Goal: Transaction & Acquisition: Purchase product/service

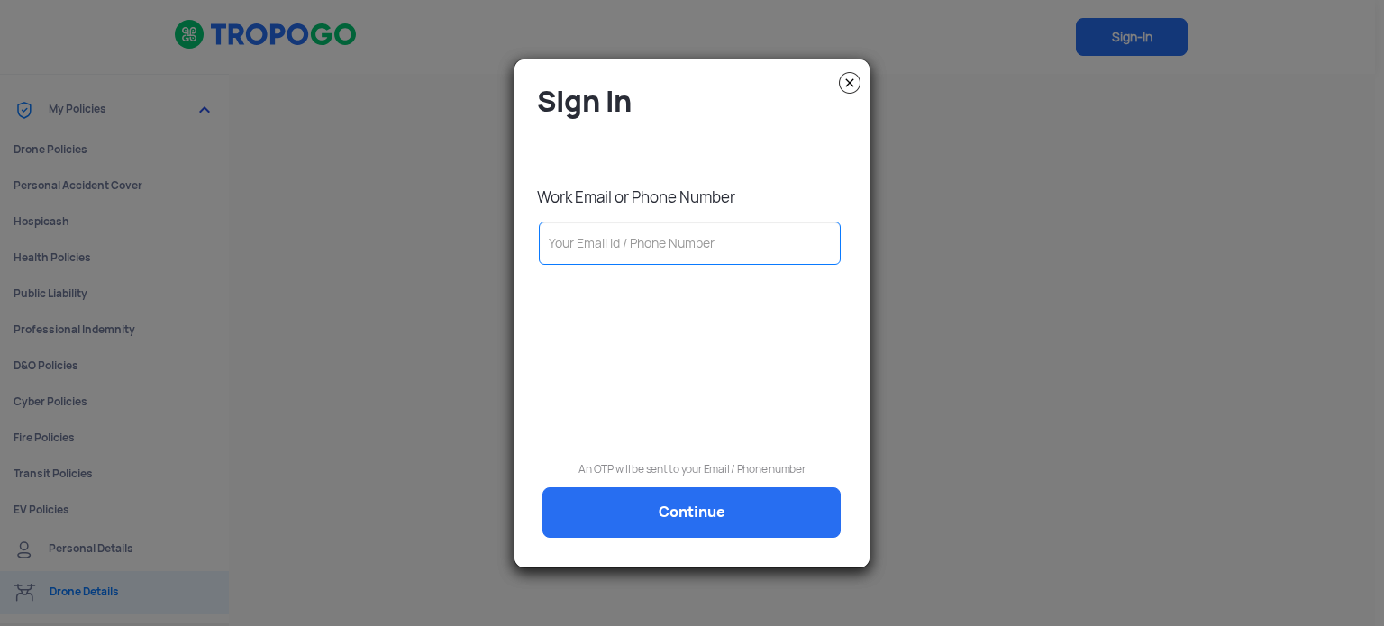
click at [649, 243] on input "text" at bounding box center [690, 243] width 302 height 43
type input "9"
type input "91"
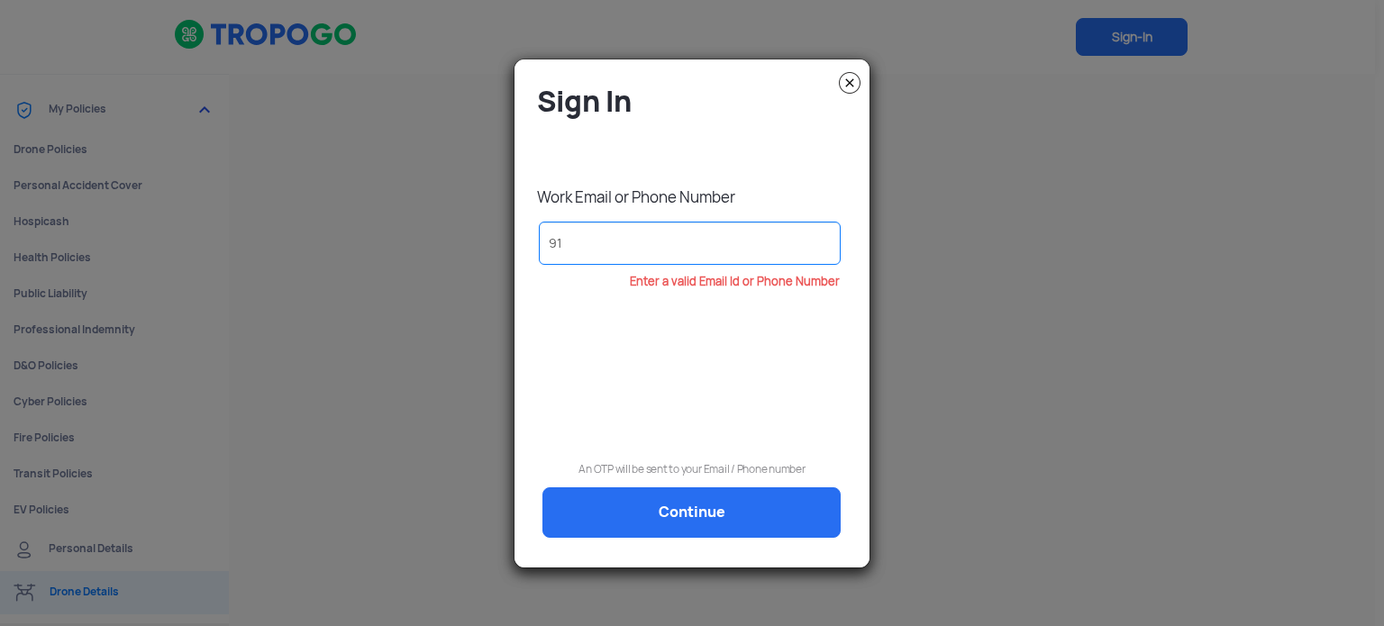
type input "916"
type input "9167"
type input "91678"
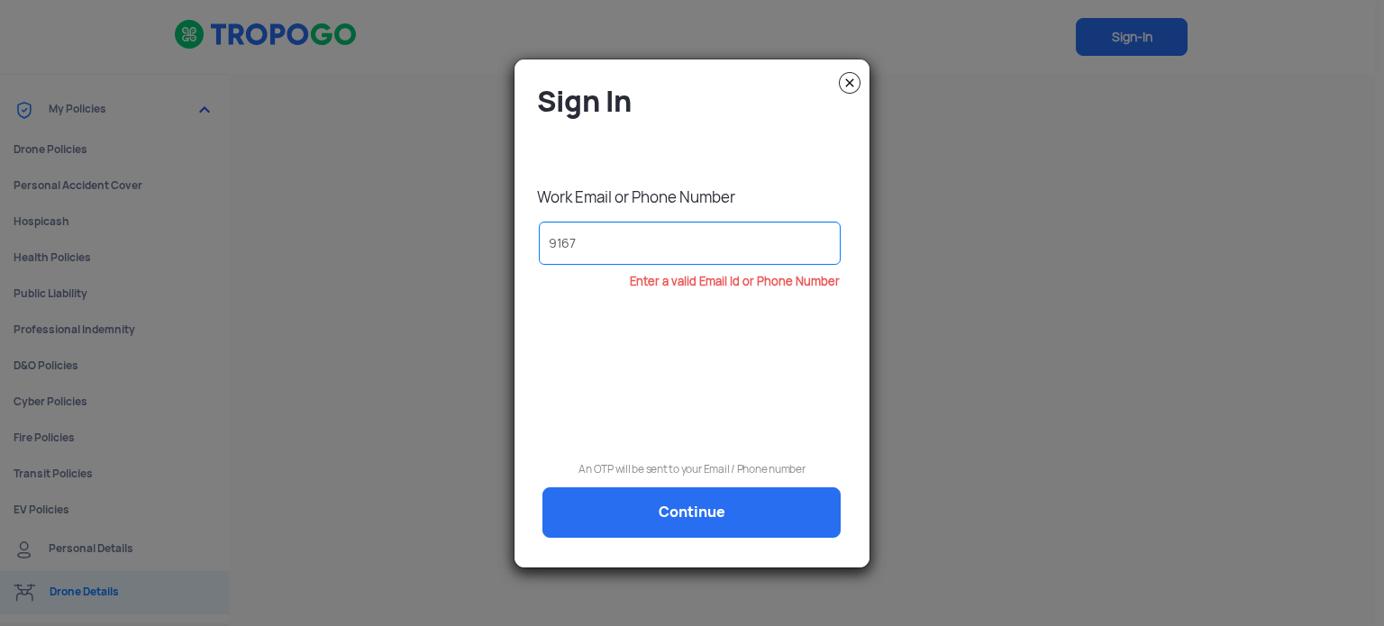
type input "91678"
type input "916782"
type input "9167827"
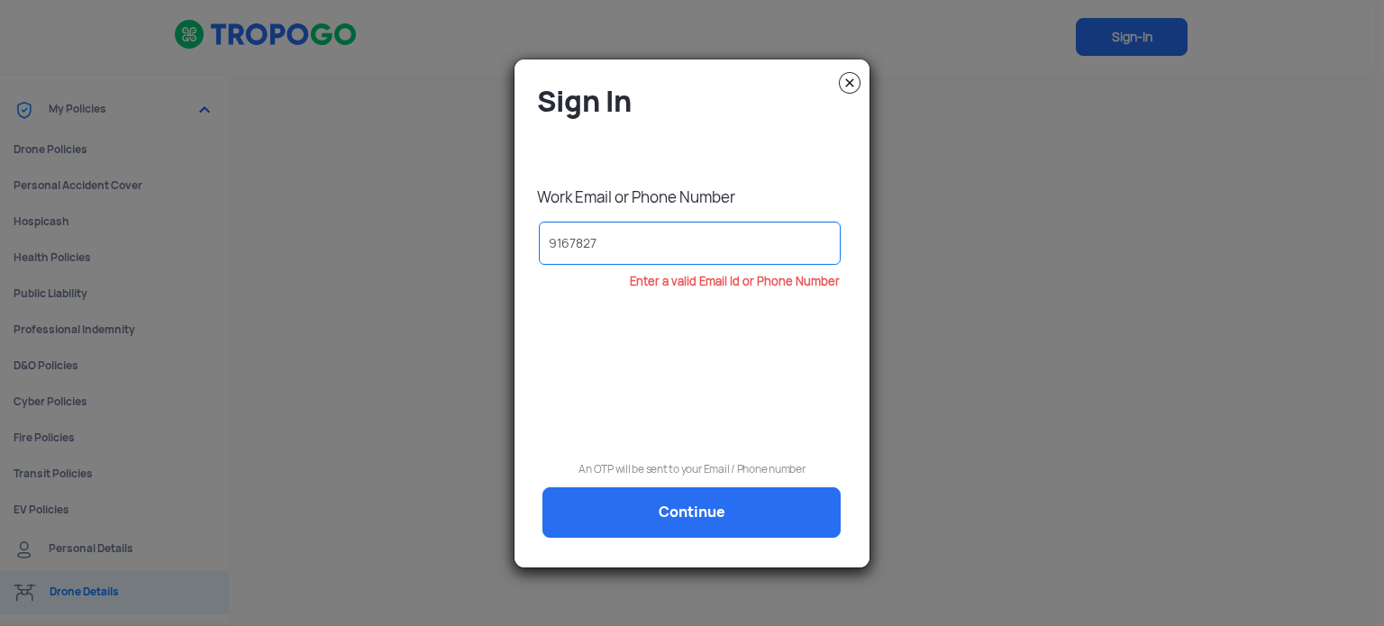
type input "91678272"
type input "916782728"
type input "9167827283"
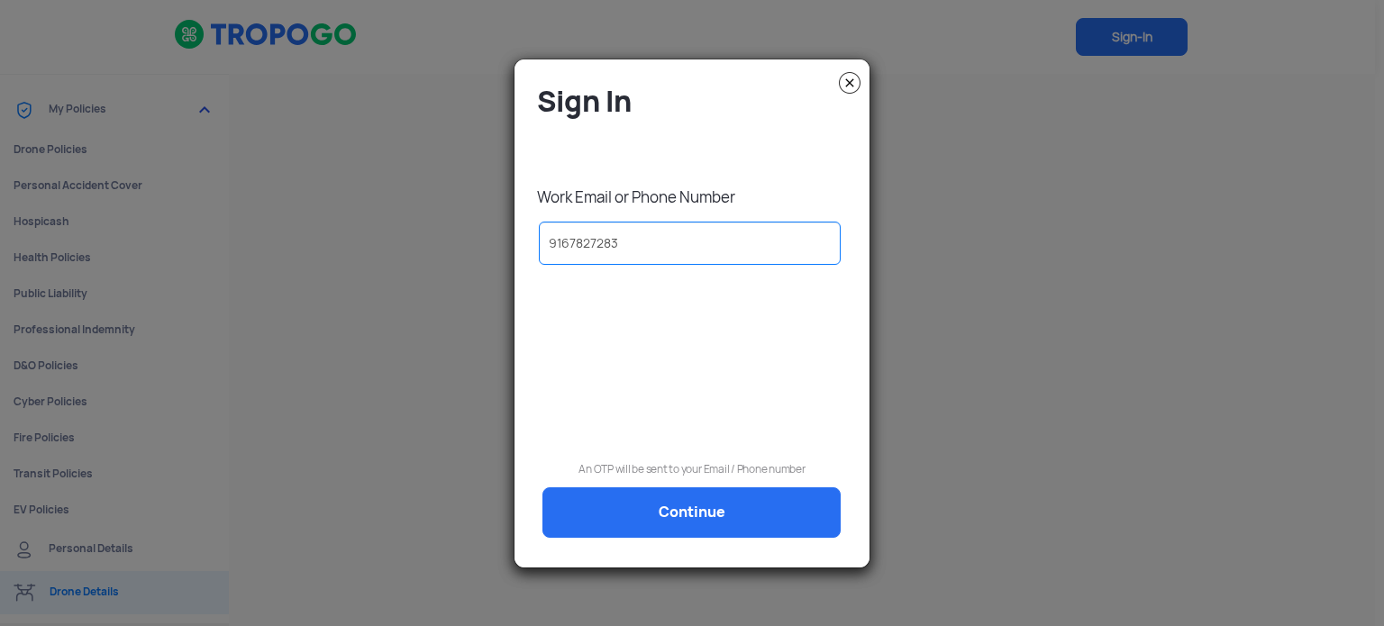
type input "9167827283"
click at [727, 543] on div "Sign In Work Email or Phone Number 9167827283 An OTP will be sent to your Email…" at bounding box center [692, 321] width 328 height 476
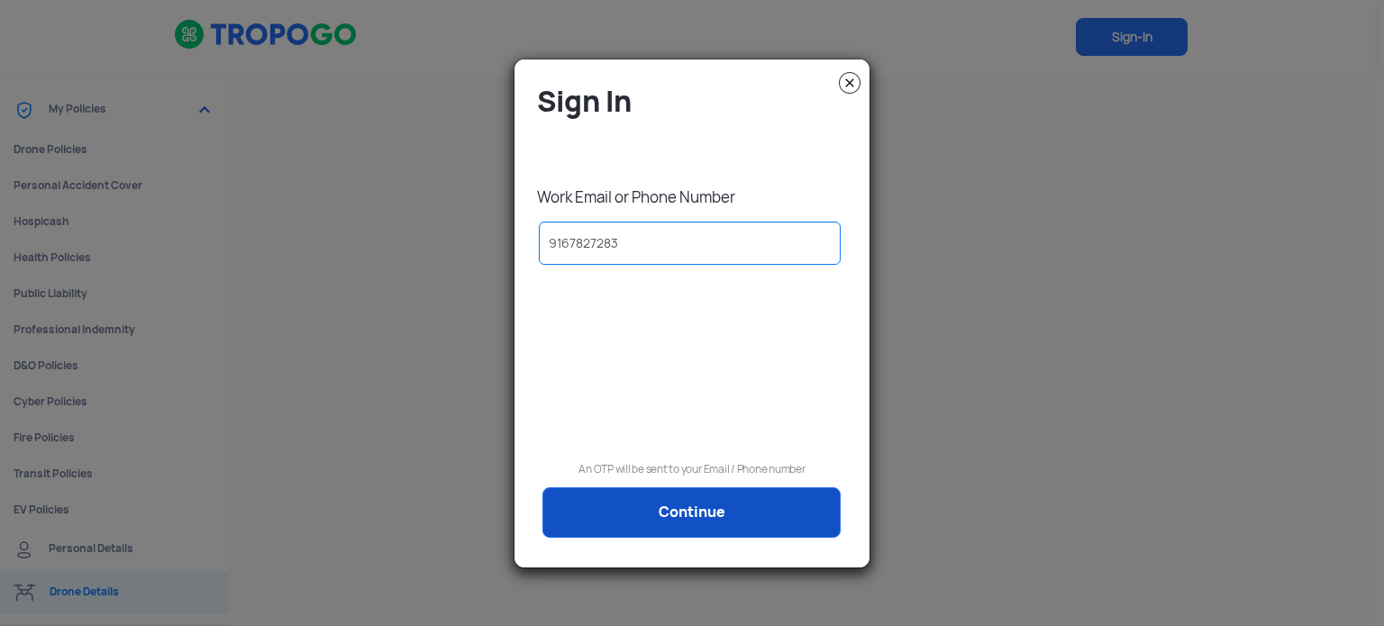
click at [730, 524] on link "Continue" at bounding box center [692, 513] width 298 height 50
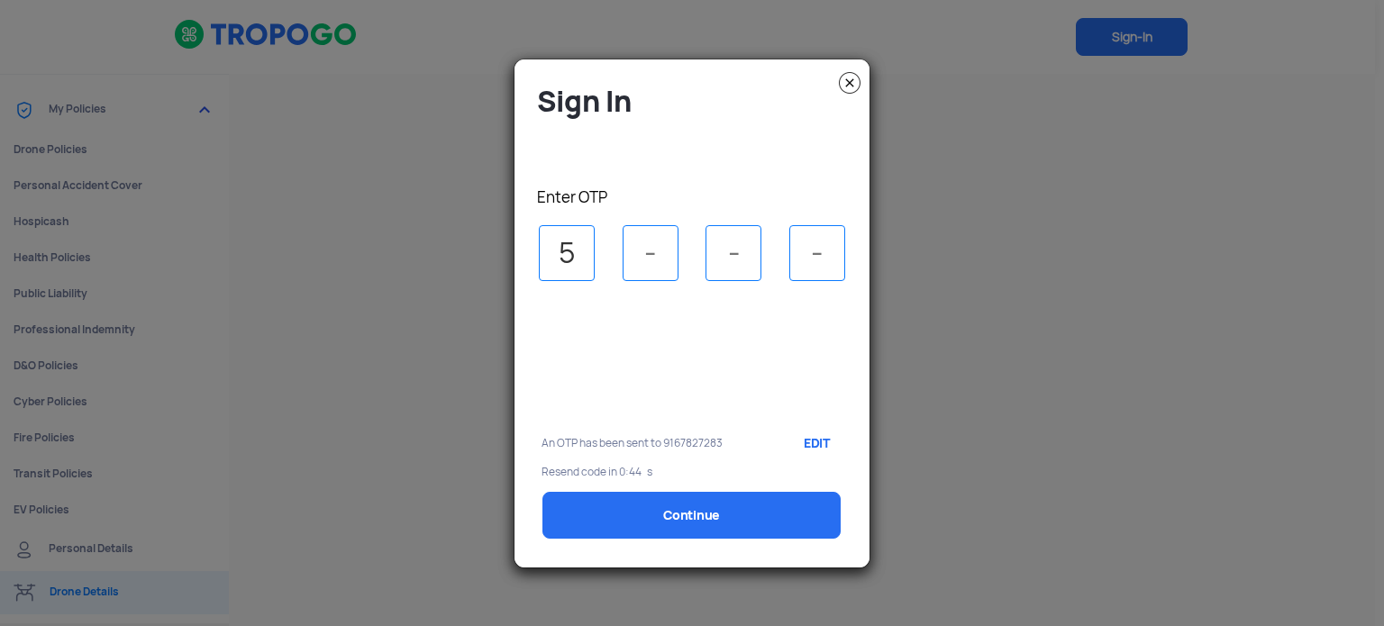
type input "5"
type input "6"
type input "7"
type input "8"
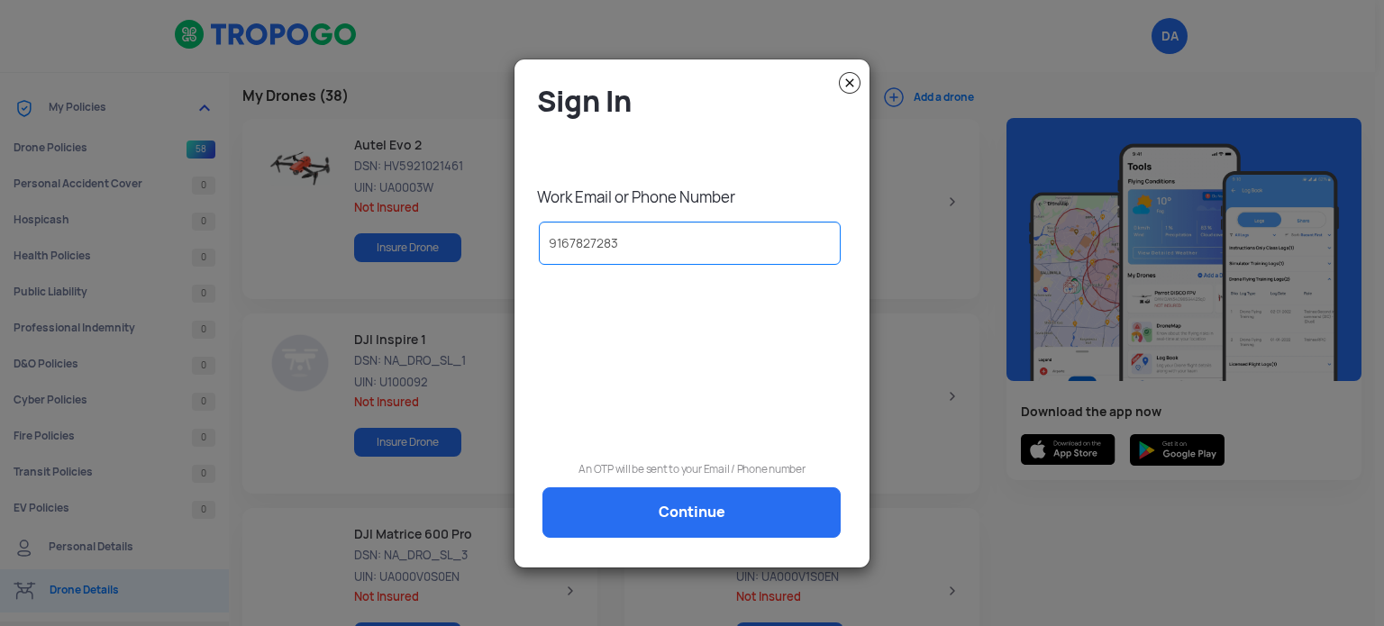
click at [846, 82] on img at bounding box center [850, 83] width 22 height 22
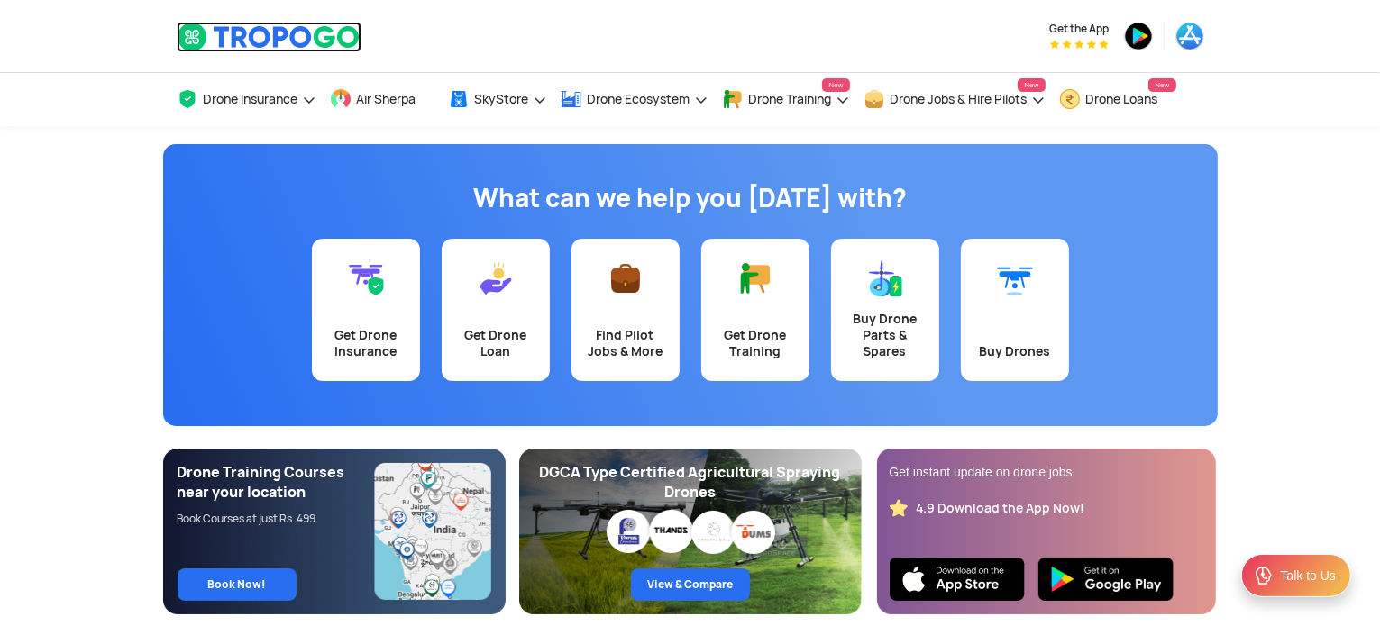
click at [231, 32] on img at bounding box center [269, 37] width 185 height 31
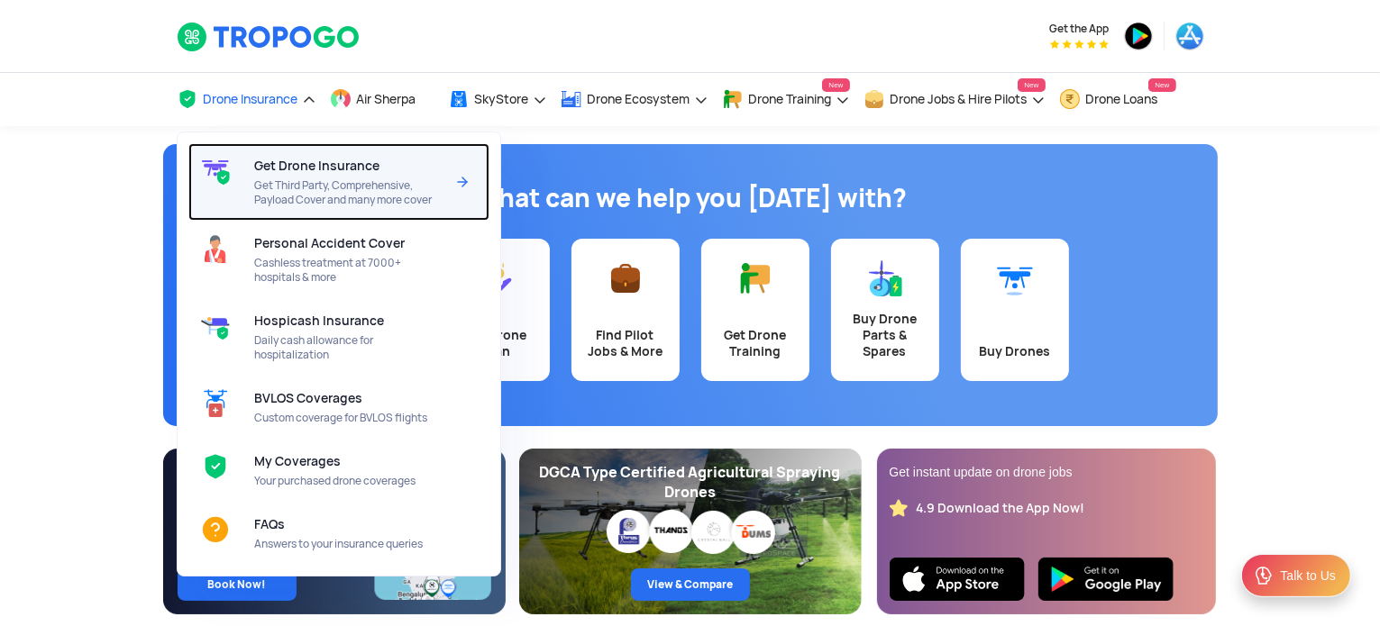
click at [274, 169] on span "Get Drone Insurance" at bounding box center [316, 166] width 125 height 14
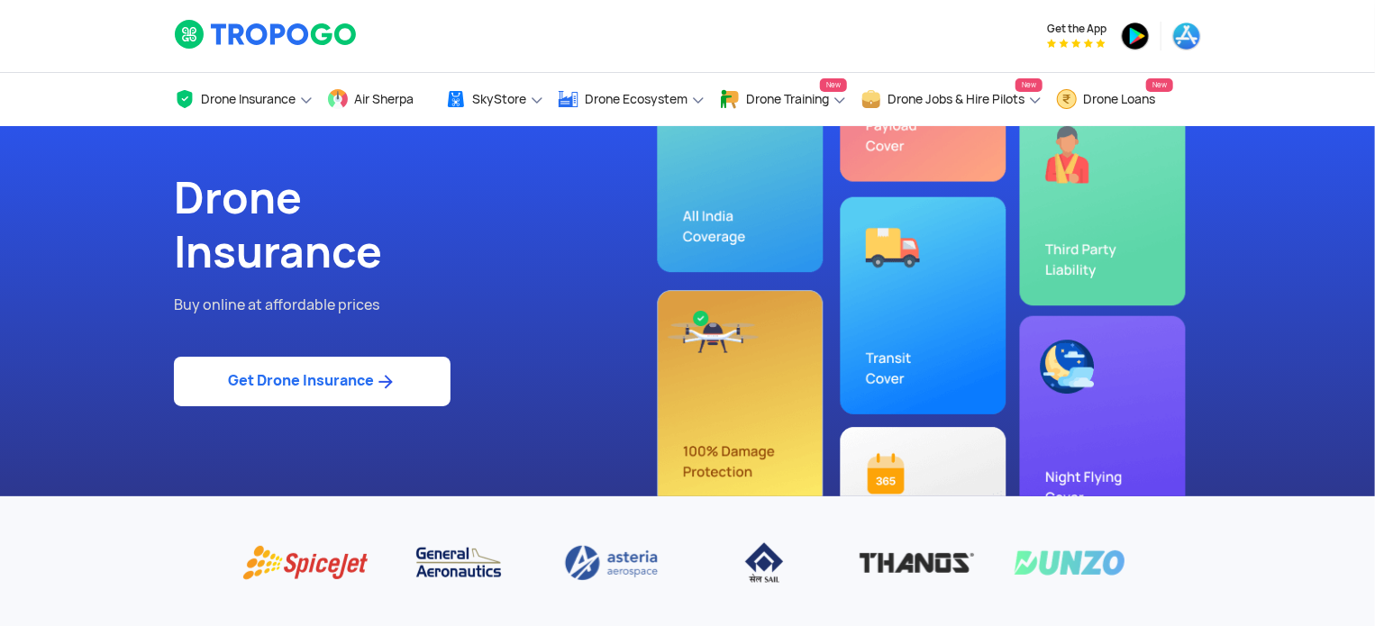
click at [332, 378] on link "Get Drone Insurance" at bounding box center [312, 382] width 277 height 50
select select "1000000"
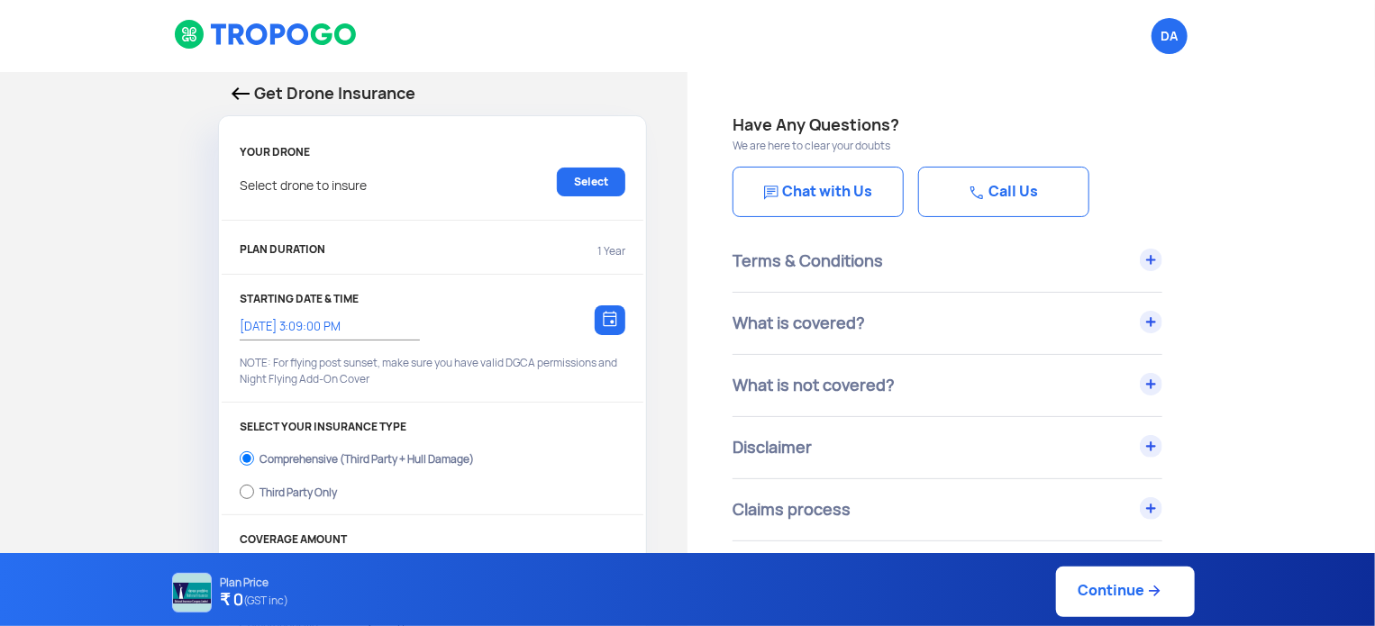
click at [244, 36] on img at bounding box center [266, 34] width 185 height 31
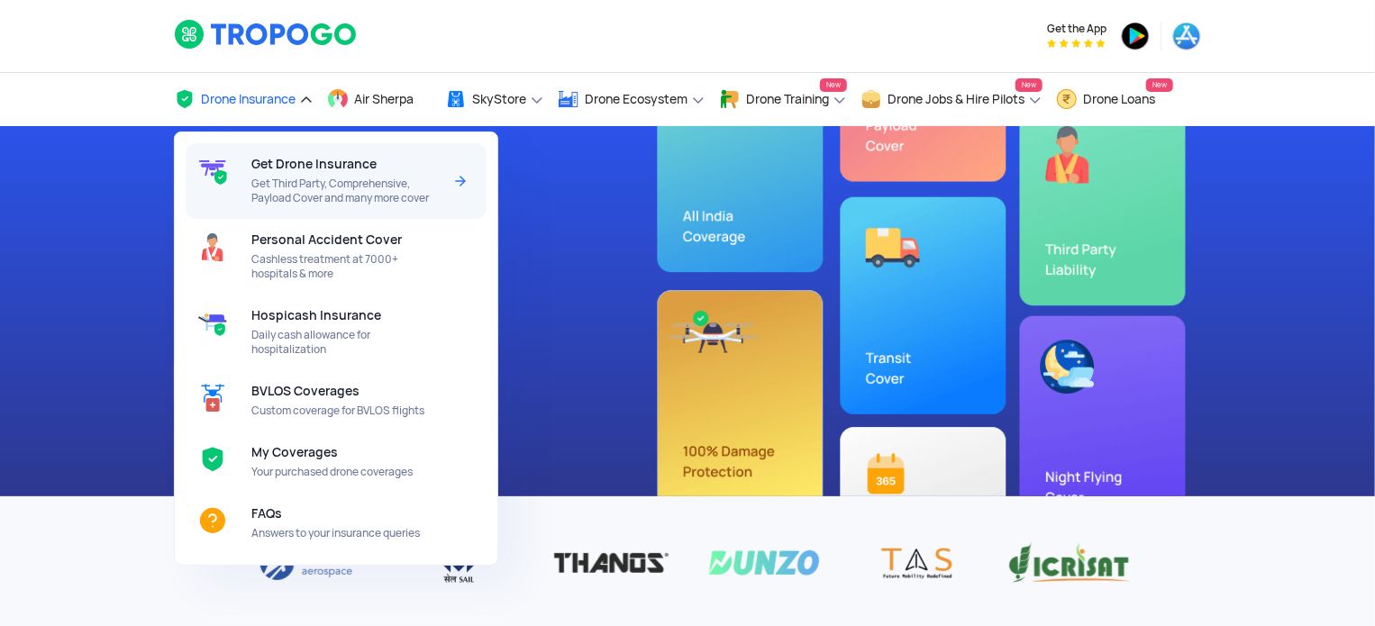
click at [282, 171] on span "Get Drone Insurance" at bounding box center [313, 164] width 125 height 14
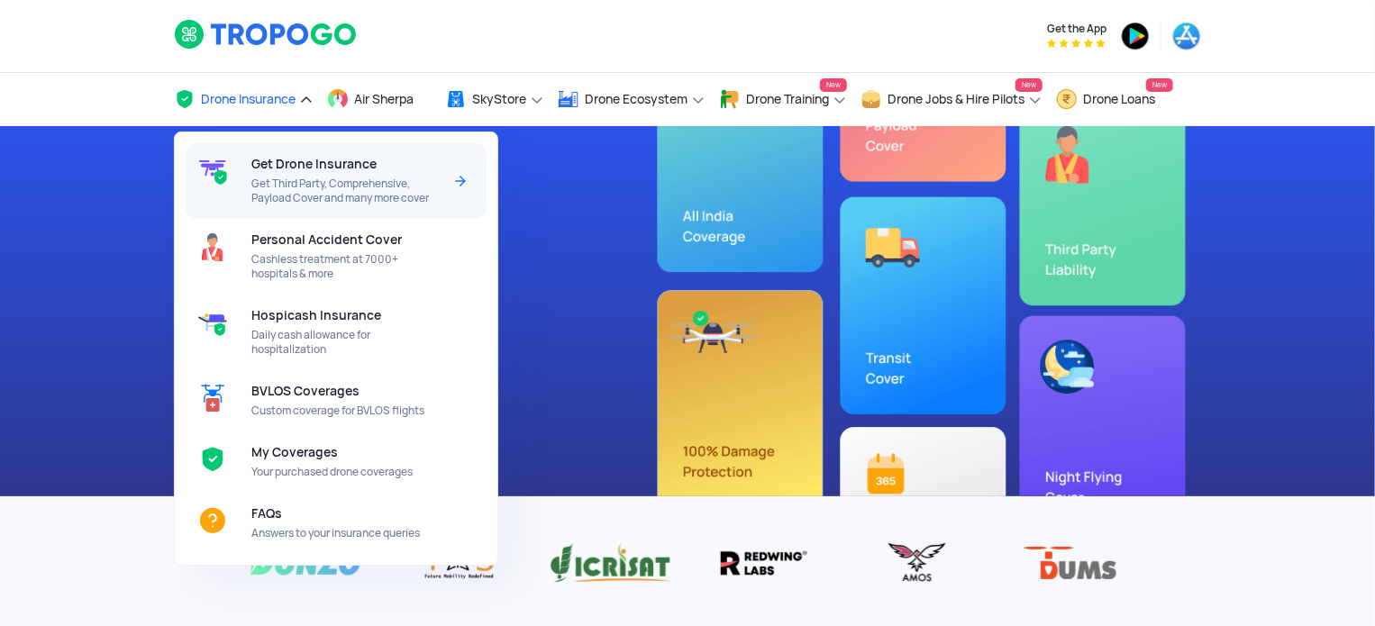
click at [279, 178] on span "Get Third Party, Comprehensive, Payload Cover and many more cover" at bounding box center [346, 191] width 190 height 29
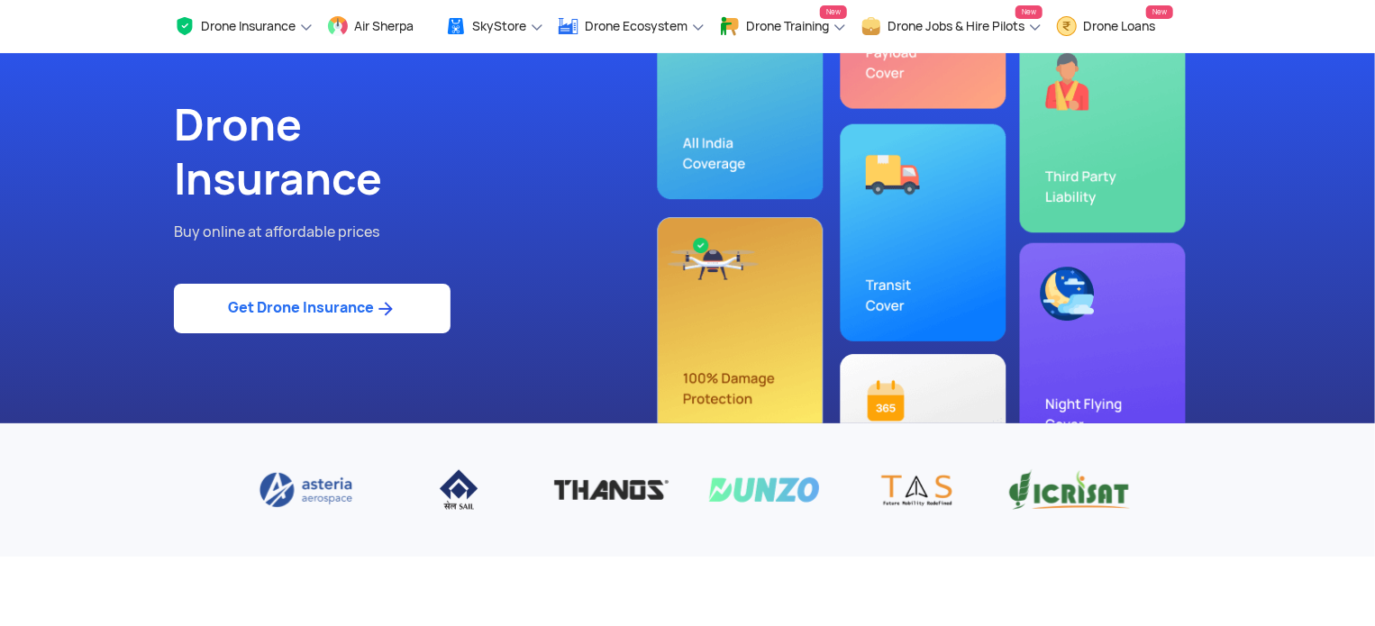
scroll to position [180, 0]
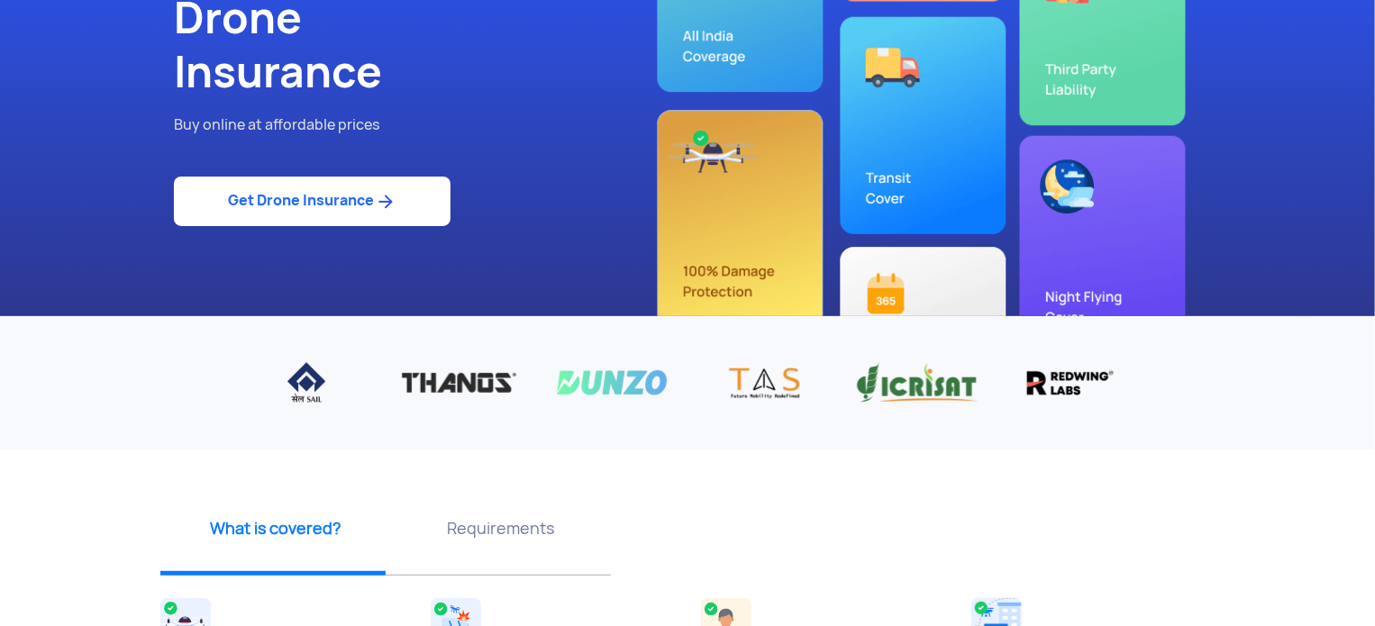
click at [305, 194] on link "Get Drone Insurance" at bounding box center [312, 202] width 277 height 50
select select "1000000"
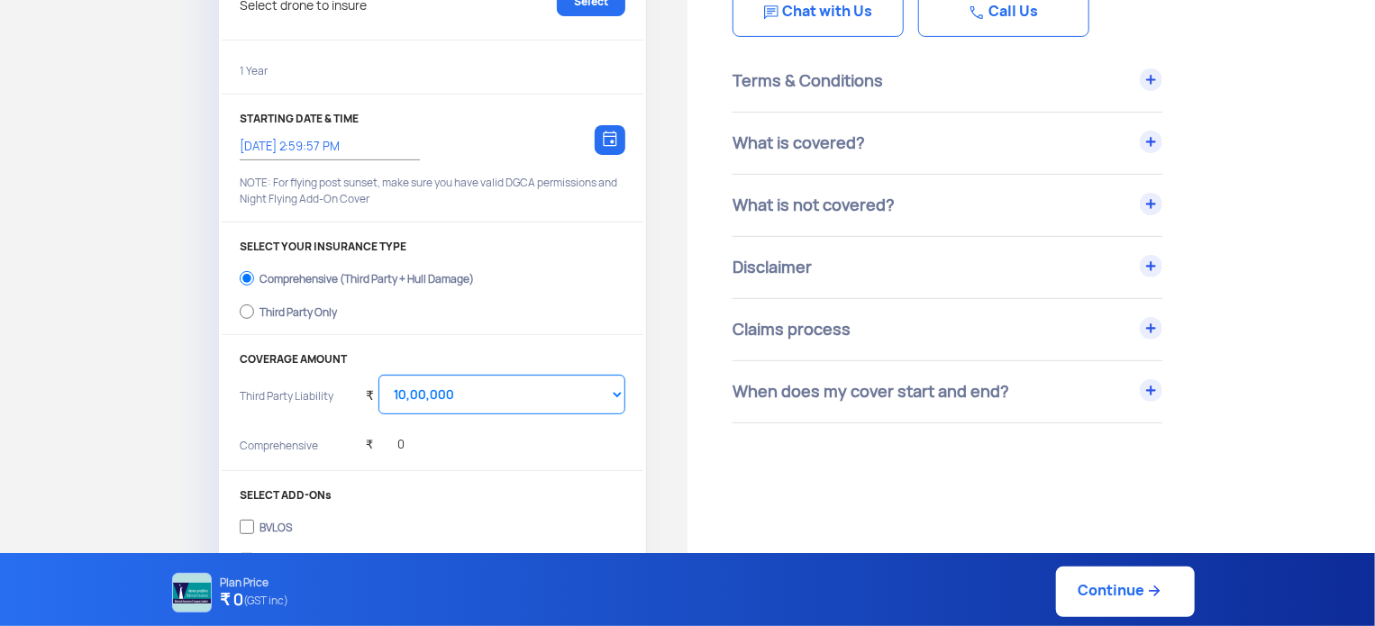
type input "19/9/2025, 3:09:00 PM"
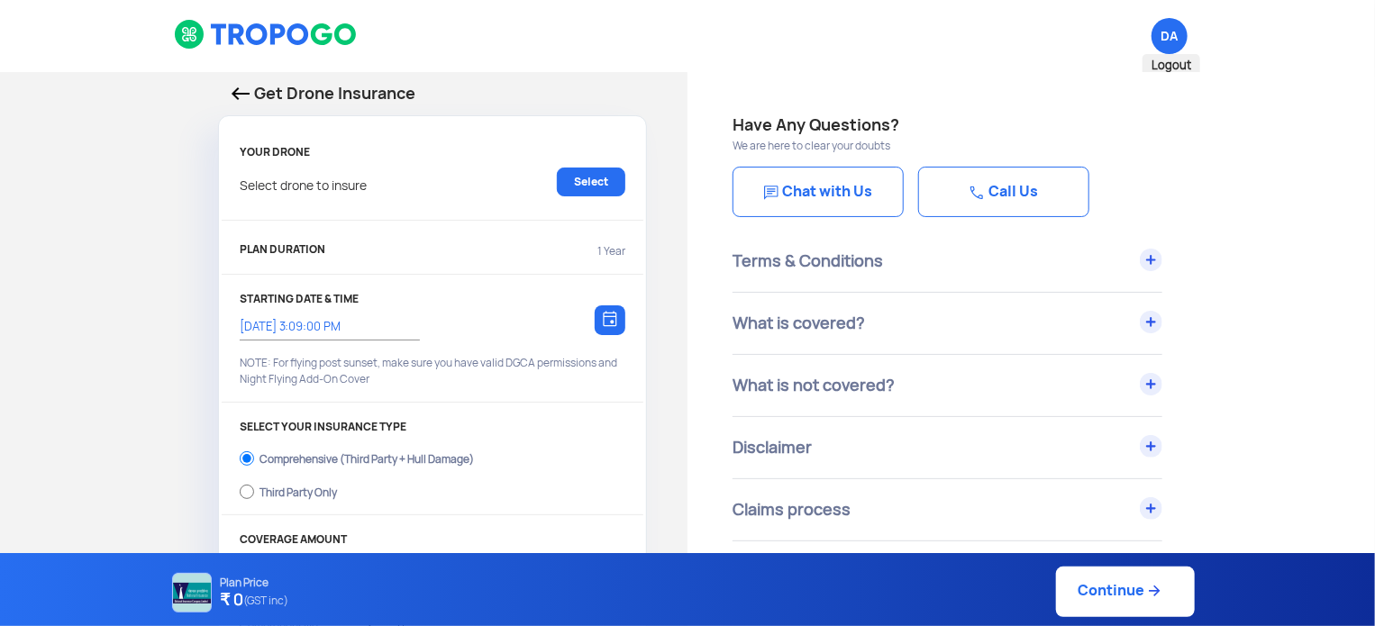
click at [1165, 33] on span "DA Logout" at bounding box center [1170, 36] width 36 height 36
click at [238, 92] on img at bounding box center [241, 93] width 18 height 13
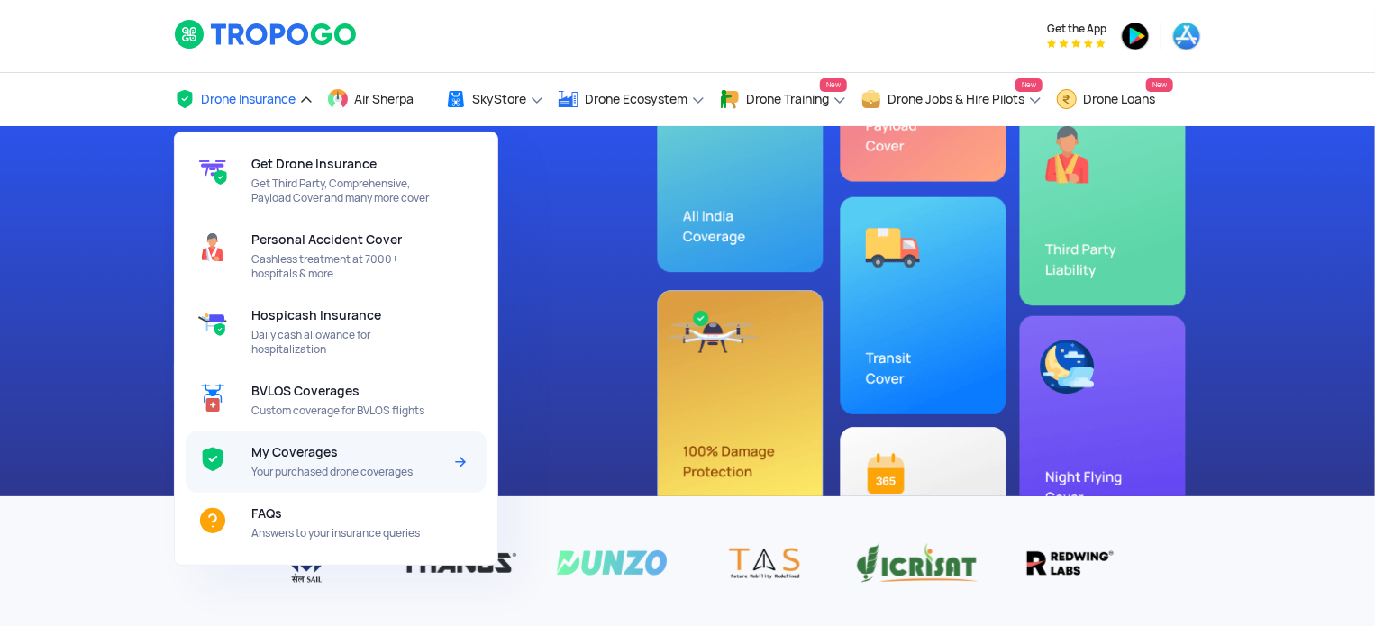
click at [289, 460] on span "My Coverages" at bounding box center [294, 452] width 87 height 14
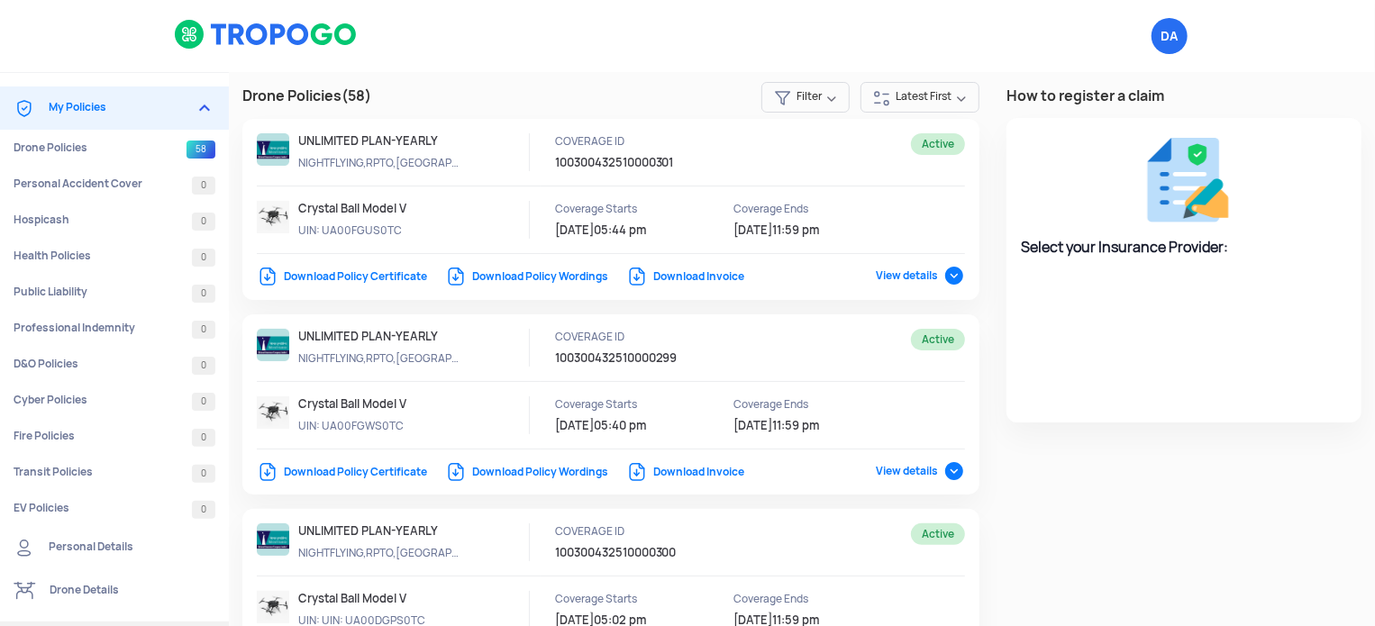
select select "National Insurance"
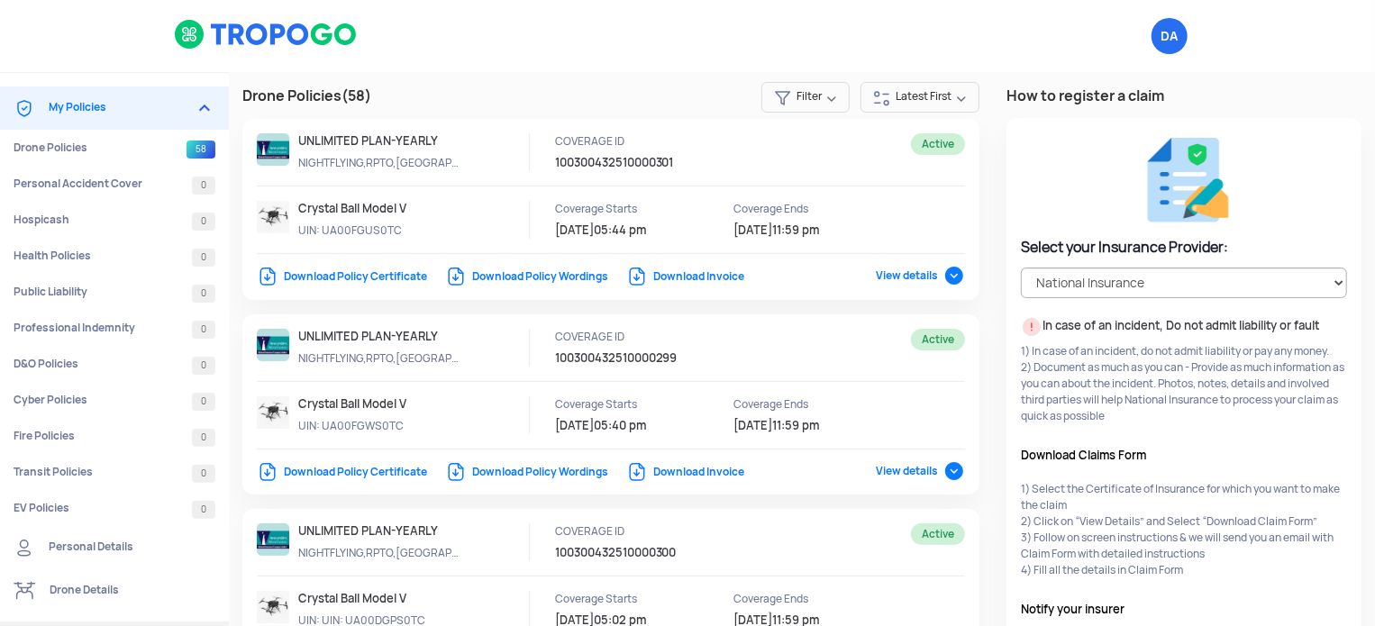
scroll to position [1828, 0]
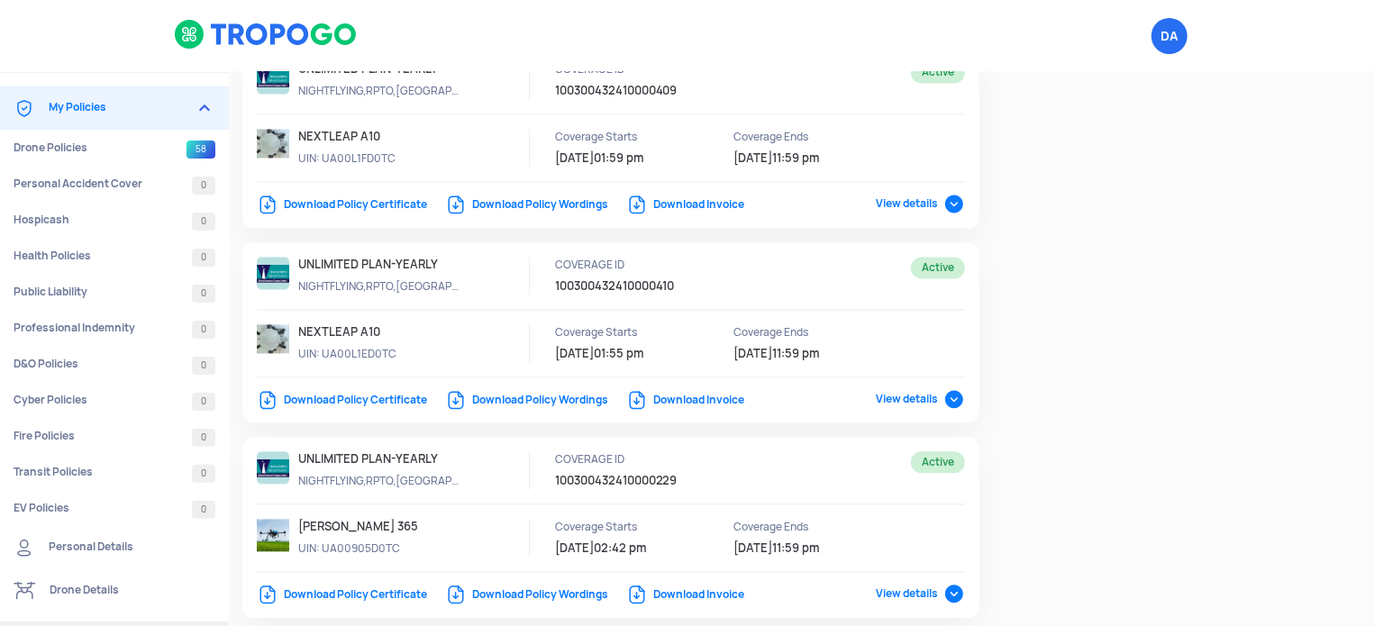
click at [708, 356] on p "5/10/2024 01:55 pm" at bounding box center [636, 354] width 162 height 16
click at [690, 331] on p "Coverage Starts" at bounding box center [636, 332] width 162 height 16
click at [890, 392] on span "View details" at bounding box center [920, 399] width 89 height 14
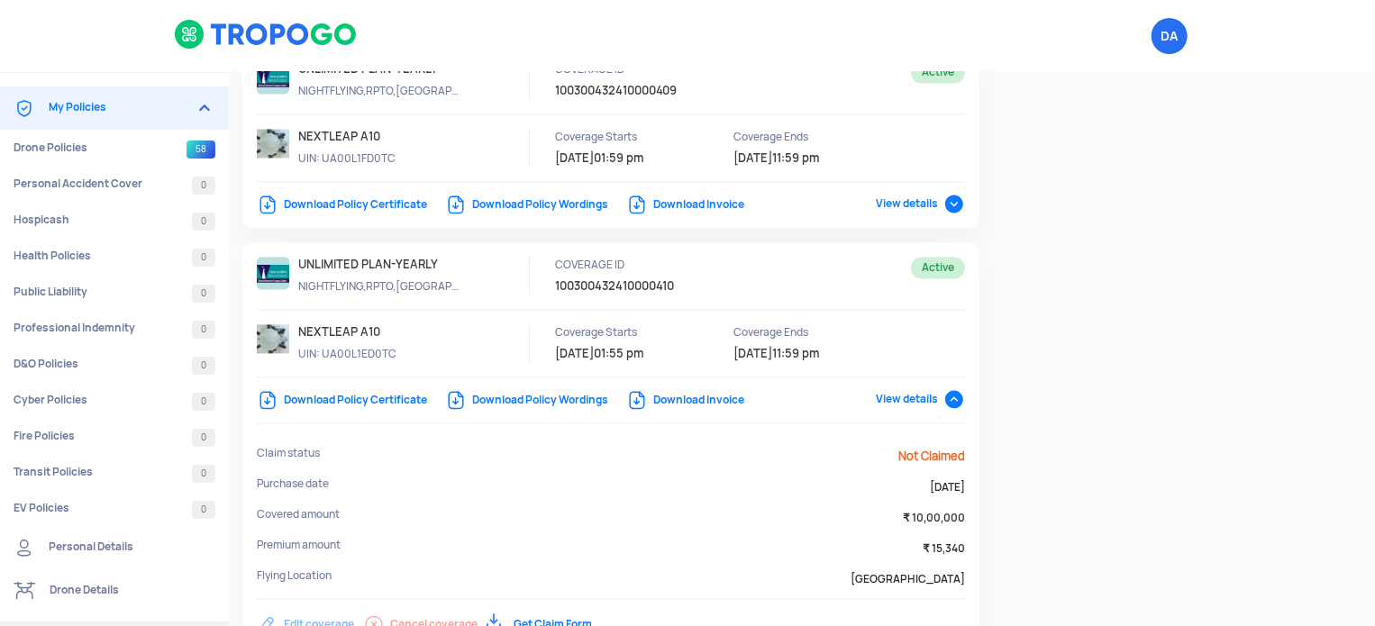
click at [843, 325] on p "Coverage Ends" at bounding box center [815, 332] width 162 height 16
click at [798, 248] on div "Active UNLIMITED PLAN-YEARLY NIGHTFLYING,RPTO,TP COVERAGE ID 100300432410000410…" at bounding box center [610, 445] width 737 height 406
click at [845, 281] on div "COVERAGE ID 100300432410000410" at bounding box center [734, 276] width 358 height 38
click at [901, 287] on div "COVERAGE ID 100300432410000410" at bounding box center [734, 276] width 358 height 38
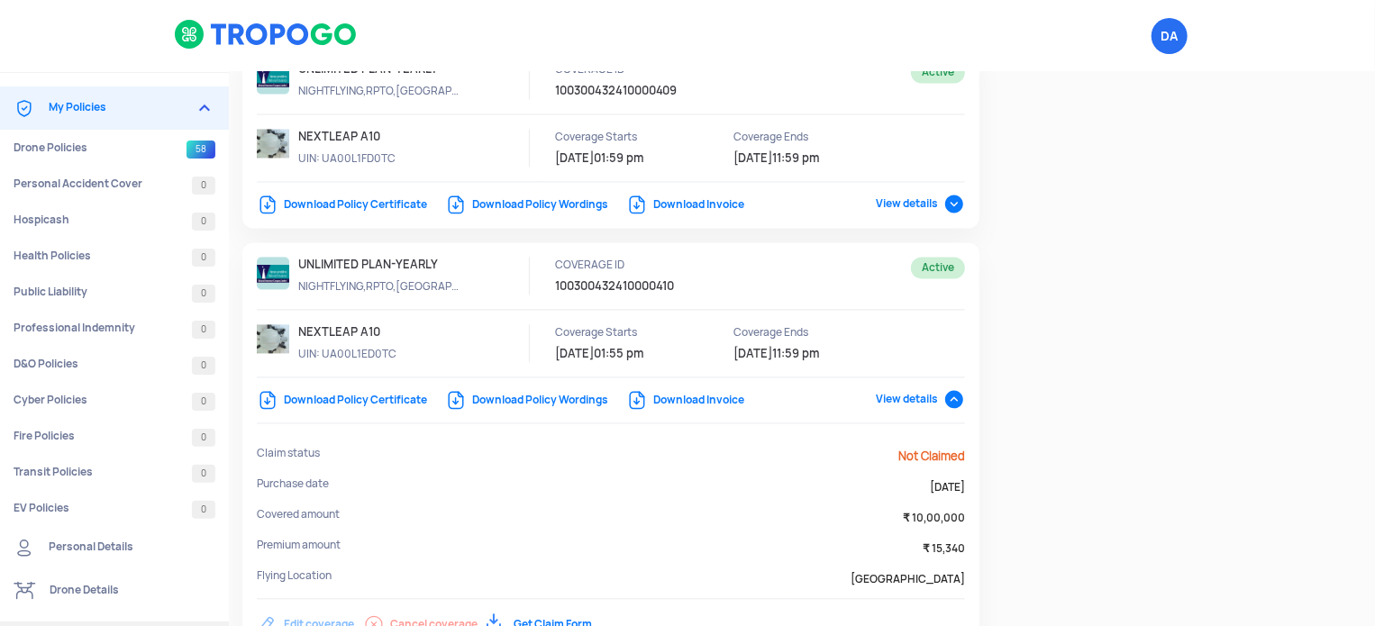
click at [900, 287] on div "COVERAGE ID 100300432410000410" at bounding box center [734, 276] width 358 height 38
click at [899, 287] on div "COVERAGE ID 100300432410000410" at bounding box center [734, 276] width 358 height 38
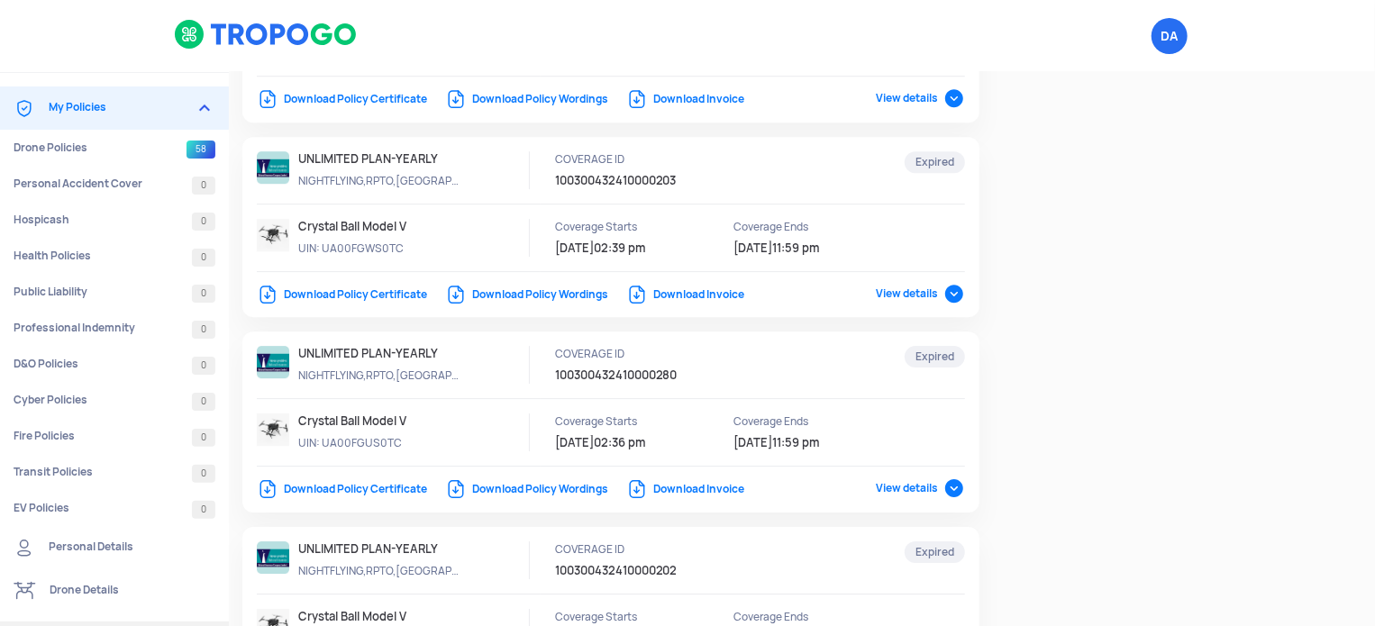
scroll to position [2794, 0]
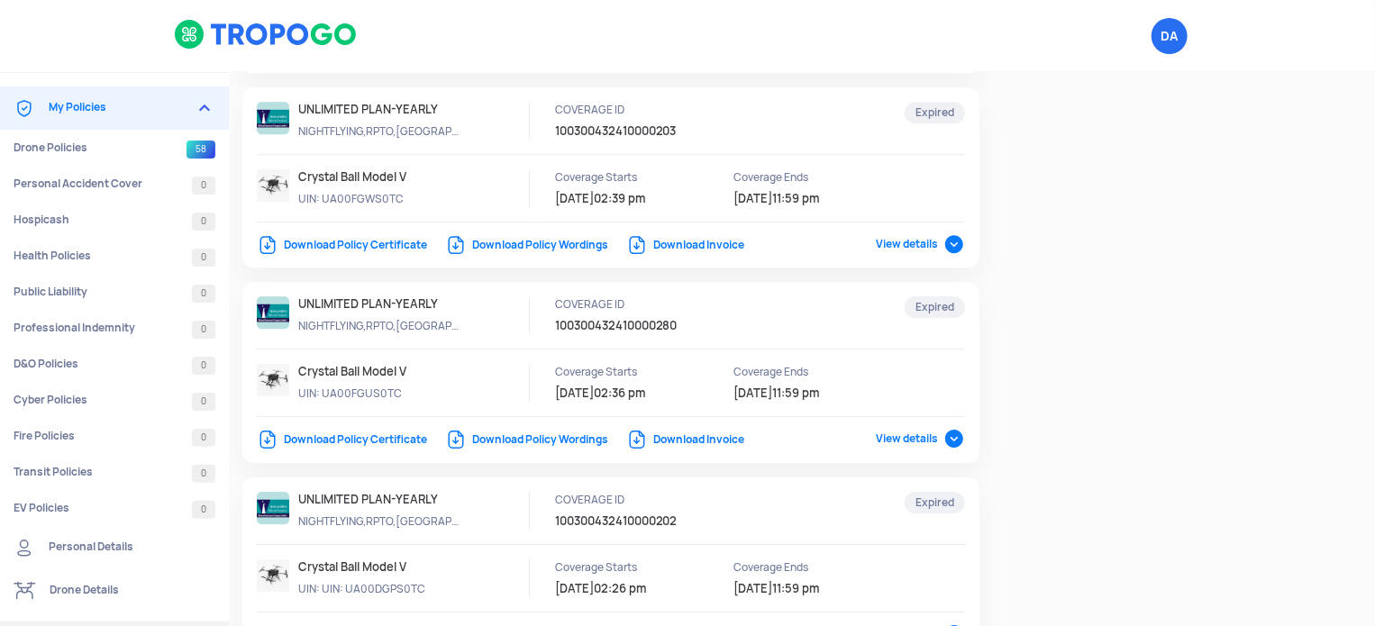
drag, startPoint x: 401, startPoint y: 388, endPoint x: 321, endPoint y: 386, distance: 80.2
click at [321, 386] on p "UIN: UA00FGUS0TC" at bounding box center [379, 394] width 162 height 16
copy p "UA00FGUS0TC"
click at [769, 324] on div "COVERAGE ID 100300432410000280" at bounding box center [734, 315] width 358 height 38
click at [765, 324] on div "COVERAGE ID 100300432410000280" at bounding box center [734, 315] width 358 height 38
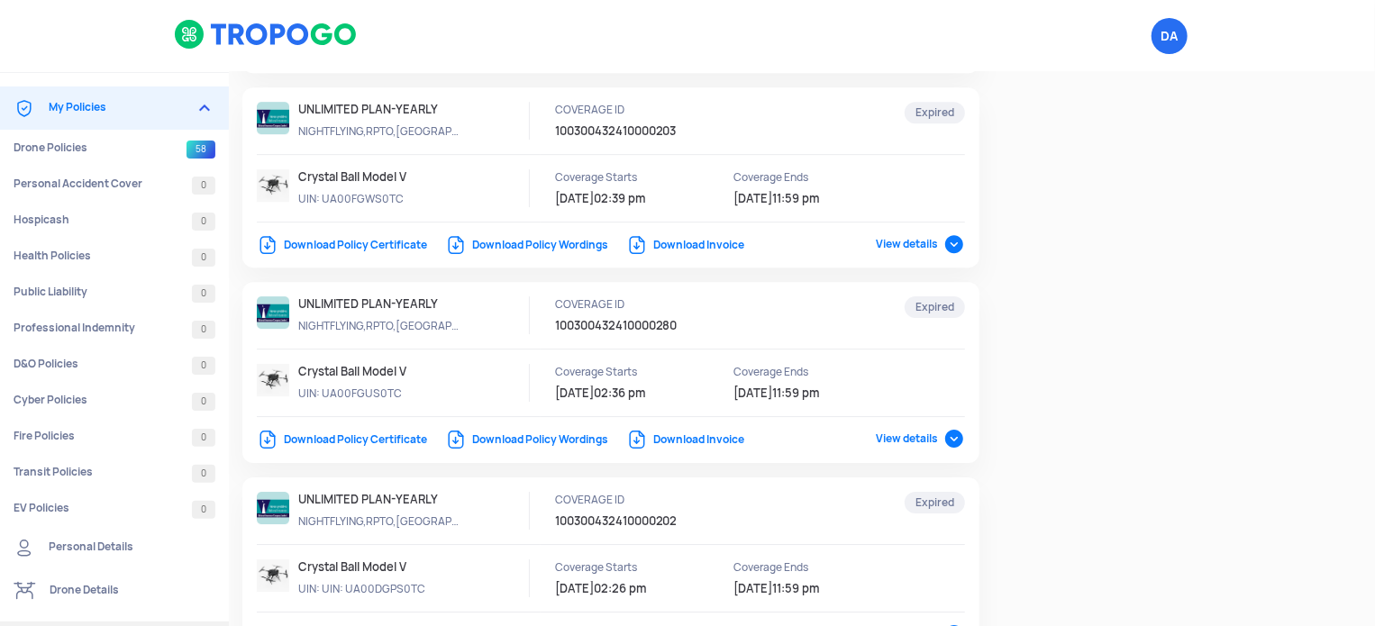
click at [765, 324] on div "COVERAGE ID 100300432410000280" at bounding box center [734, 315] width 358 height 38
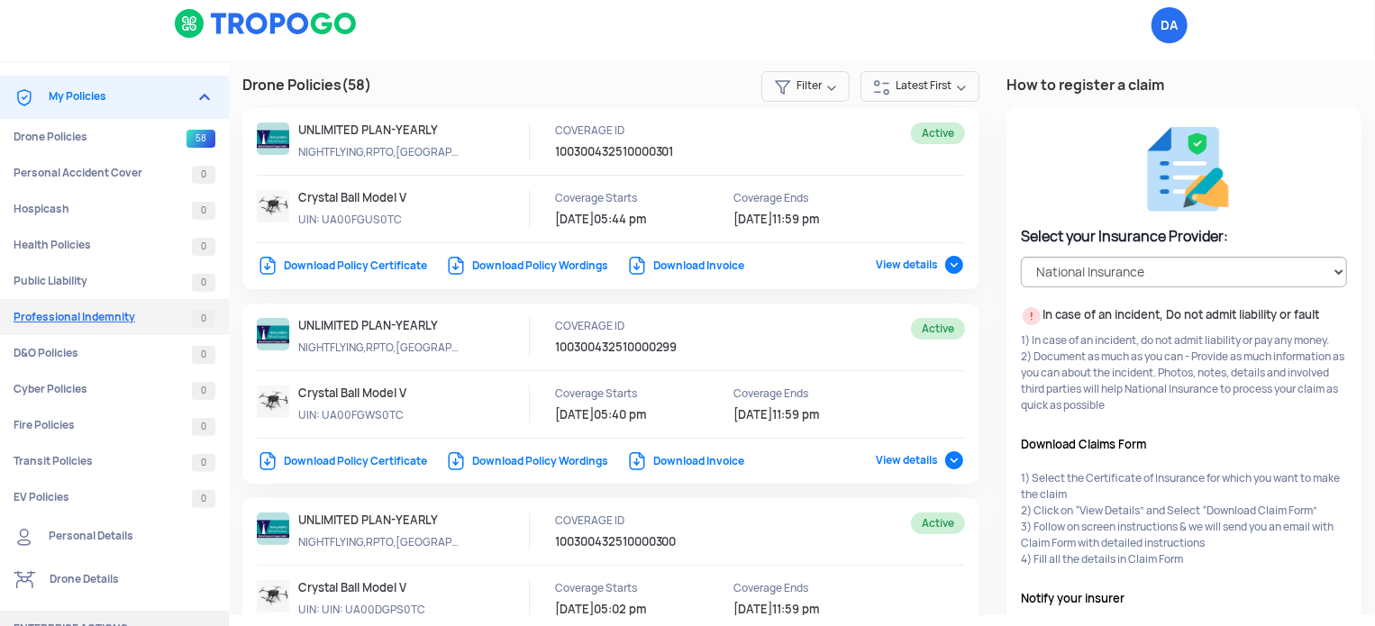
scroll to position [0, 0]
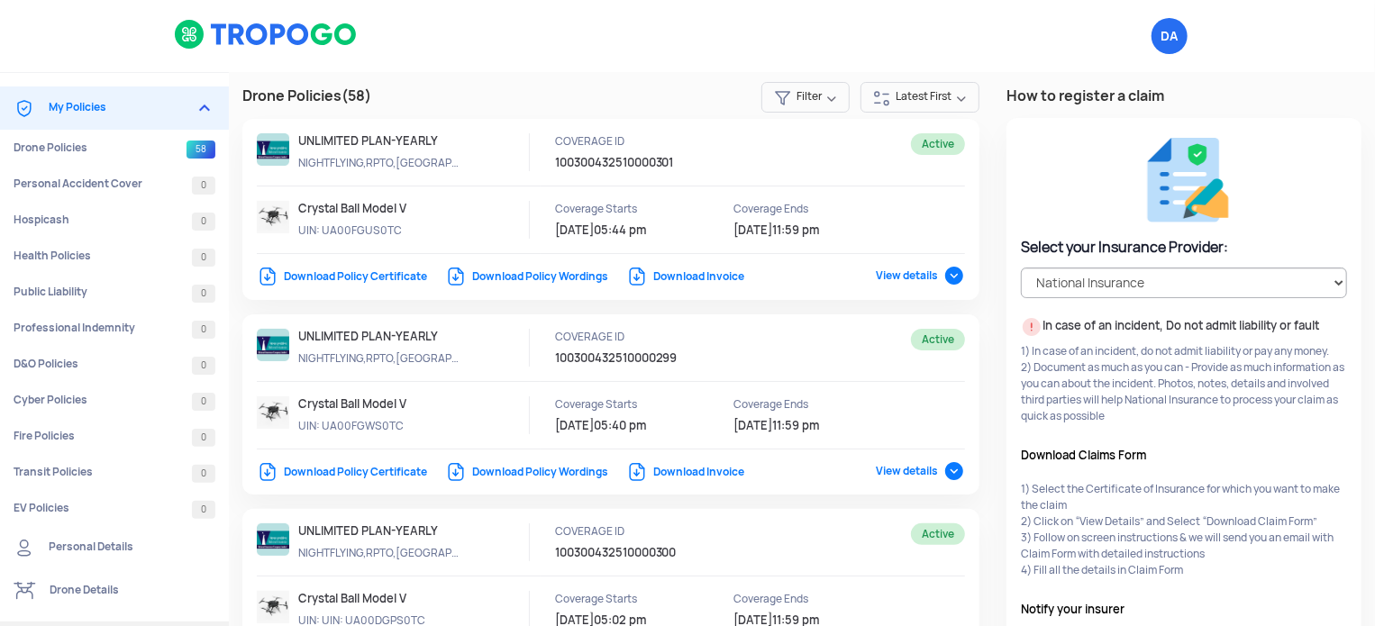
click at [260, 35] on img at bounding box center [266, 34] width 185 height 31
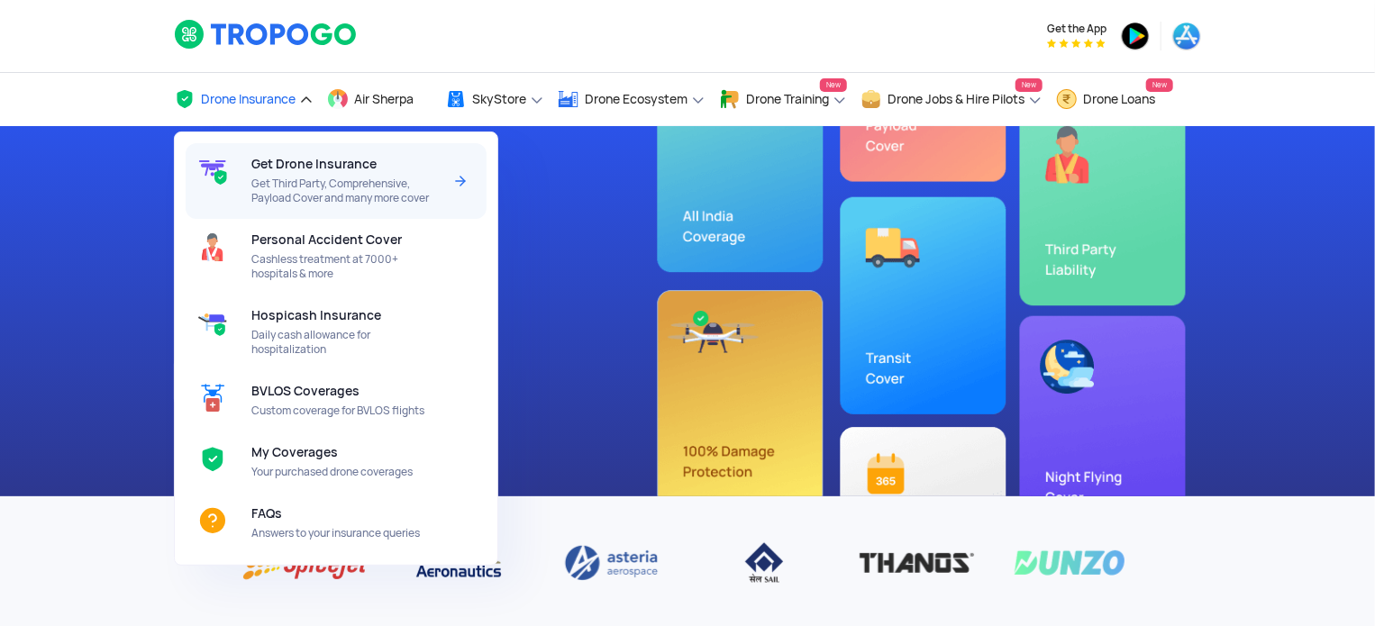
click at [307, 169] on span "Get Drone Insurance" at bounding box center [313, 164] width 125 height 14
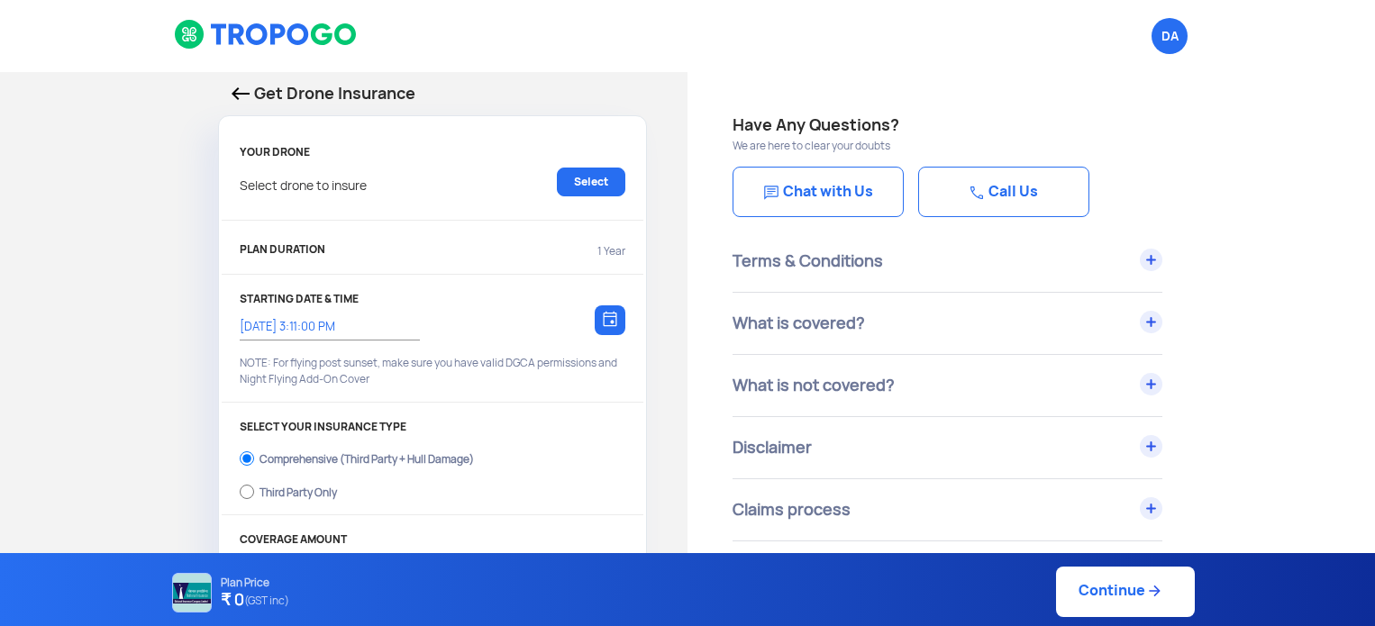
select select "1000000"
click at [597, 179] on link "Select" at bounding box center [591, 182] width 68 height 29
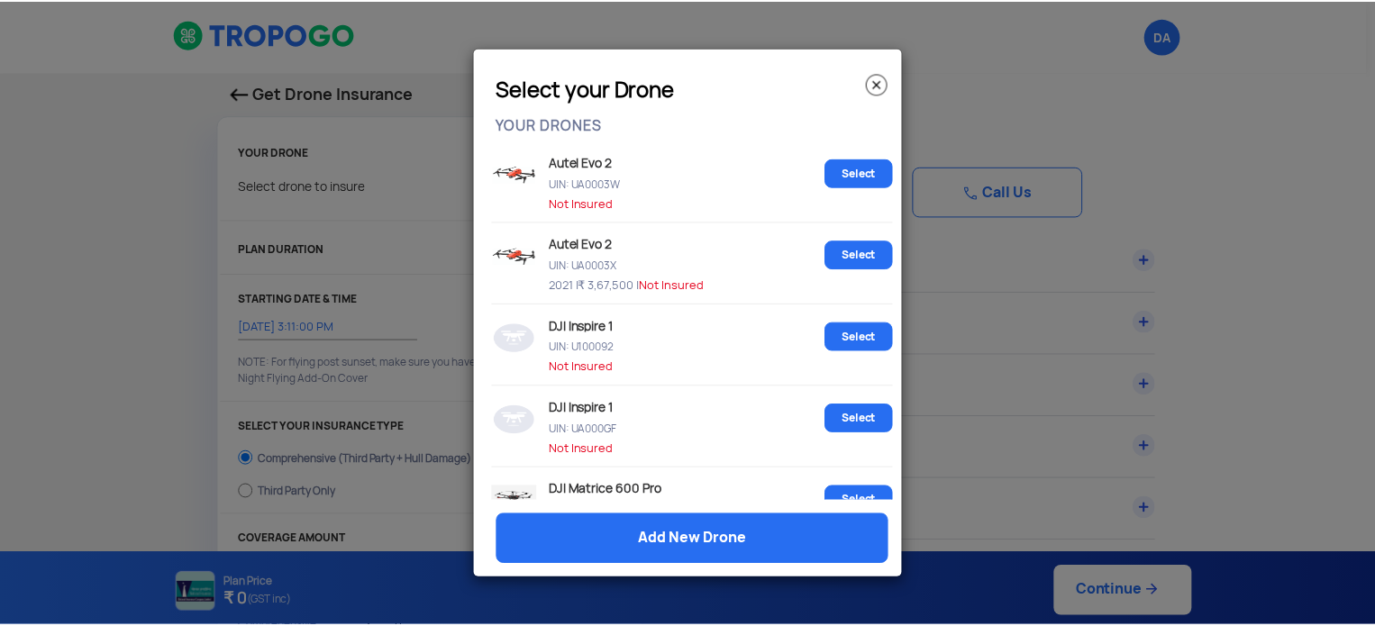
scroll to position [2669, 0]
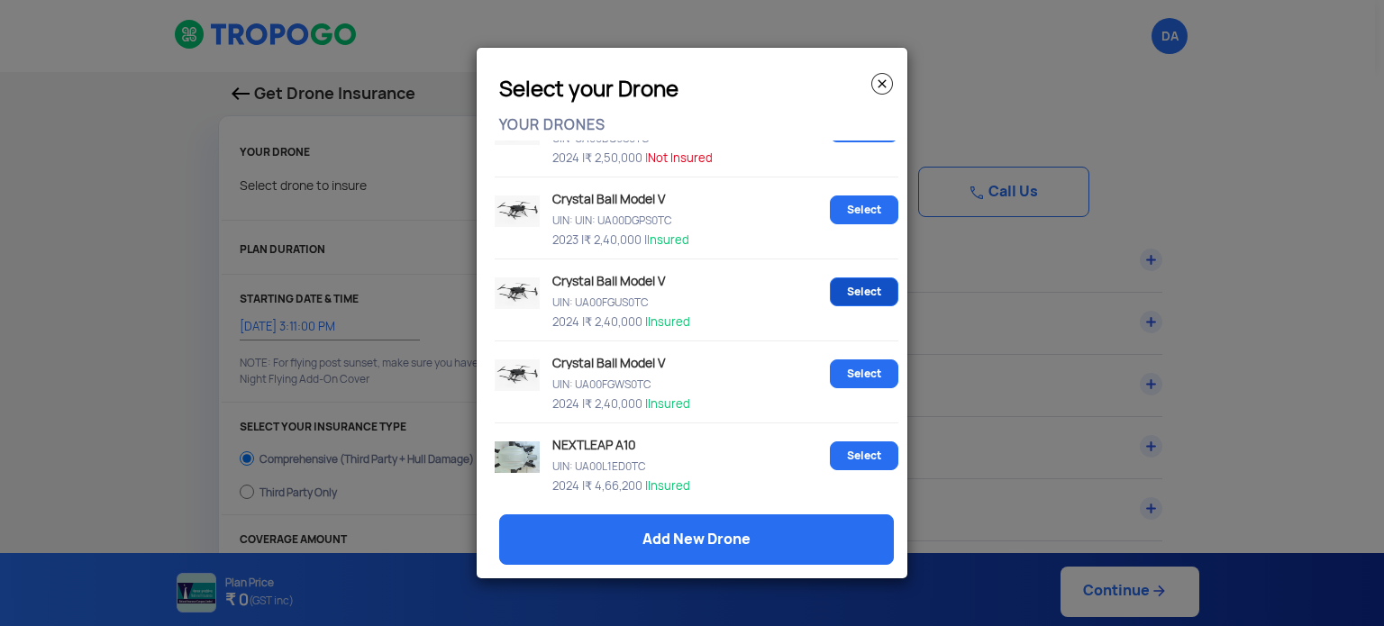
click at [865, 306] on link "Select" at bounding box center [864, 292] width 68 height 29
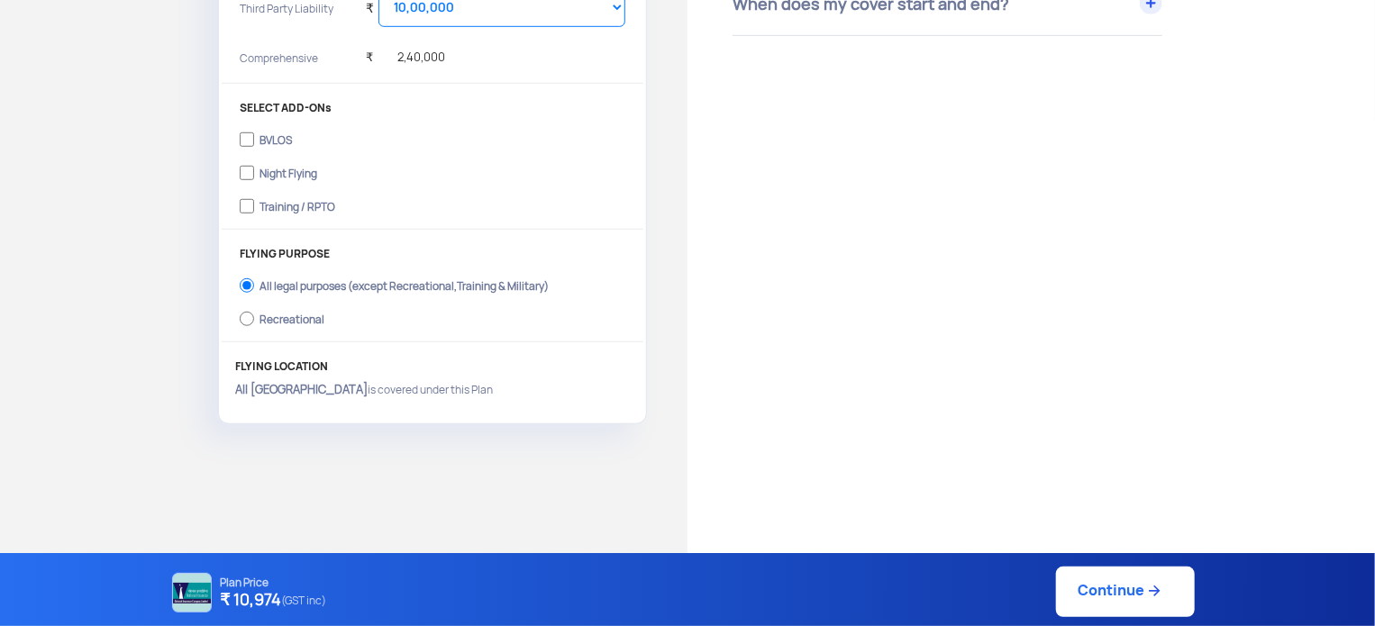
scroll to position [541, 0]
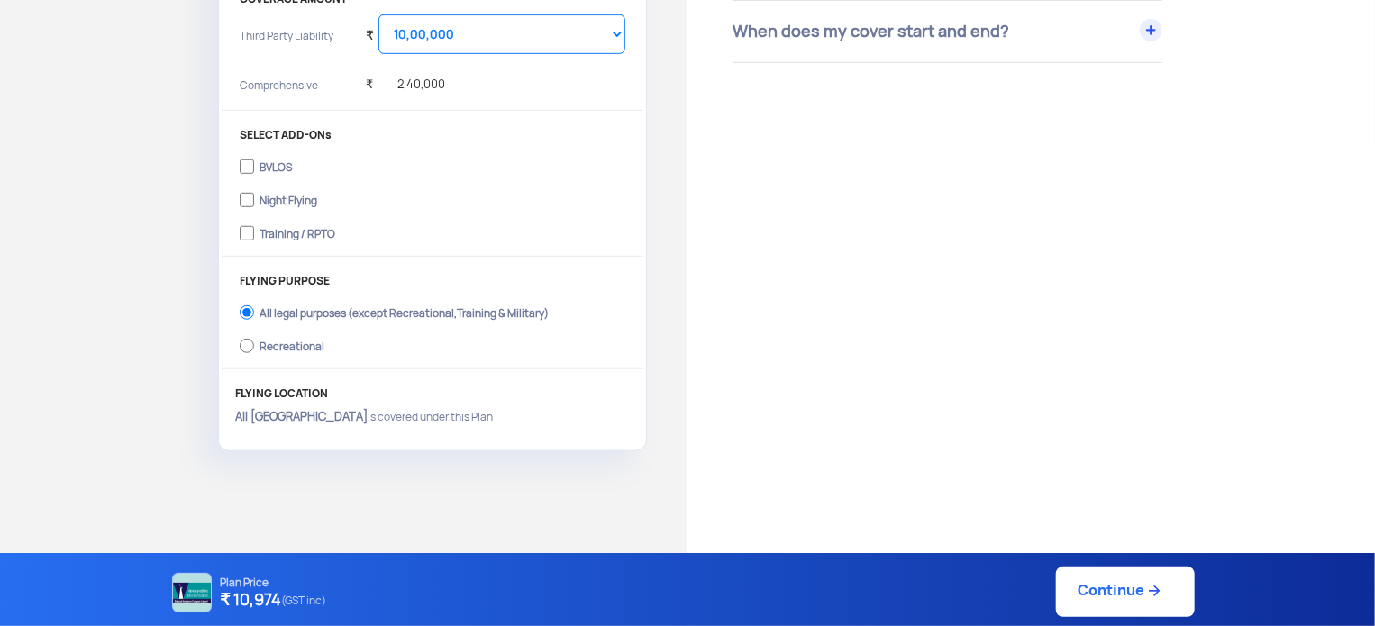
click at [245, 232] on label "Training / RPTO" at bounding box center [433, 231] width 386 height 29
click at [245, 232] on input "Training / RPTO" at bounding box center [247, 233] width 14 height 25
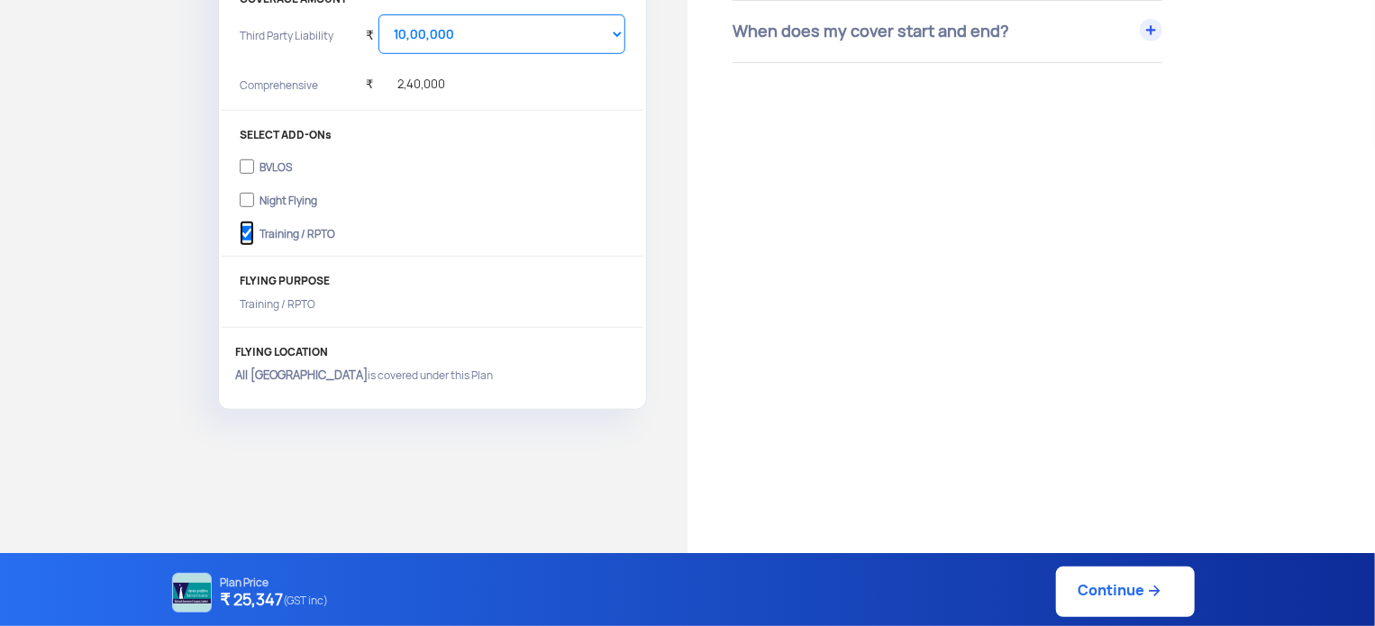
click at [245, 233] on input "Training / RPTO" at bounding box center [247, 233] width 14 height 25
checkbox input "false"
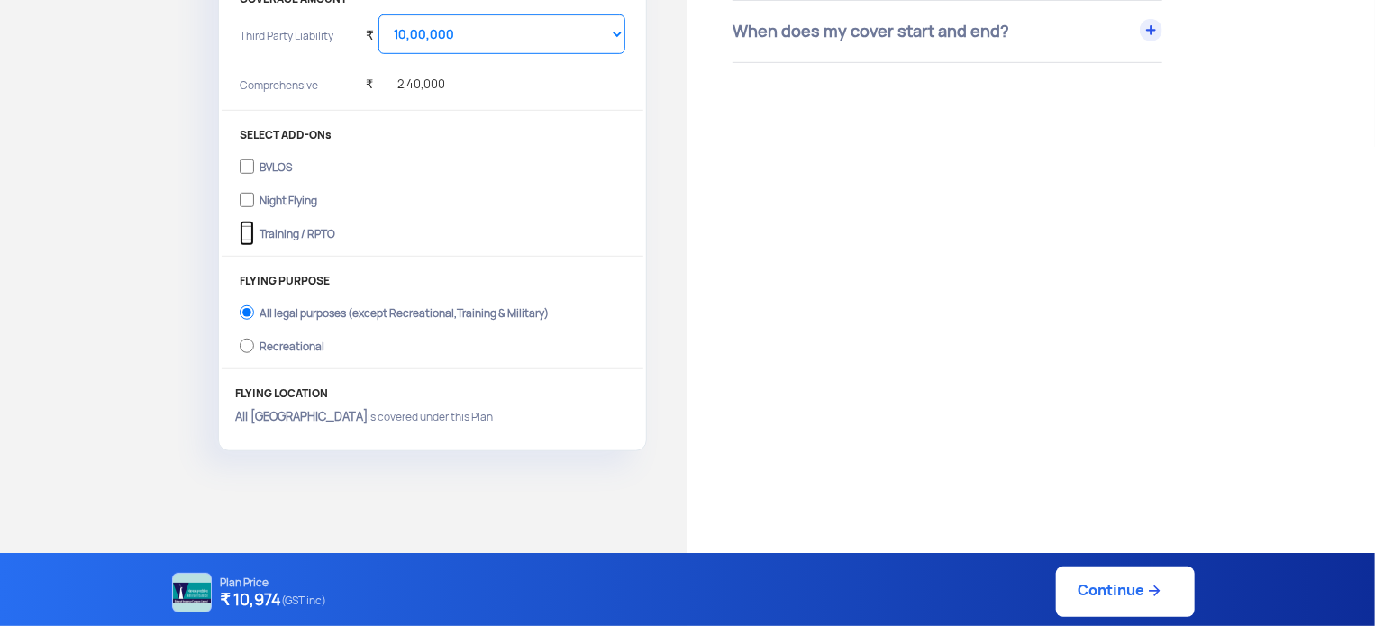
drag, startPoint x: 245, startPoint y: 233, endPoint x: 261, endPoint y: 203, distance: 33.9
click at [261, 205] on div "BVLOS Night Flying Training / RPTO" at bounding box center [433, 200] width 386 height 100
click at [252, 201] on input "Night Flying" at bounding box center [247, 199] width 14 height 25
checkbox input "true"
click at [252, 230] on input "Training / RPTO" at bounding box center [247, 233] width 14 height 25
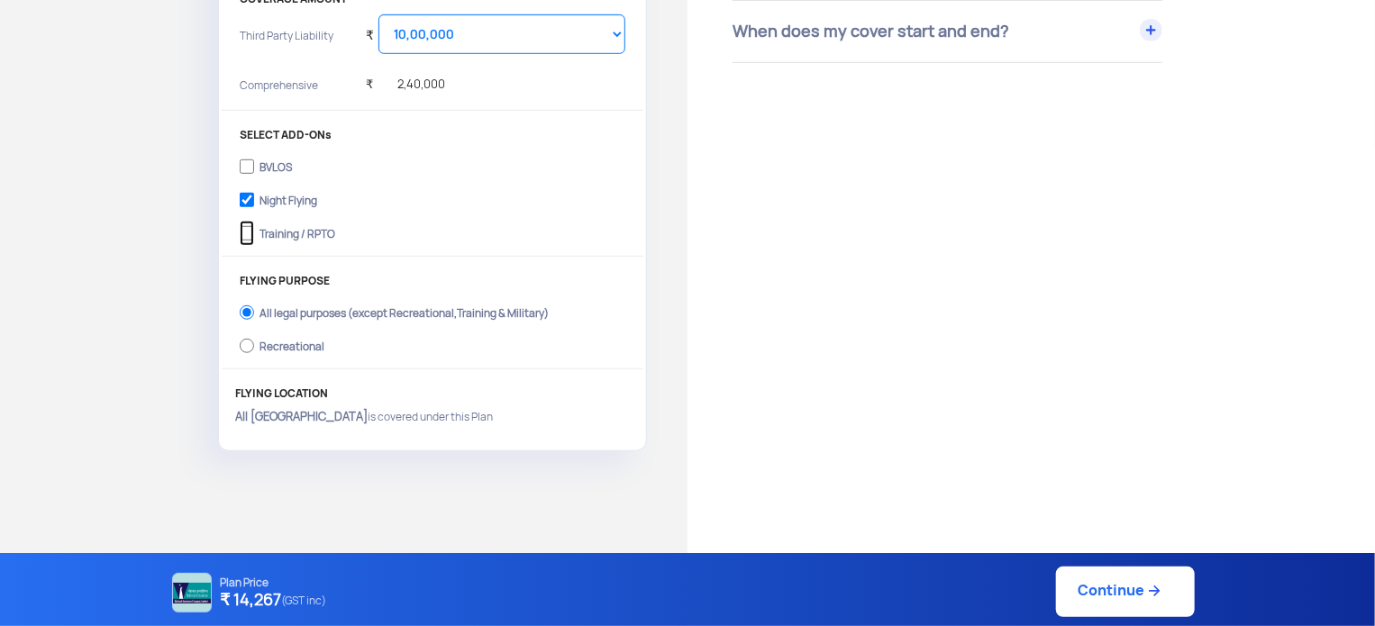
checkbox input "true"
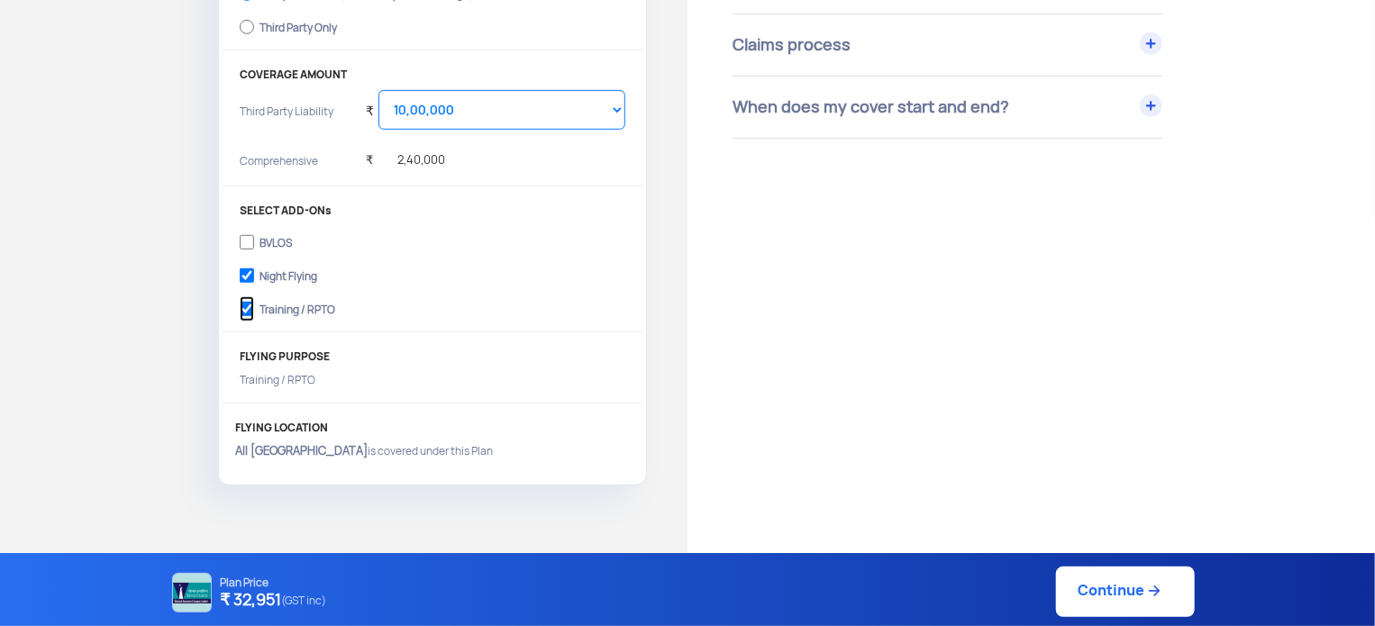
scroll to position [631, 0]
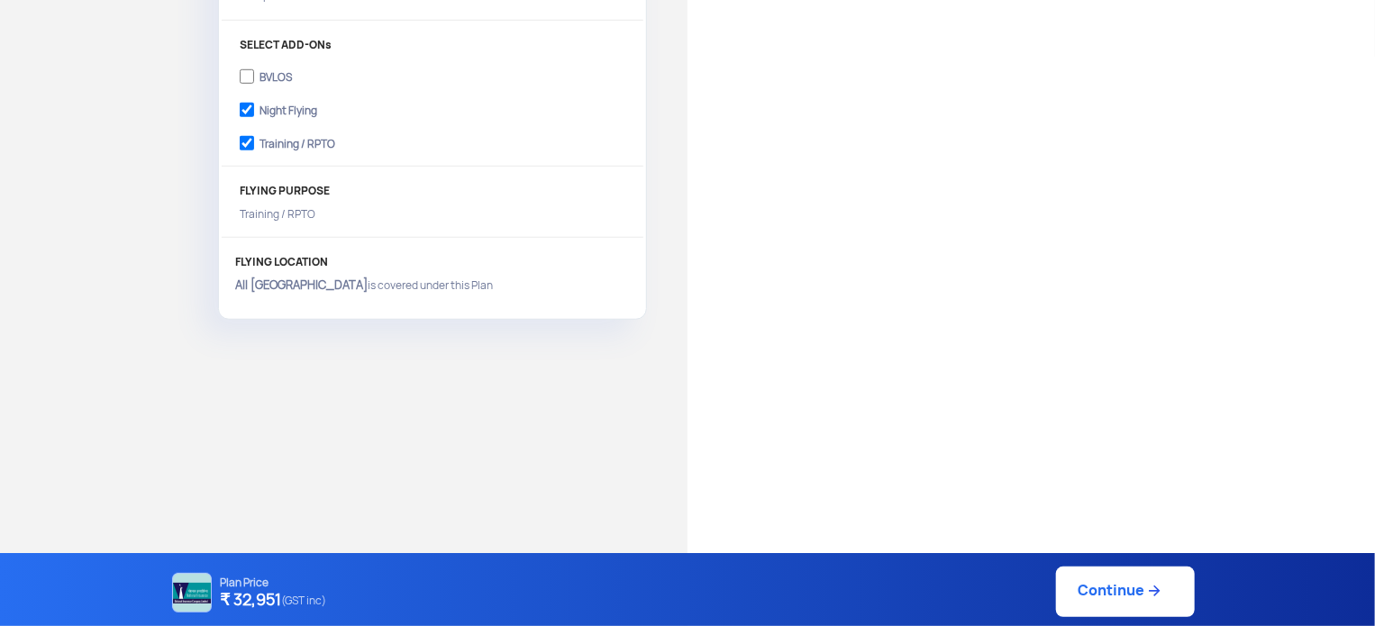
click at [1096, 601] on link "Continue" at bounding box center [1125, 592] width 139 height 50
type input "19/9/2025, 3:14:00 PM"
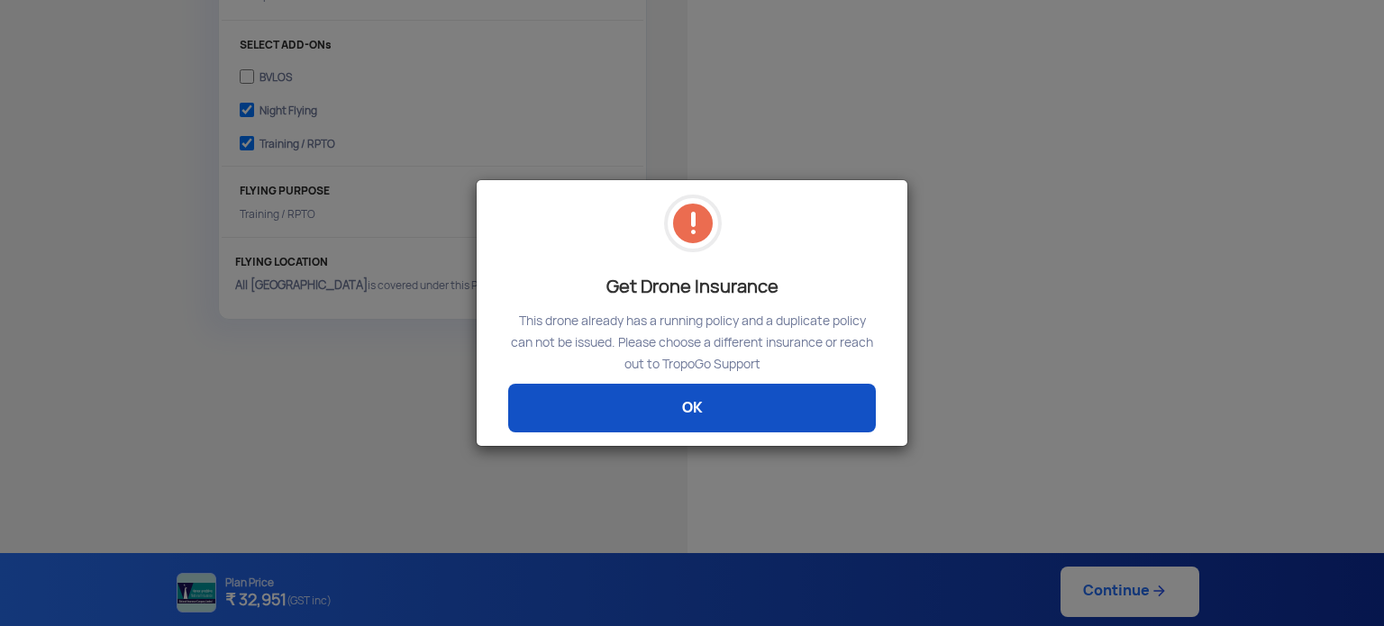
click at [721, 414] on link "OK" at bounding box center [692, 408] width 368 height 49
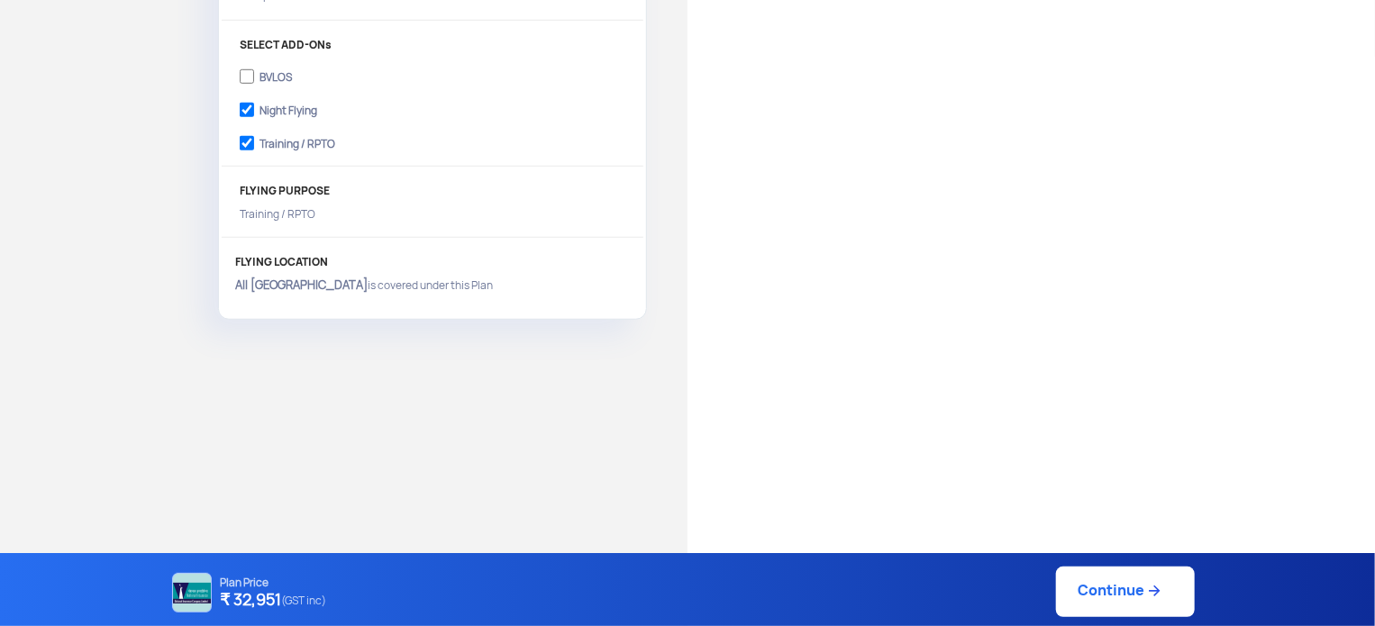
click at [1118, 594] on link "Continue" at bounding box center [1125, 592] width 139 height 50
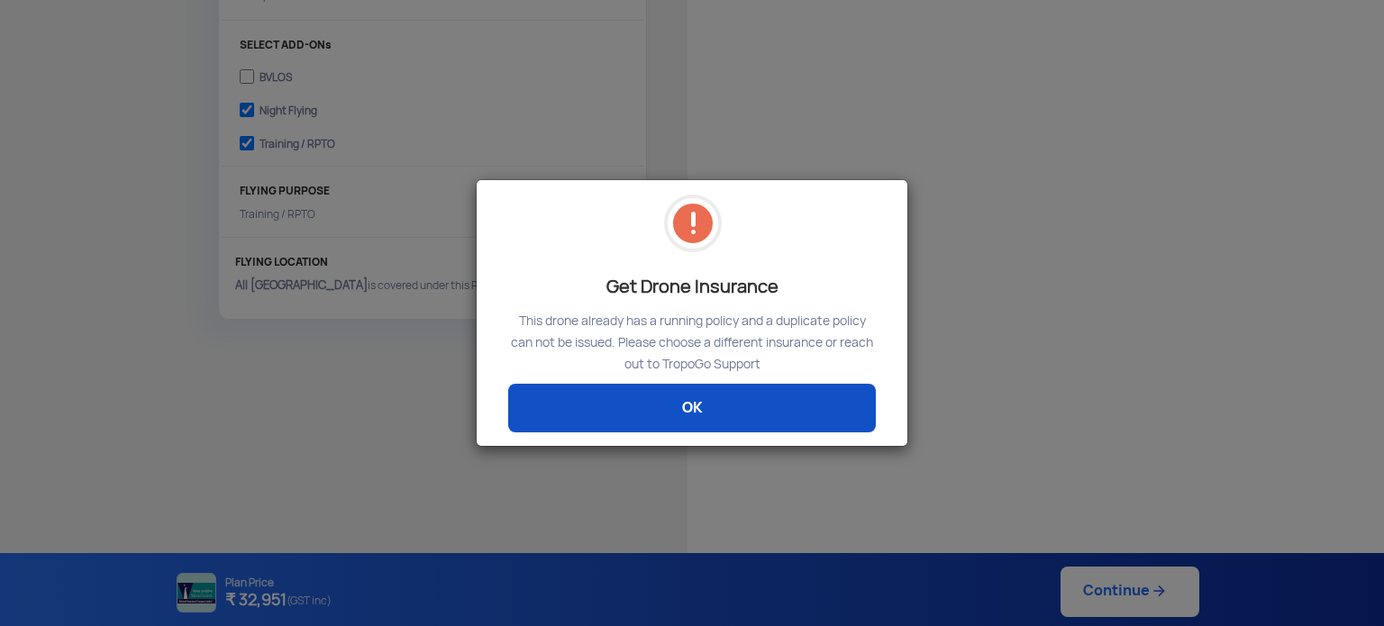
click at [757, 399] on link "OK" at bounding box center [692, 408] width 368 height 49
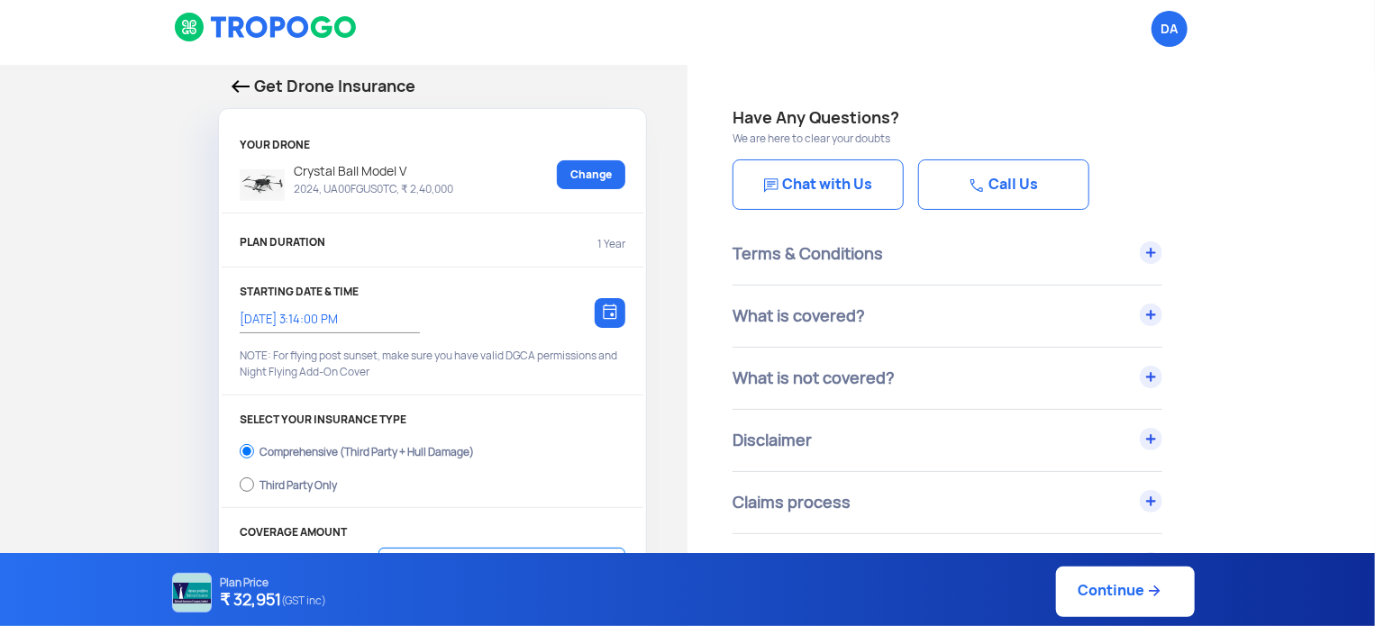
scroll to position [0, 0]
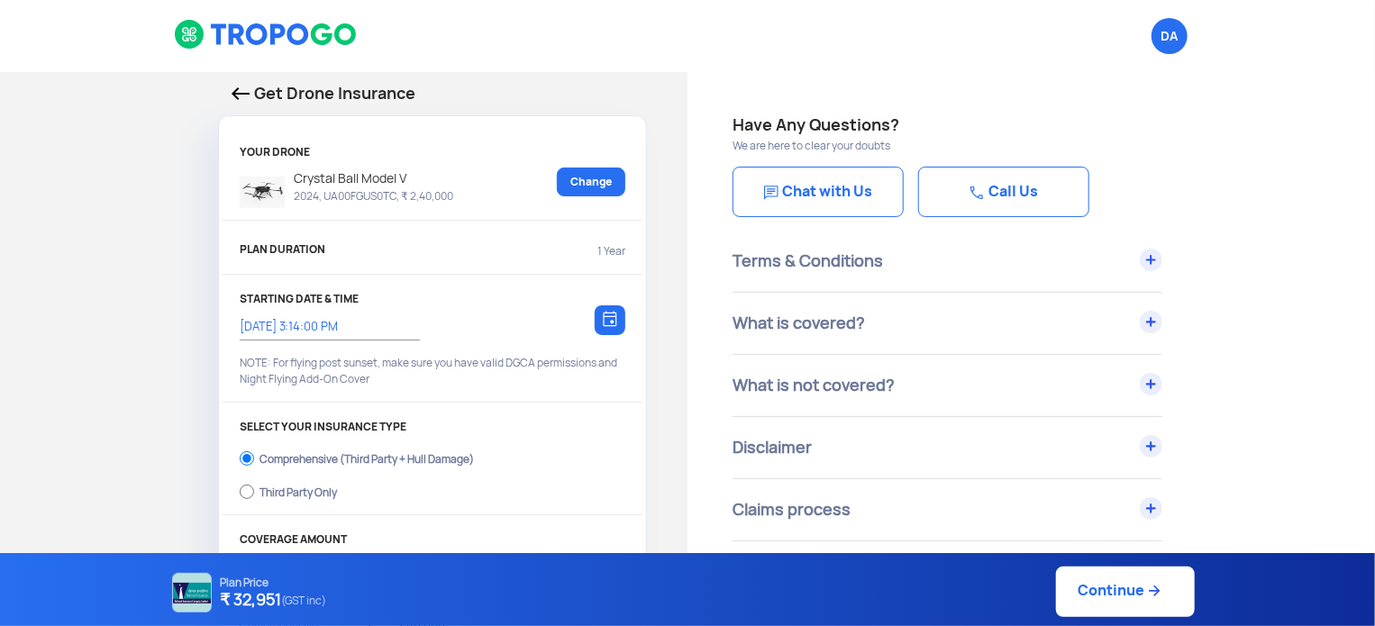
click at [249, 90] on img at bounding box center [241, 93] width 18 height 13
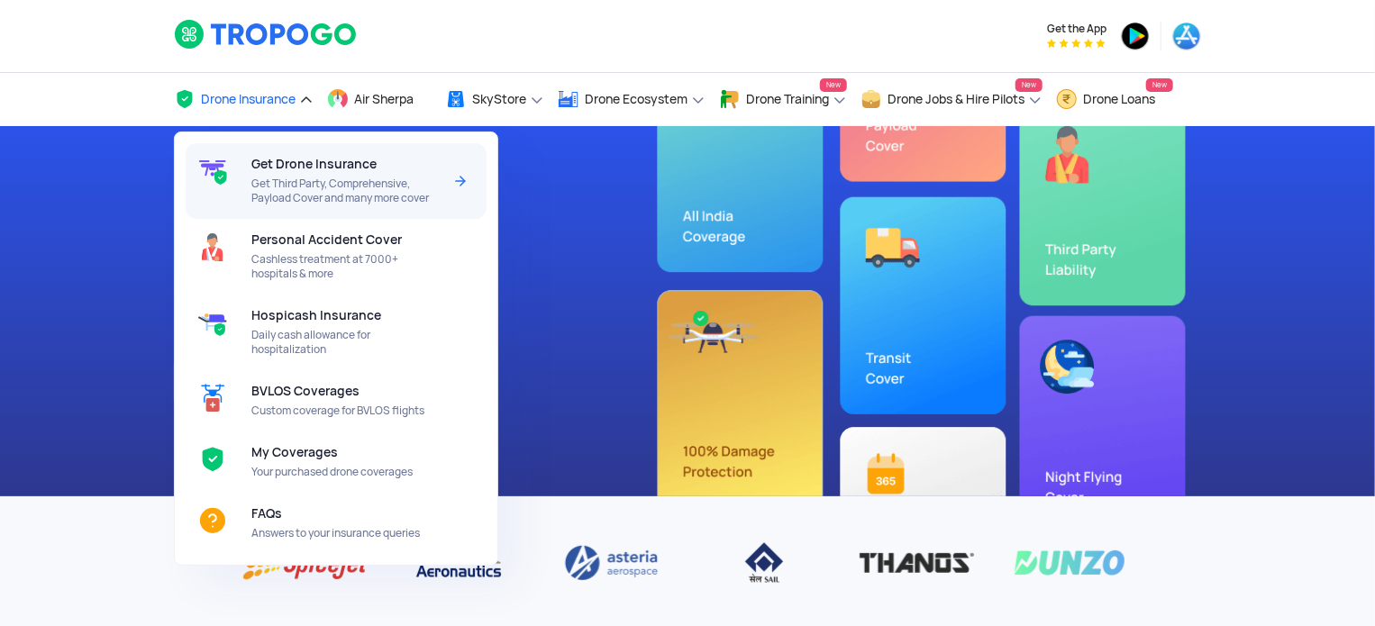
click at [332, 171] on span "Get Drone Insurance" at bounding box center [313, 164] width 125 height 14
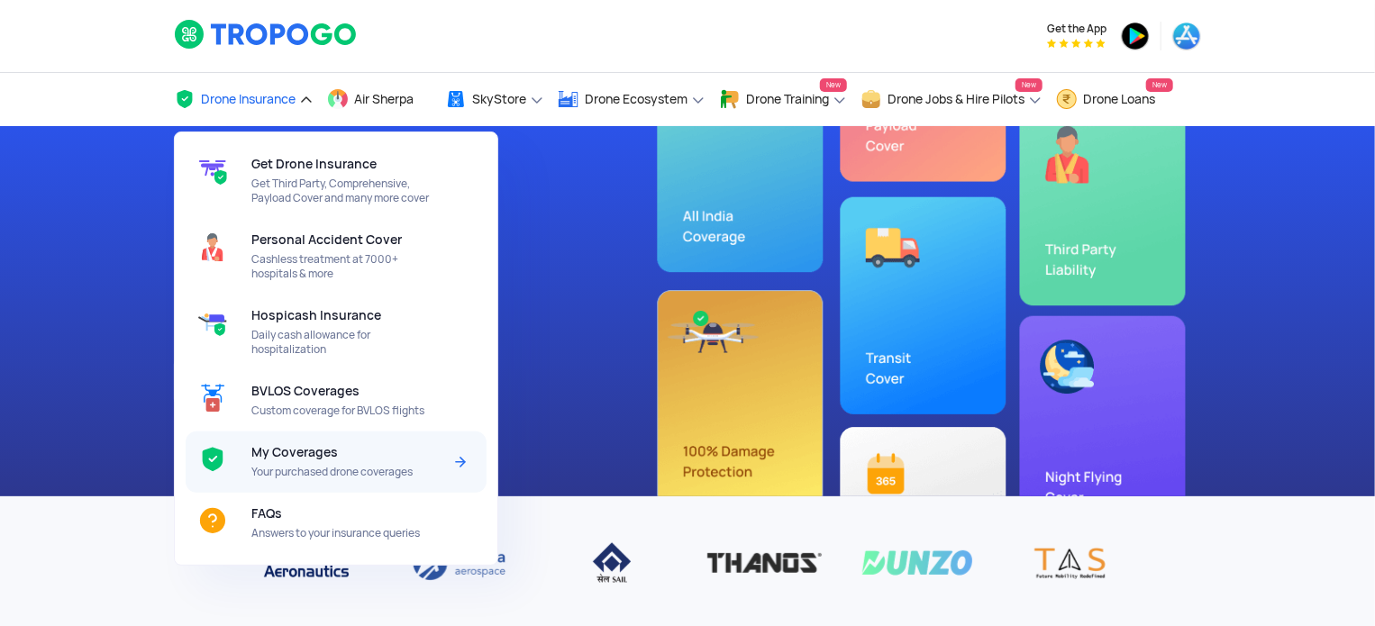
click at [315, 460] on span "My Coverages" at bounding box center [294, 452] width 87 height 14
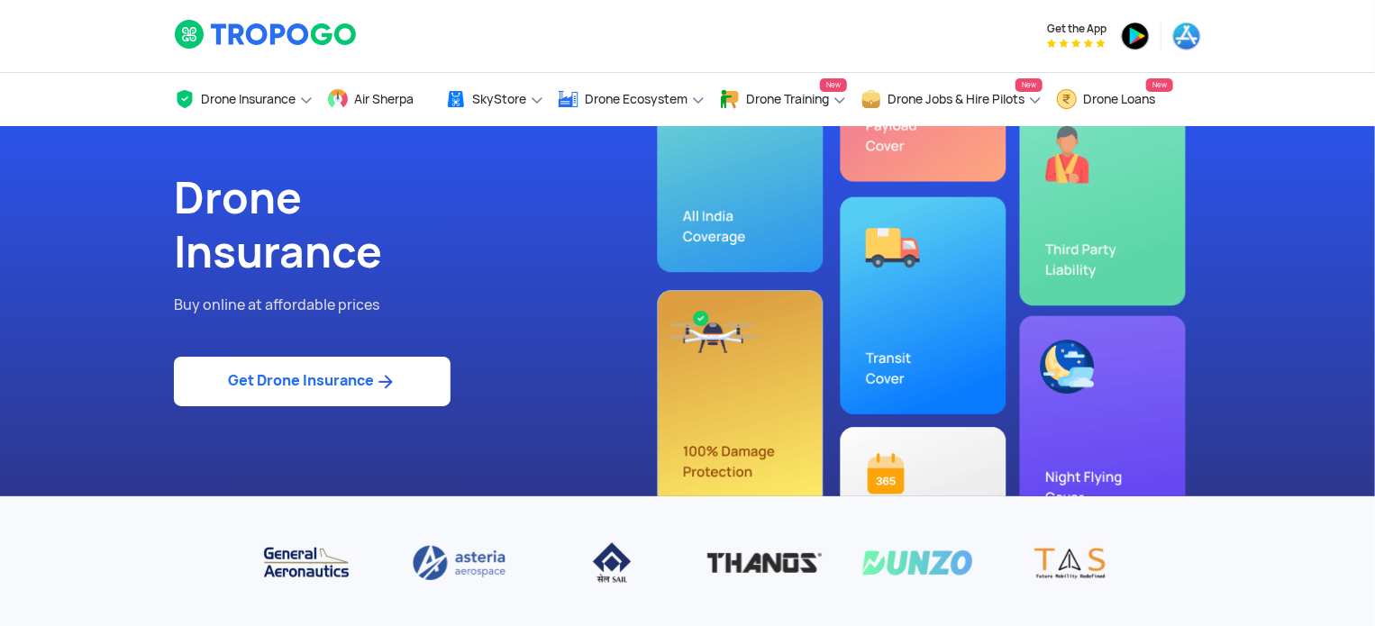
click at [338, 383] on link "Get Drone Insurance" at bounding box center [312, 382] width 277 height 50
select select "1000000"
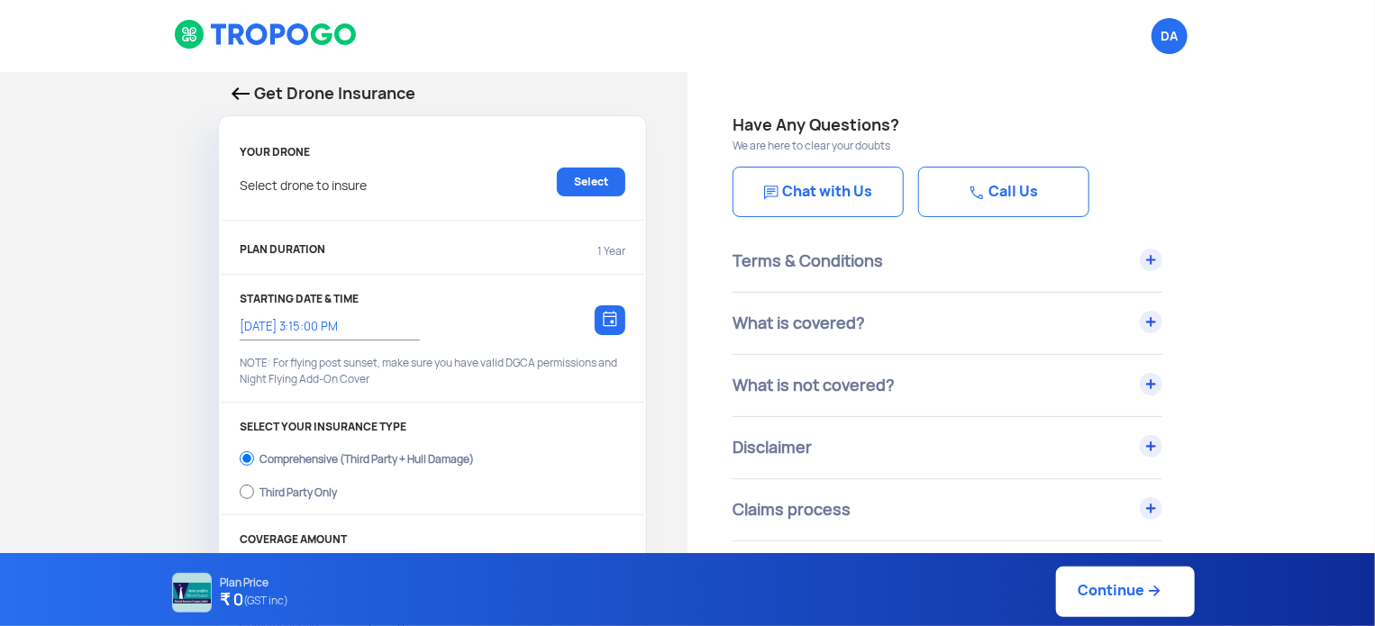
click at [242, 87] on img at bounding box center [241, 93] width 18 height 13
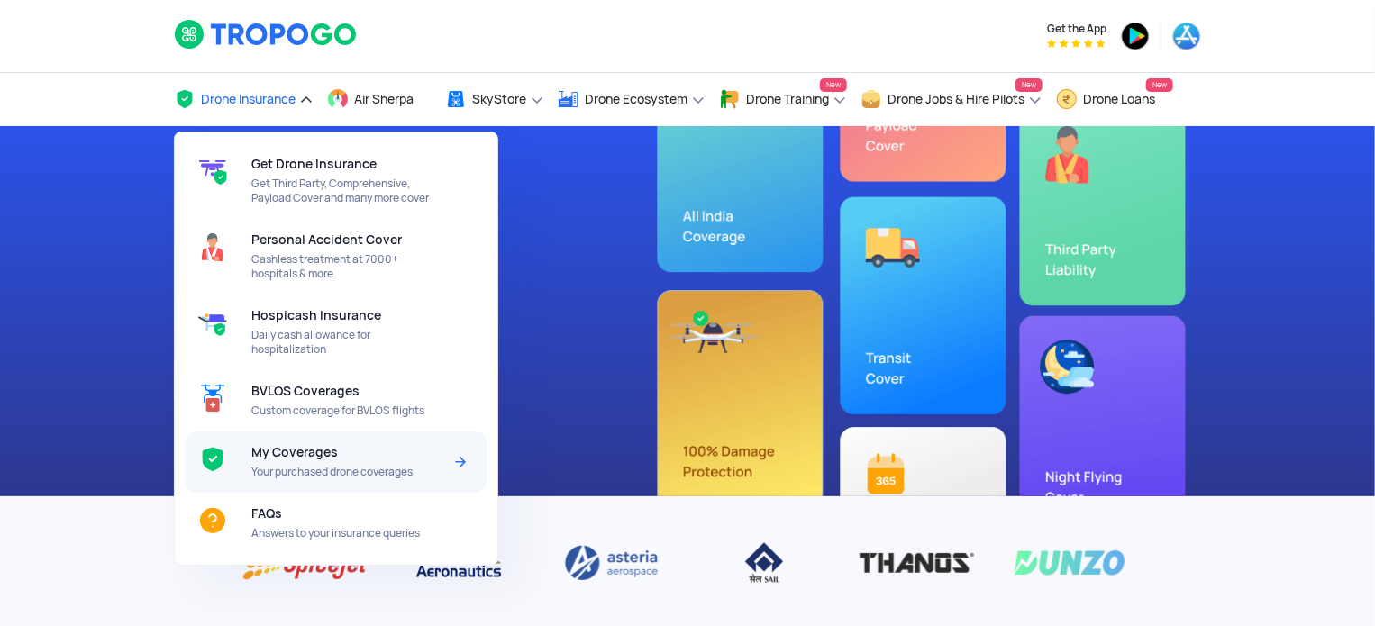
click at [287, 445] on div "My Coverages Your purchased drone coverages" at bounding box center [349, 462] width 197 height 61
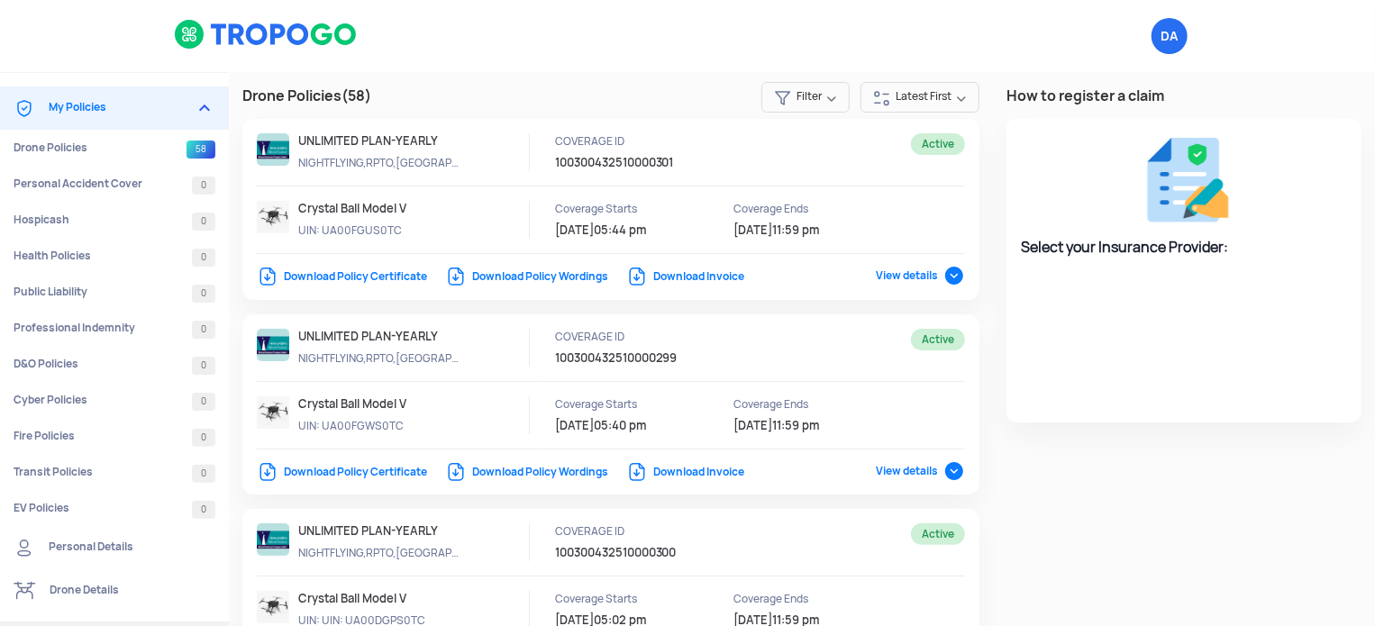
select select "National Insurance"
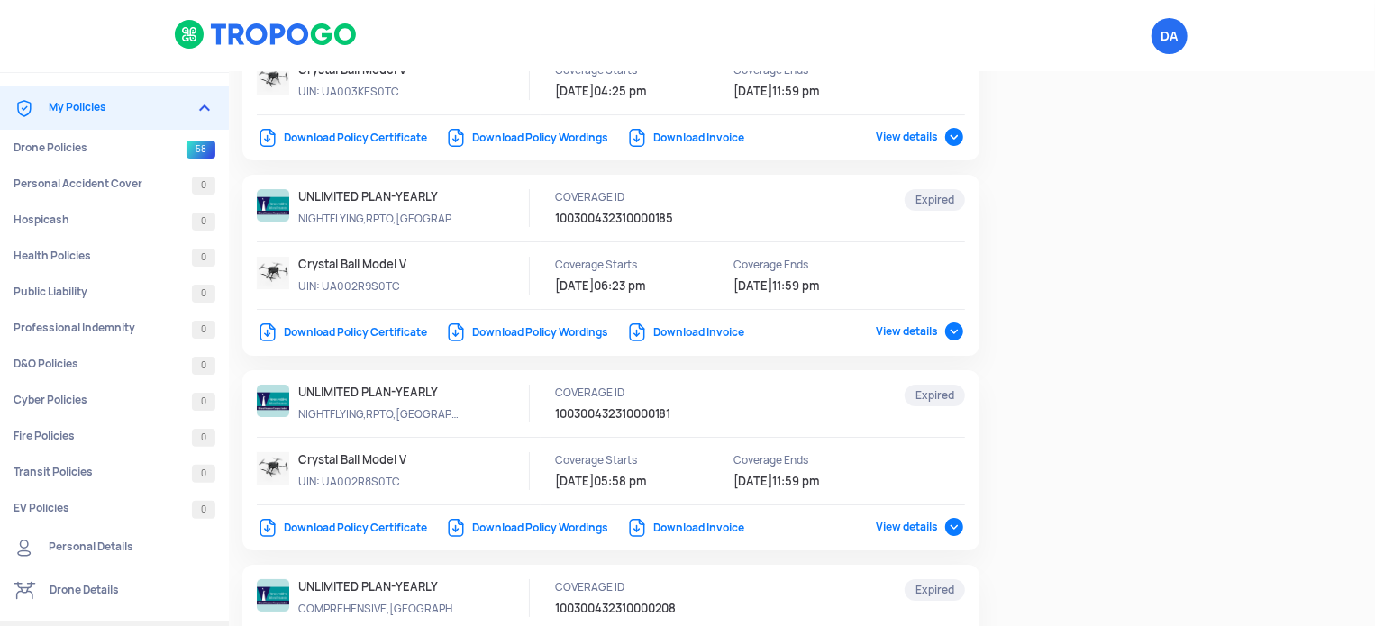
scroll to position [6579, 0]
drag, startPoint x: 1365, startPoint y: 407, endPoint x: 1363, endPoint y: 259, distance: 148.7
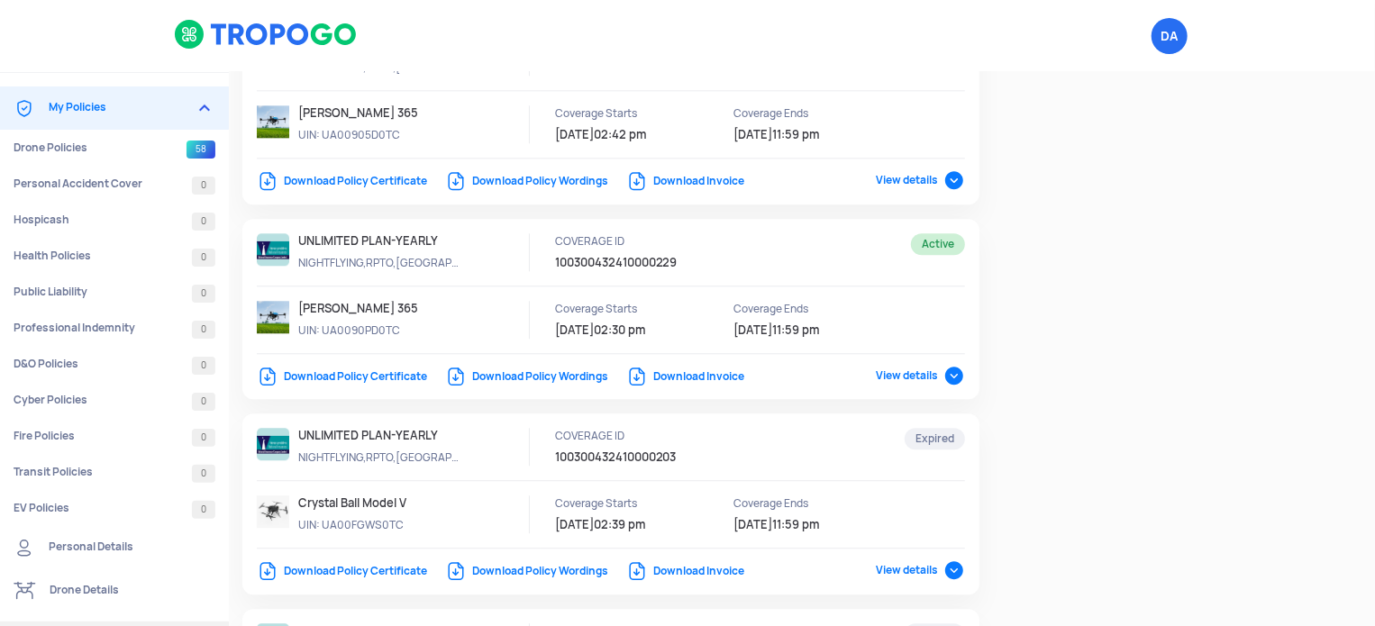
scroll to position [2283, 0]
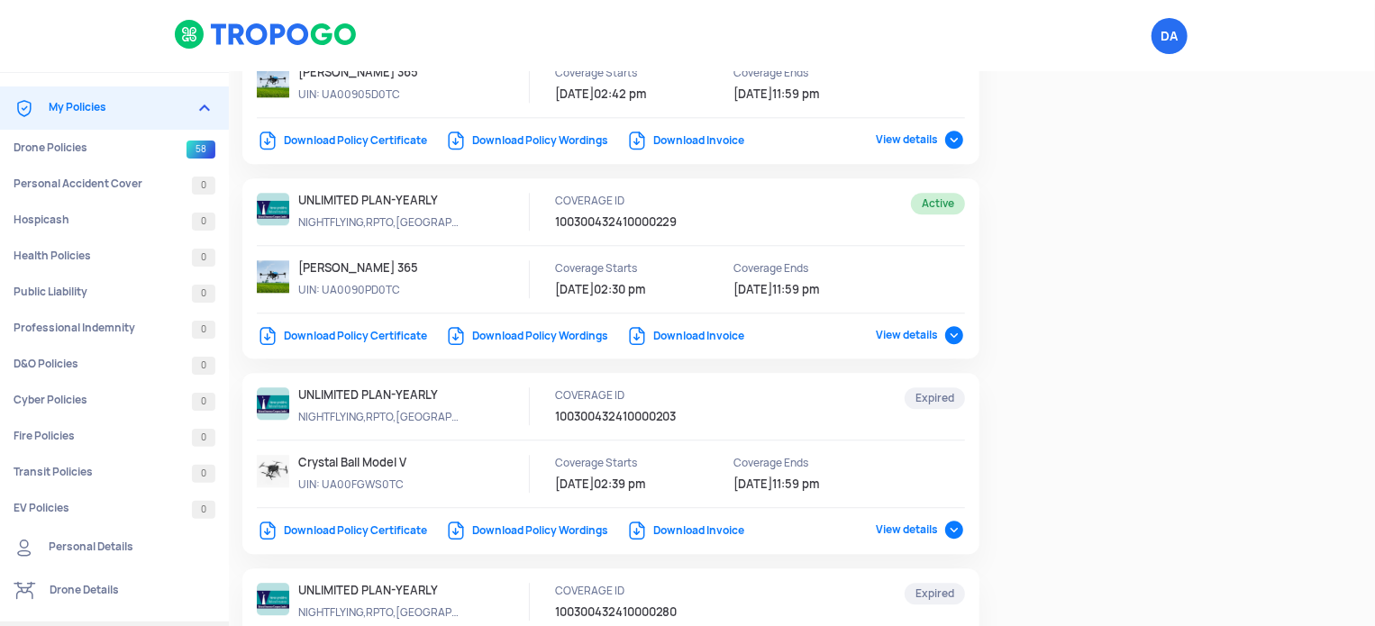
drag, startPoint x: 407, startPoint y: 479, endPoint x: 323, endPoint y: 479, distance: 84.7
click at [323, 479] on p "UIN: UA00FGWS0TC" at bounding box center [379, 485] width 162 height 16
copy p "UA00FGWS0TC"
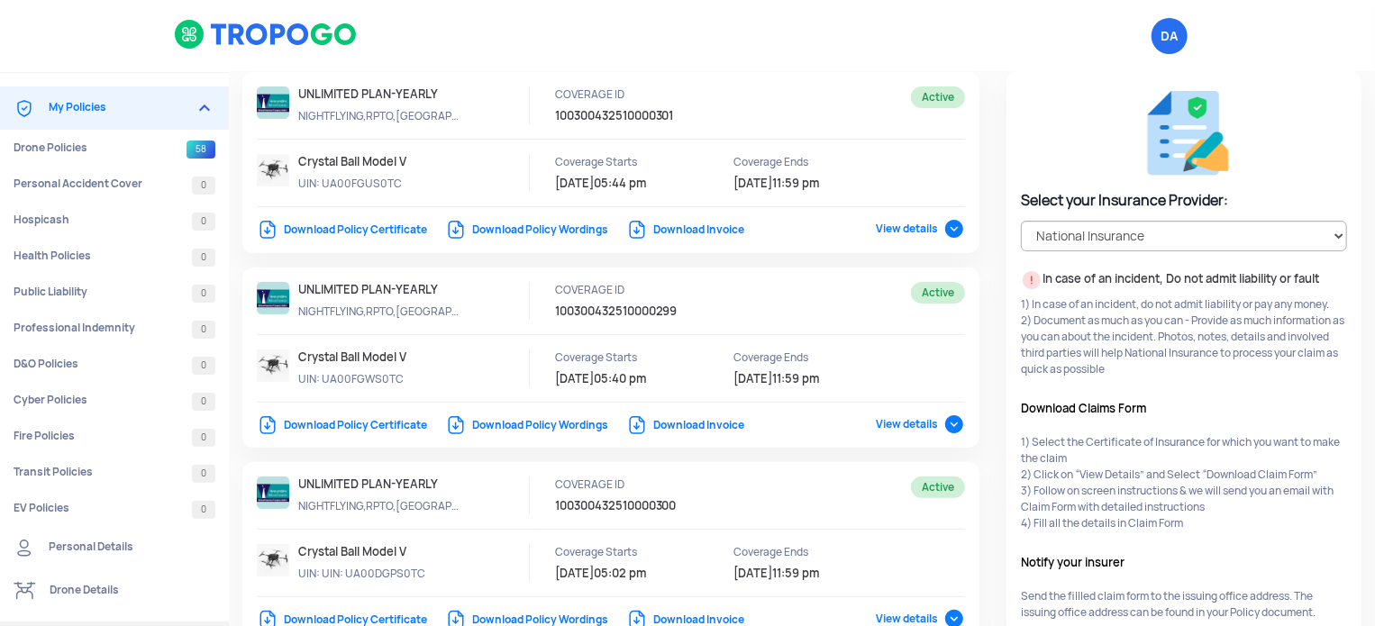
scroll to position [0, 0]
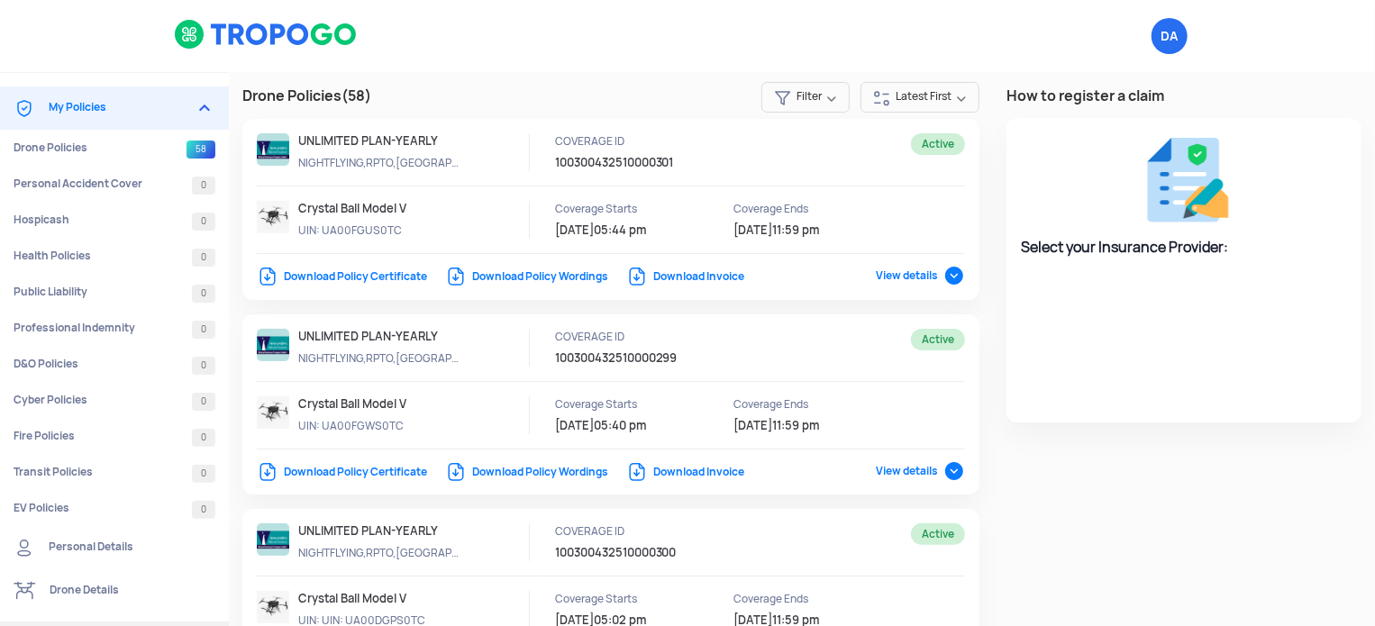
select select "National Insurance"
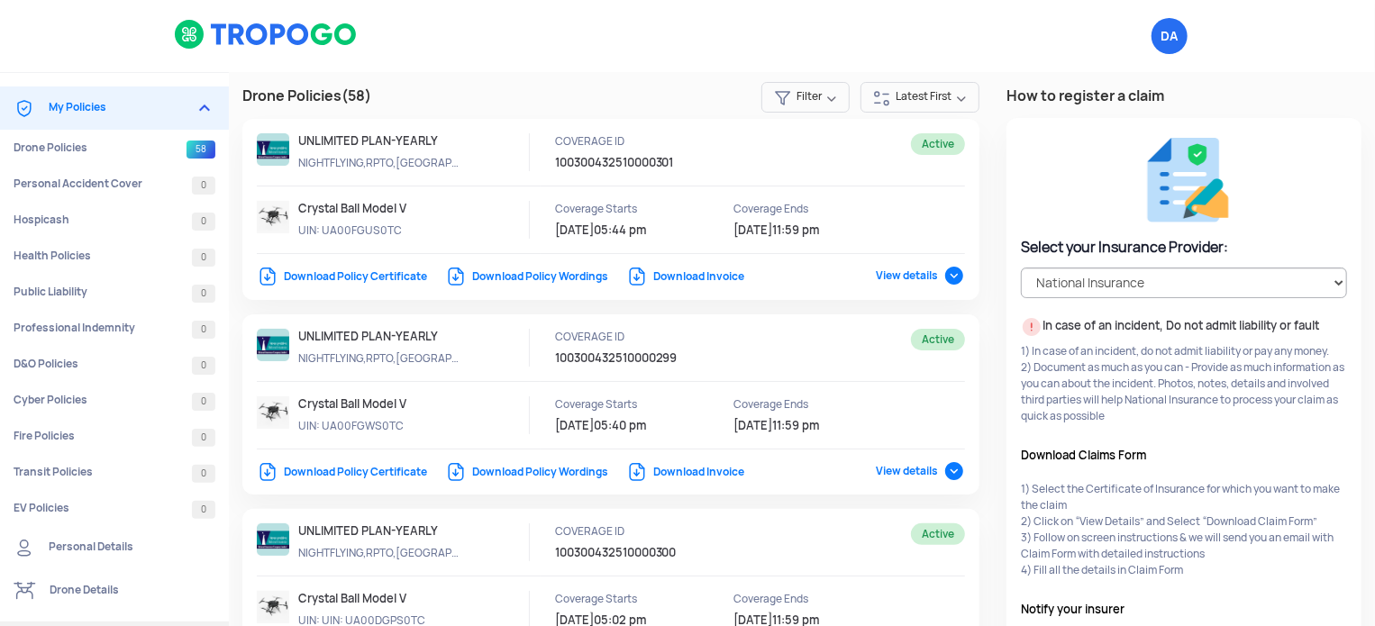
click at [144, 114] on link "My Policies" at bounding box center [114, 108] width 229 height 43
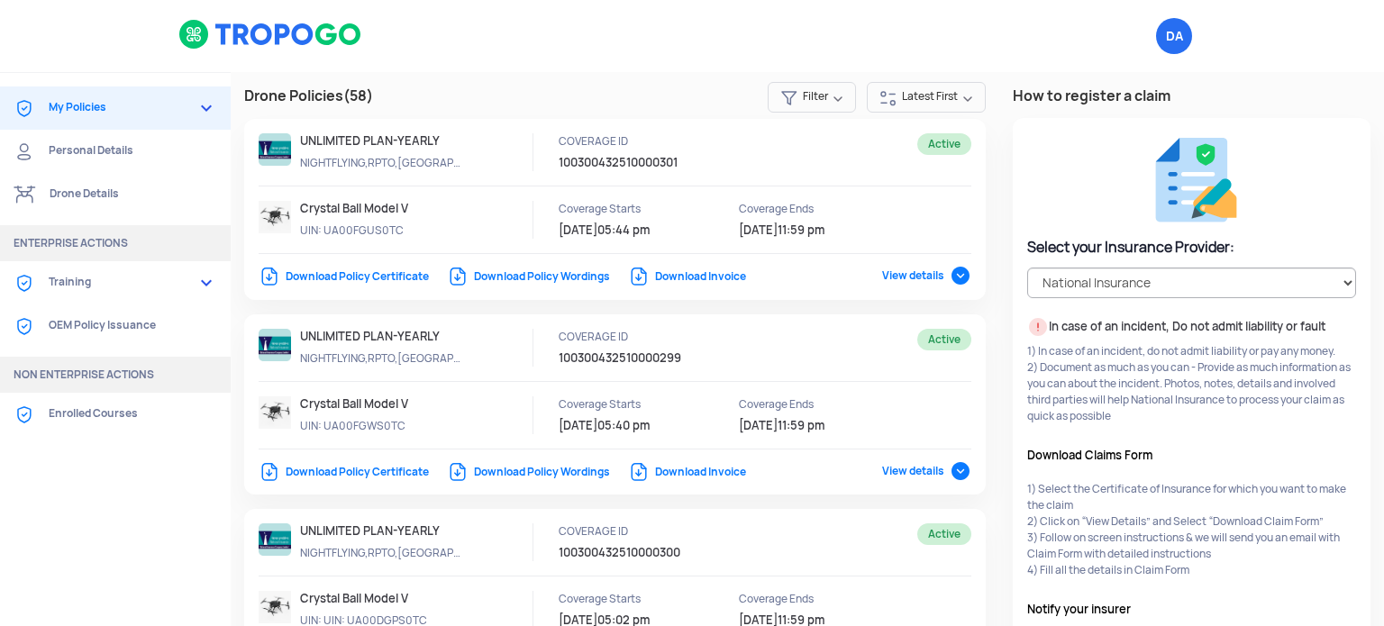
click at [144, 114] on link "My Policies" at bounding box center [115, 108] width 231 height 43
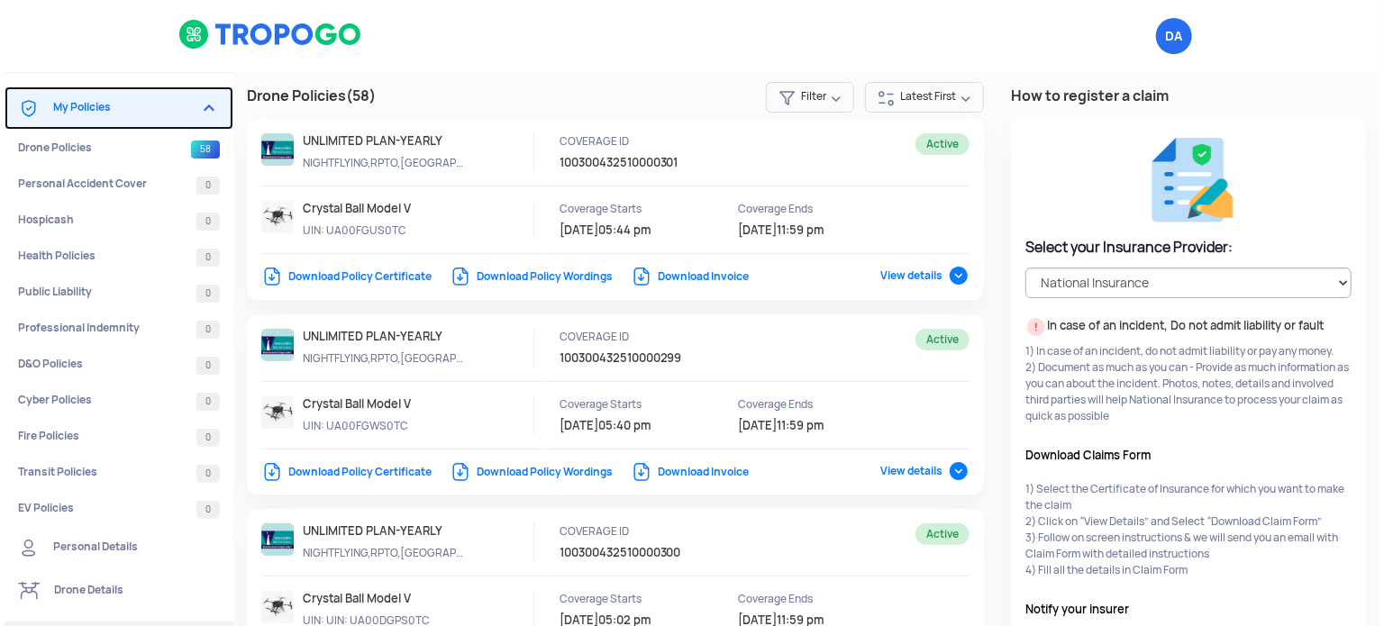
scroll to position [360, 0]
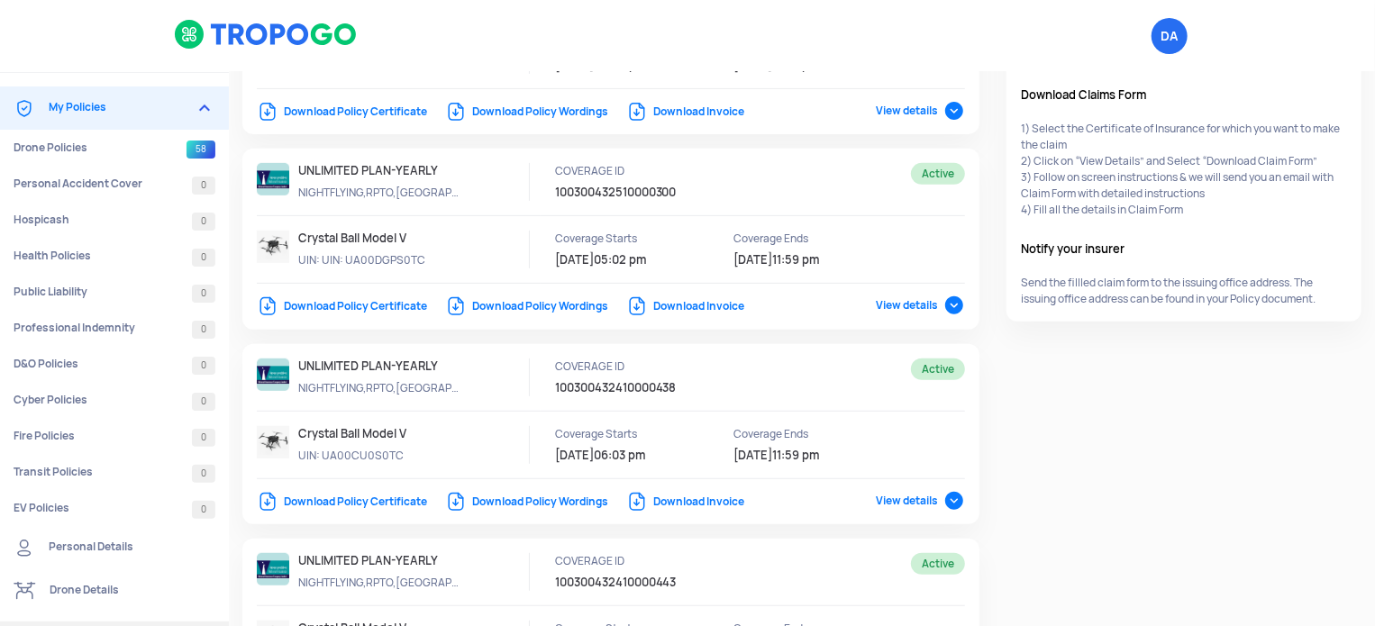
click at [84, 554] on link "Personal Details" at bounding box center [114, 547] width 229 height 43
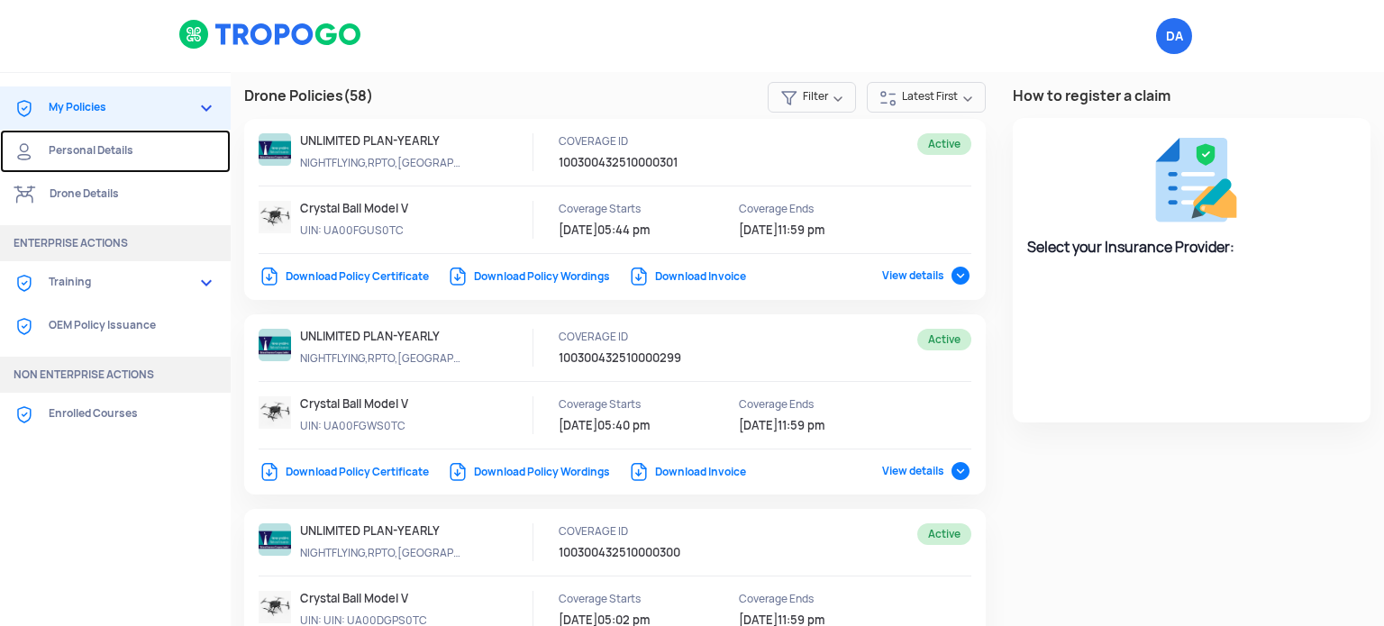
select select "National Insurance"
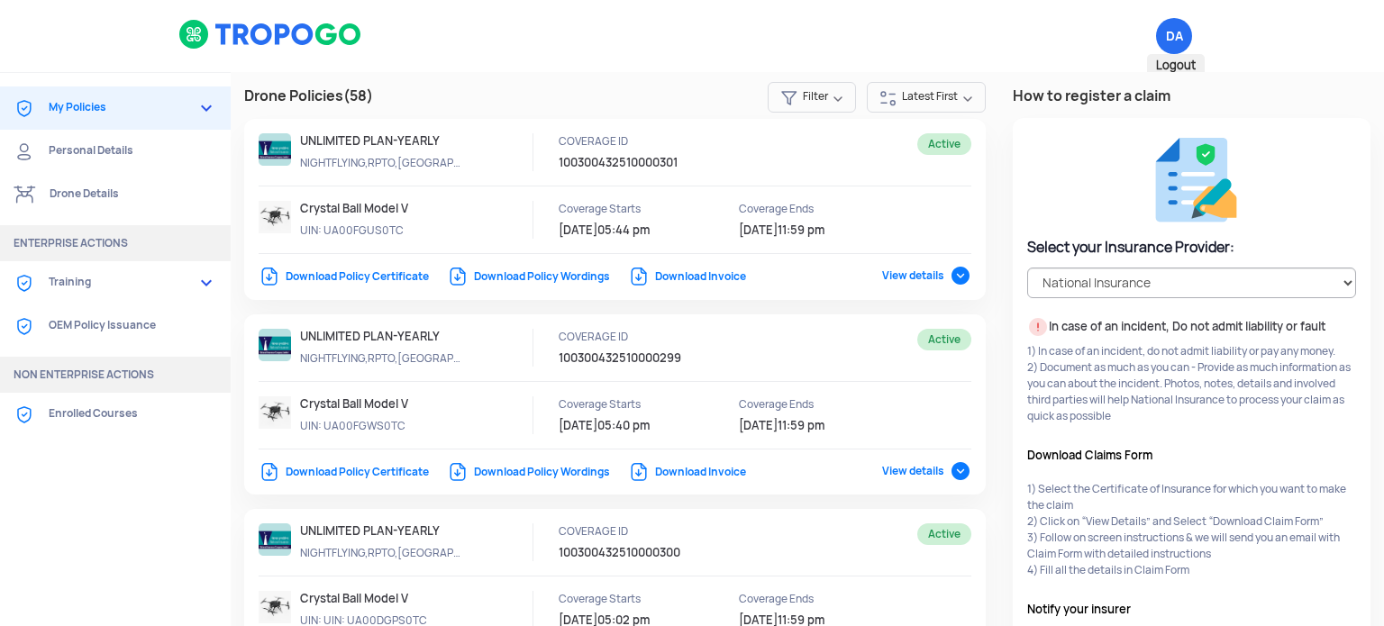
click at [1168, 43] on span "DA Logout" at bounding box center [1174, 36] width 36 height 36
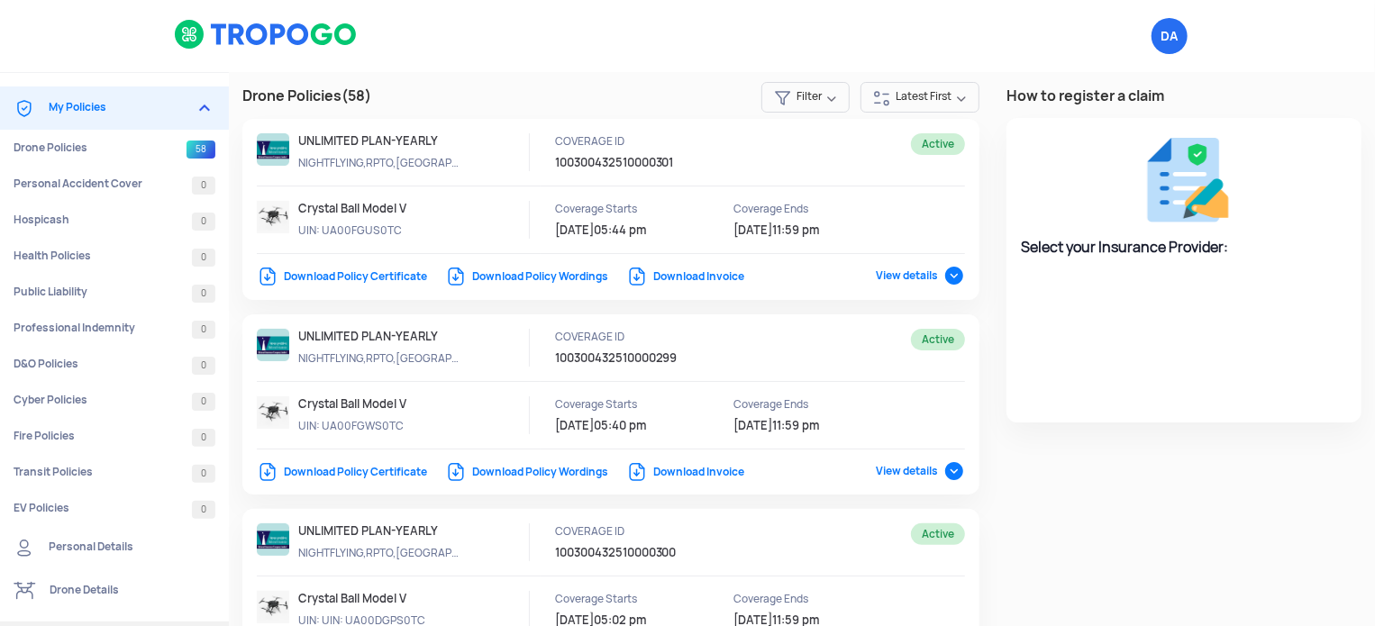
select select "National Insurance"
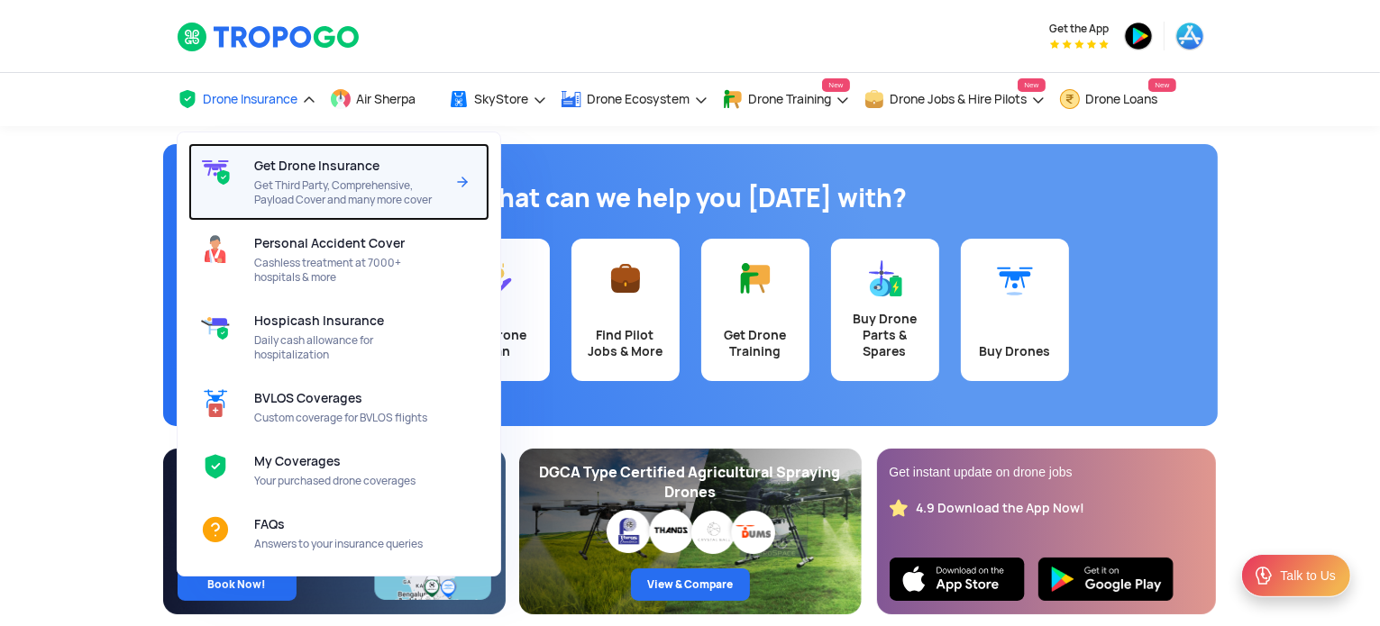
click at [303, 192] on span "Get Third Party, Comprehensive, Payload Cover and many more cover" at bounding box center [349, 192] width 190 height 29
click at [269, 172] on span "Get Drone Insurance" at bounding box center [316, 166] width 125 height 14
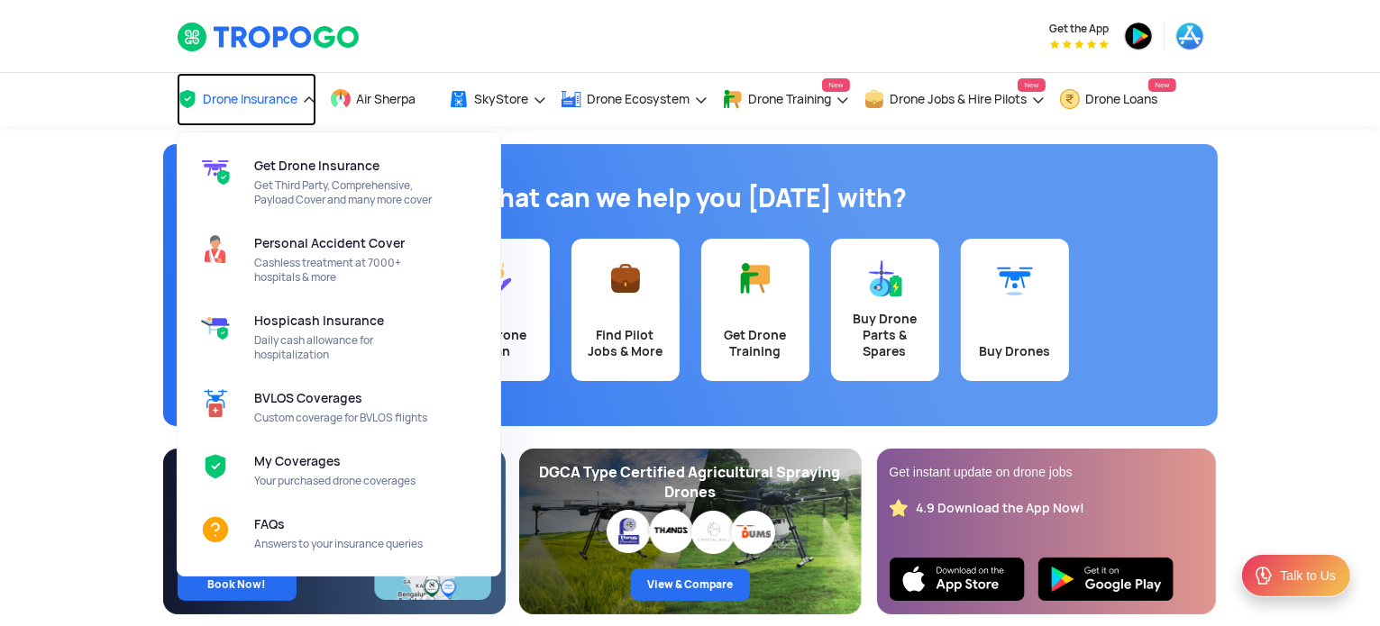
click at [278, 99] on span "Drone Insurance" at bounding box center [251, 99] width 95 height 14
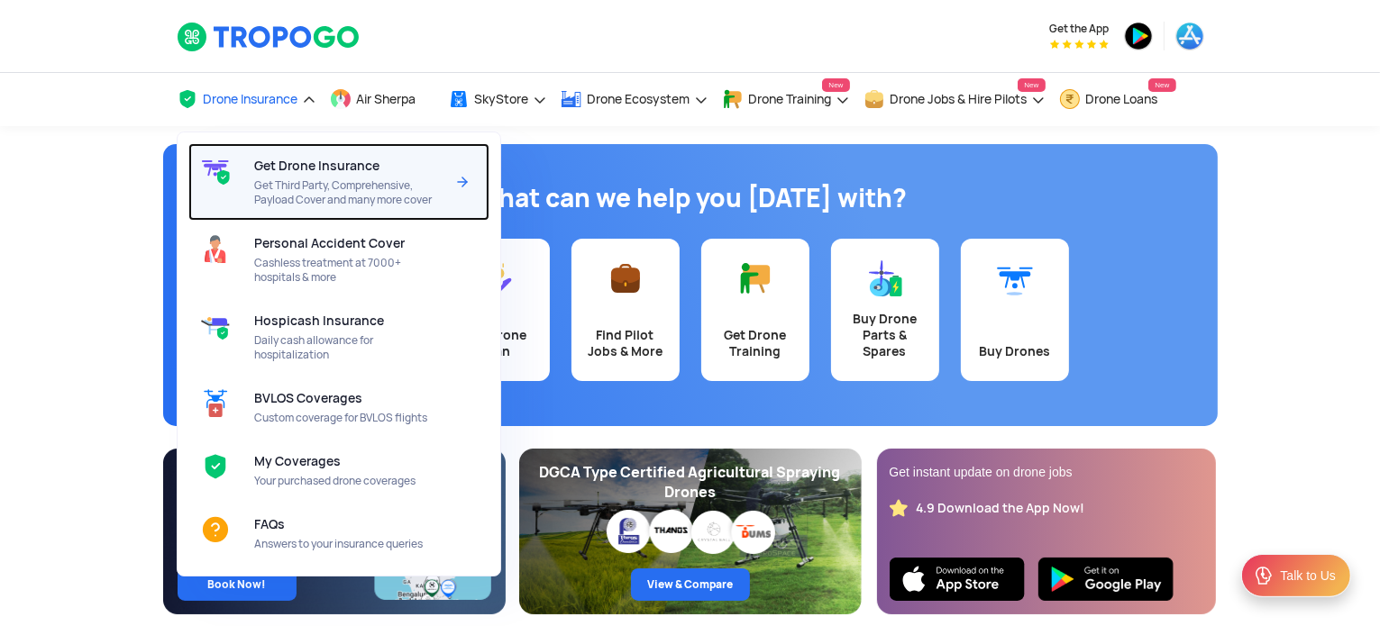
click at [301, 165] on span "Get Drone Insurance" at bounding box center [316, 166] width 125 height 14
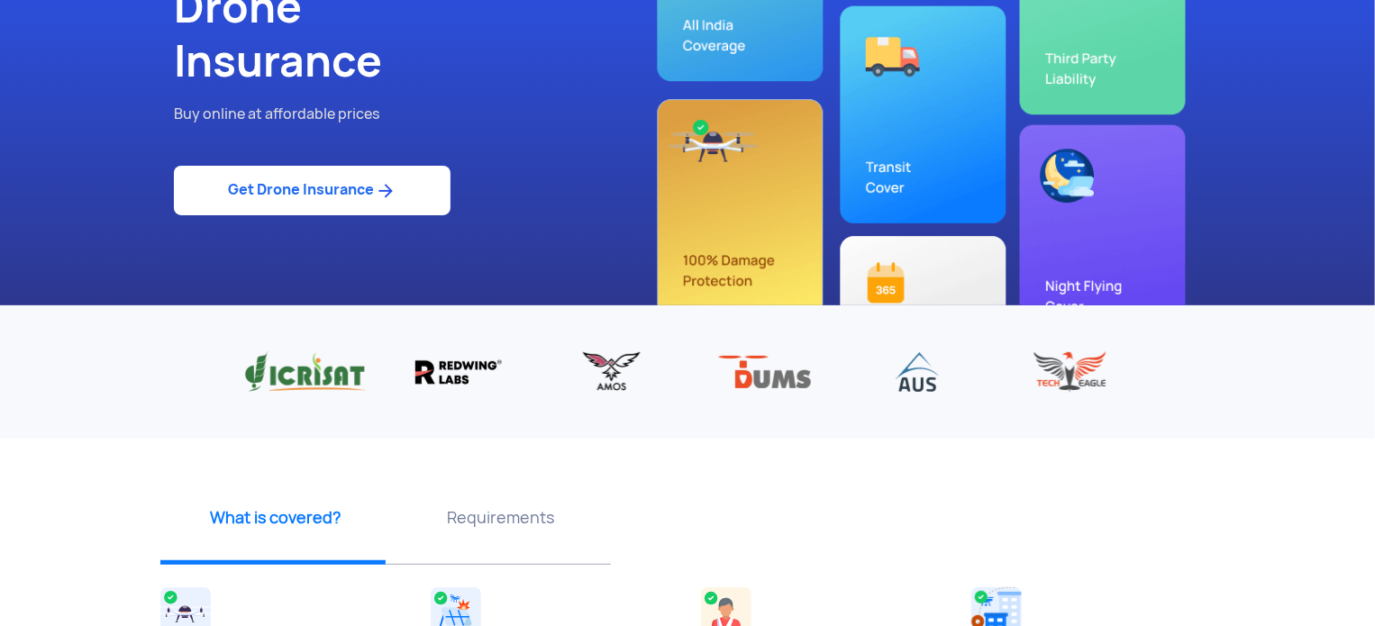
scroll to position [180, 0]
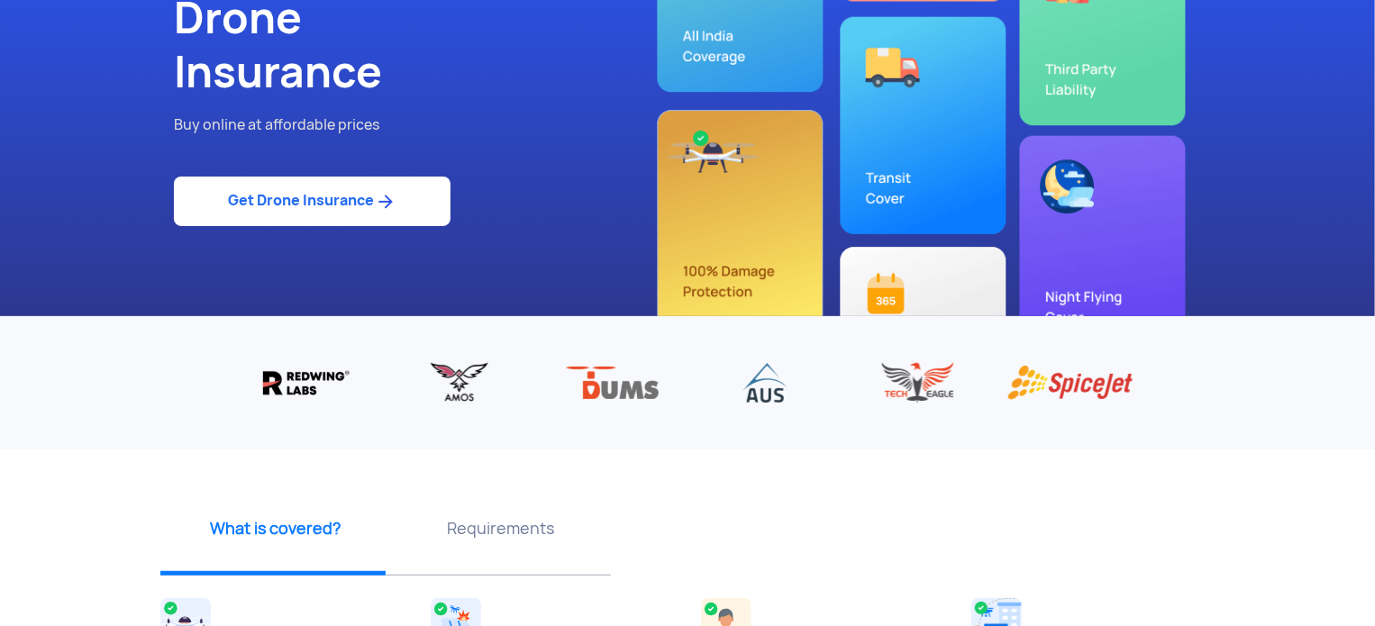
click at [365, 206] on link "Get Drone Insurance" at bounding box center [312, 202] width 277 height 50
select select "1000000"
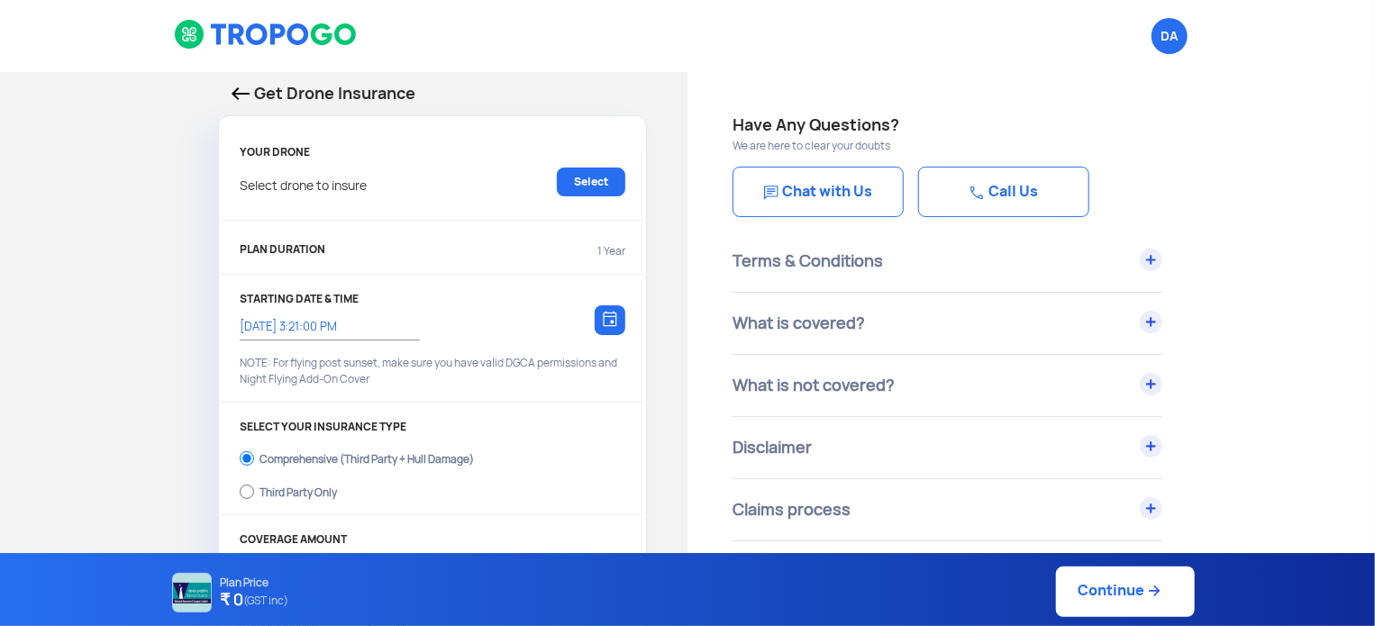
click at [245, 95] on img at bounding box center [241, 93] width 18 height 13
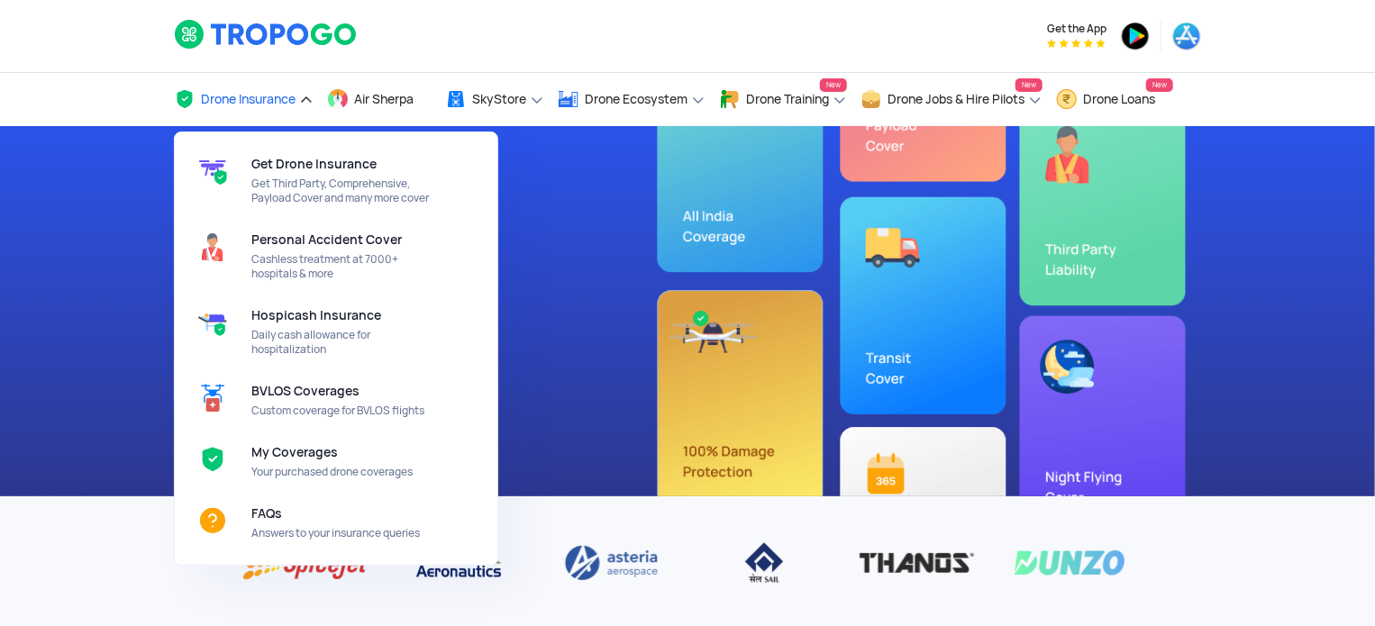
click at [274, 95] on span "Drone Insurance" at bounding box center [248, 99] width 95 height 14
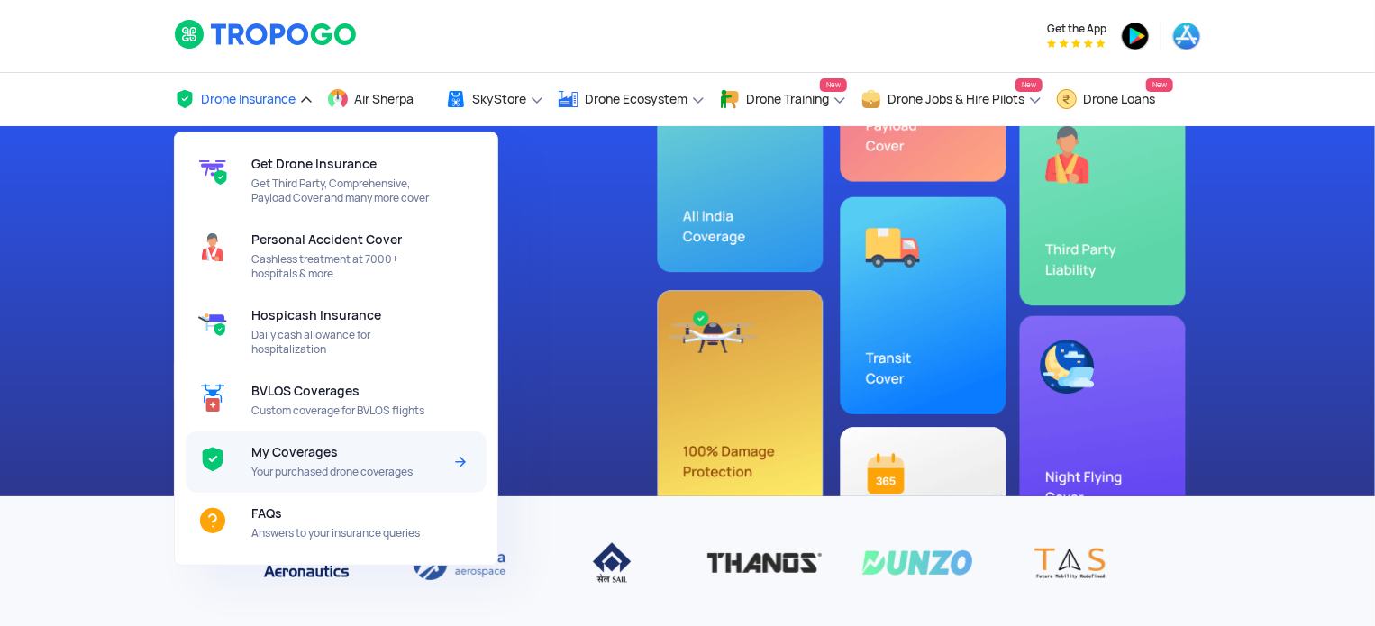
click at [270, 443] on div "My Coverages Your purchased drone coverages" at bounding box center [349, 462] width 197 height 61
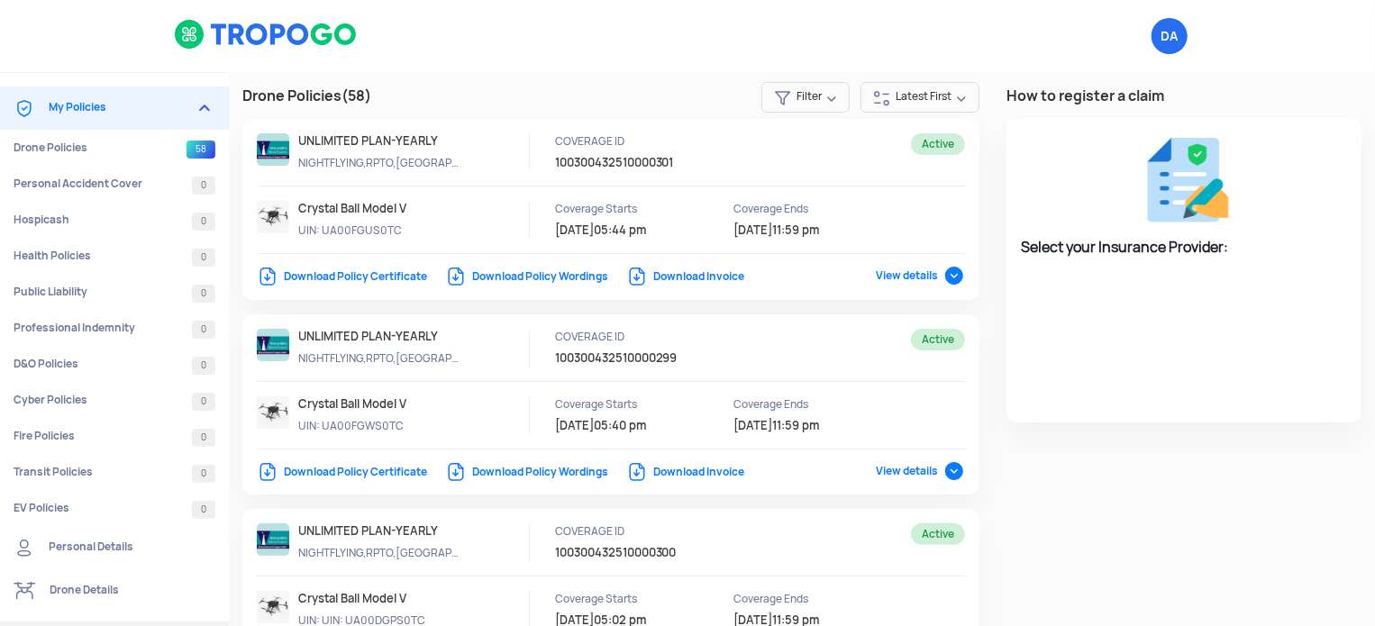
select select "National Insurance"
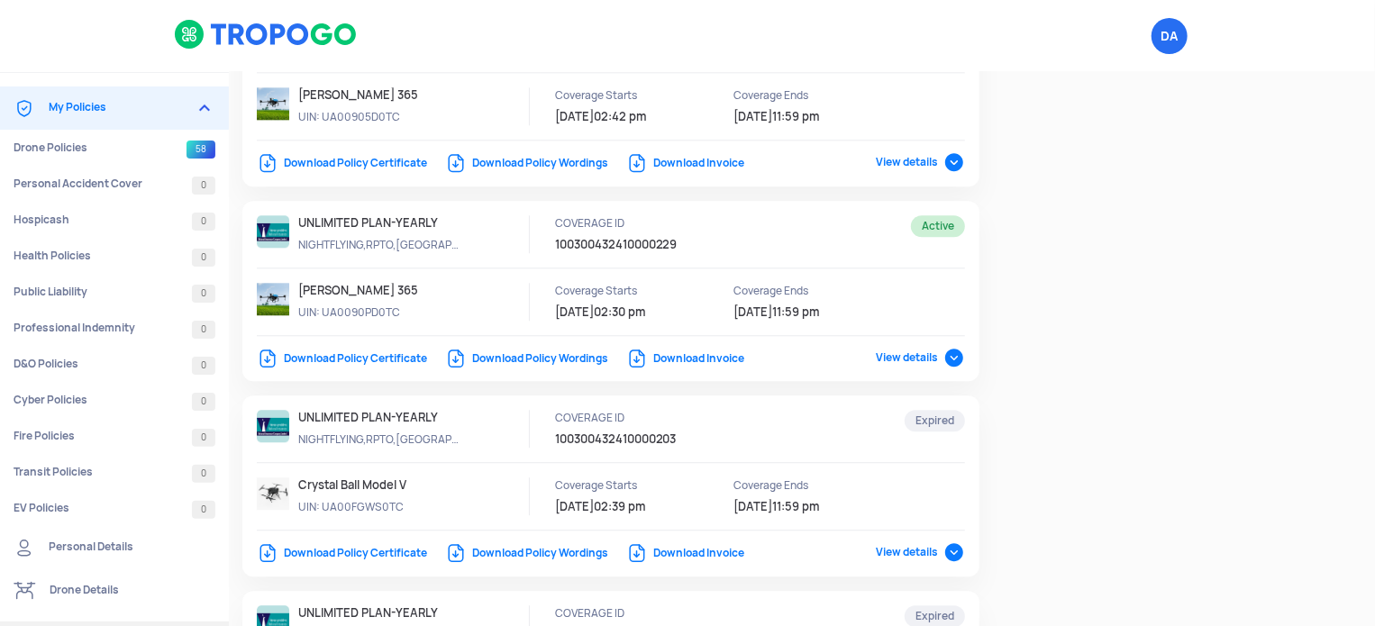
scroll to position [2073, 0]
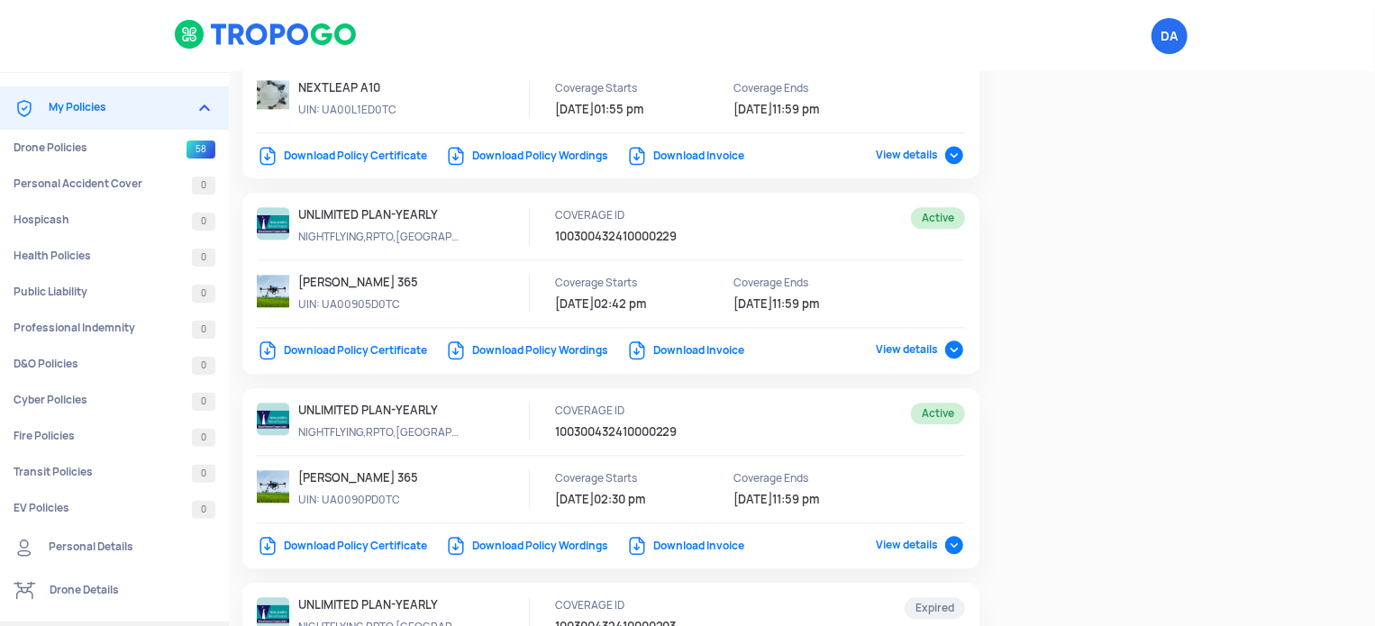
click at [351, 492] on p "UIN: UA0090PD0TC" at bounding box center [379, 500] width 162 height 16
copy p "UA0090PD0TC"
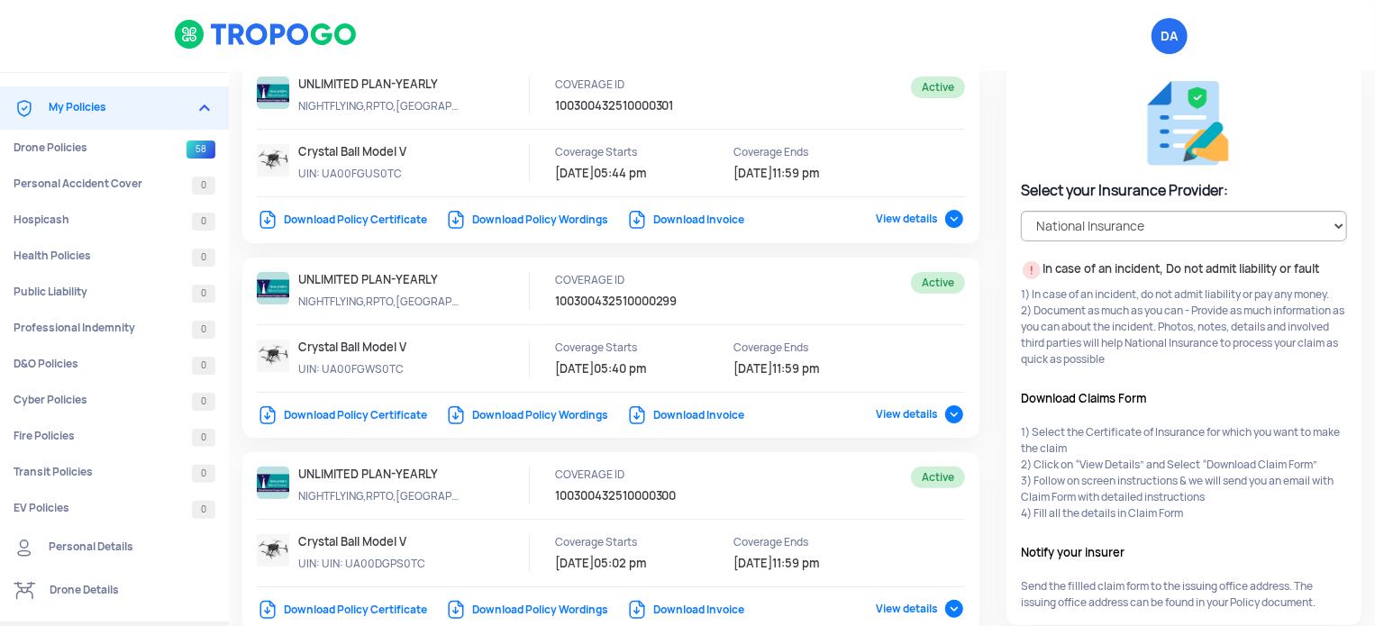
scroll to position [0, 0]
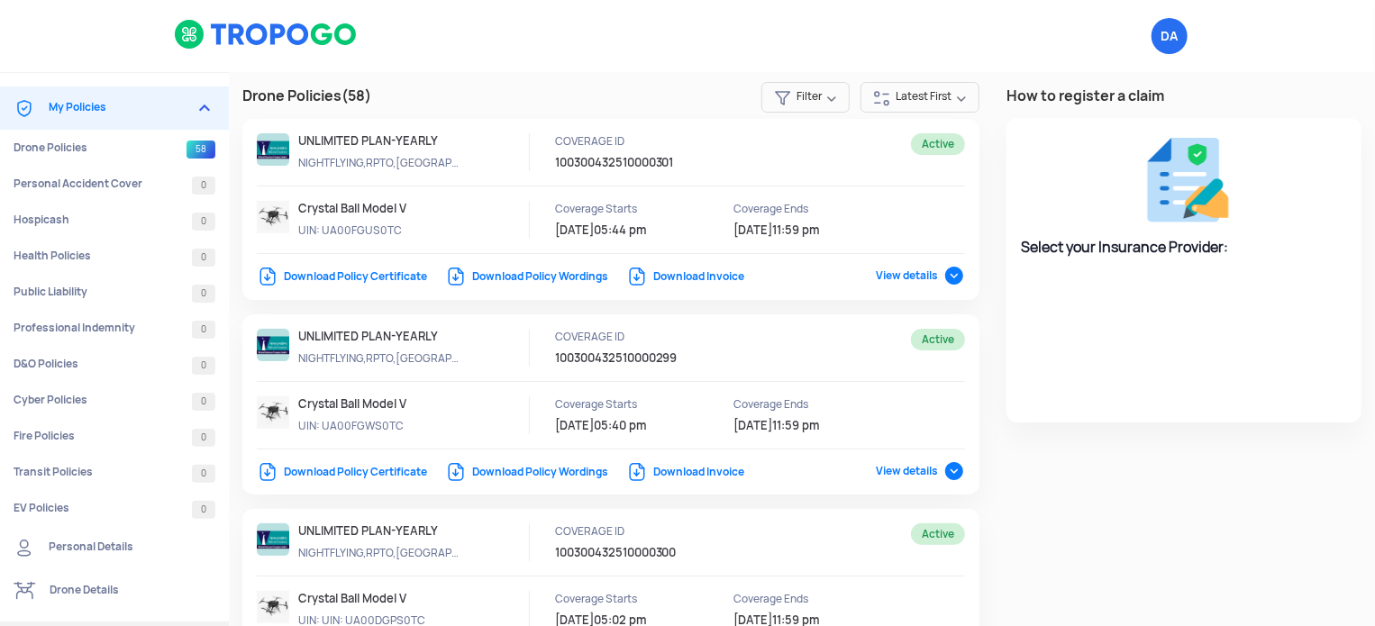
select select "National Insurance"
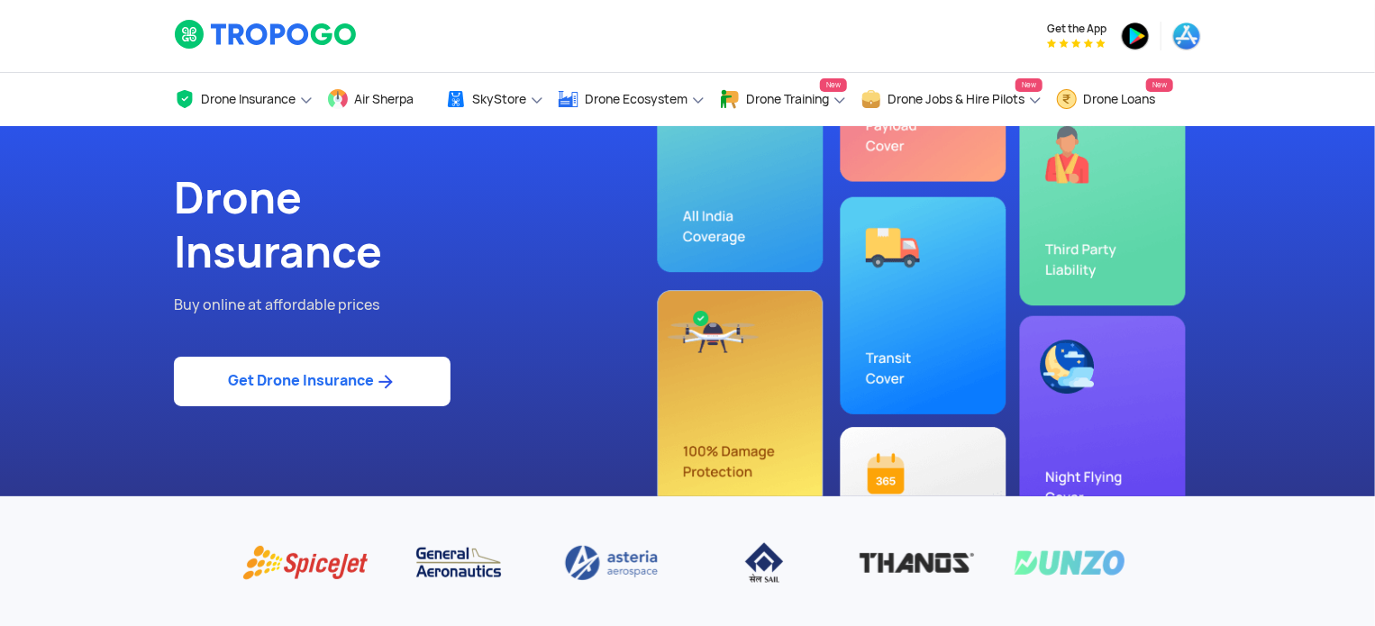
click at [337, 388] on link "Get Drone Insurance" at bounding box center [312, 382] width 277 height 50
select select "1000000"
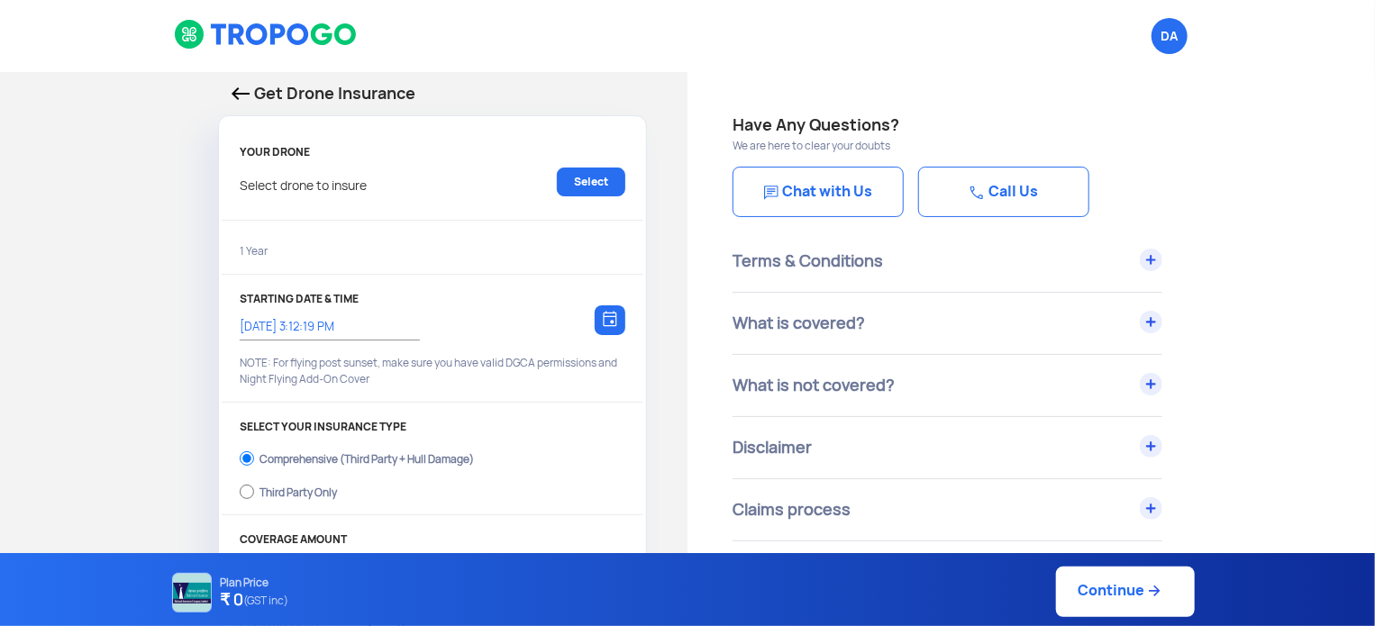
type input "19/9/2025, 3:22:00 PM"
click at [252, 91] on p "Get Drone Insurance" at bounding box center [433, 93] width 402 height 25
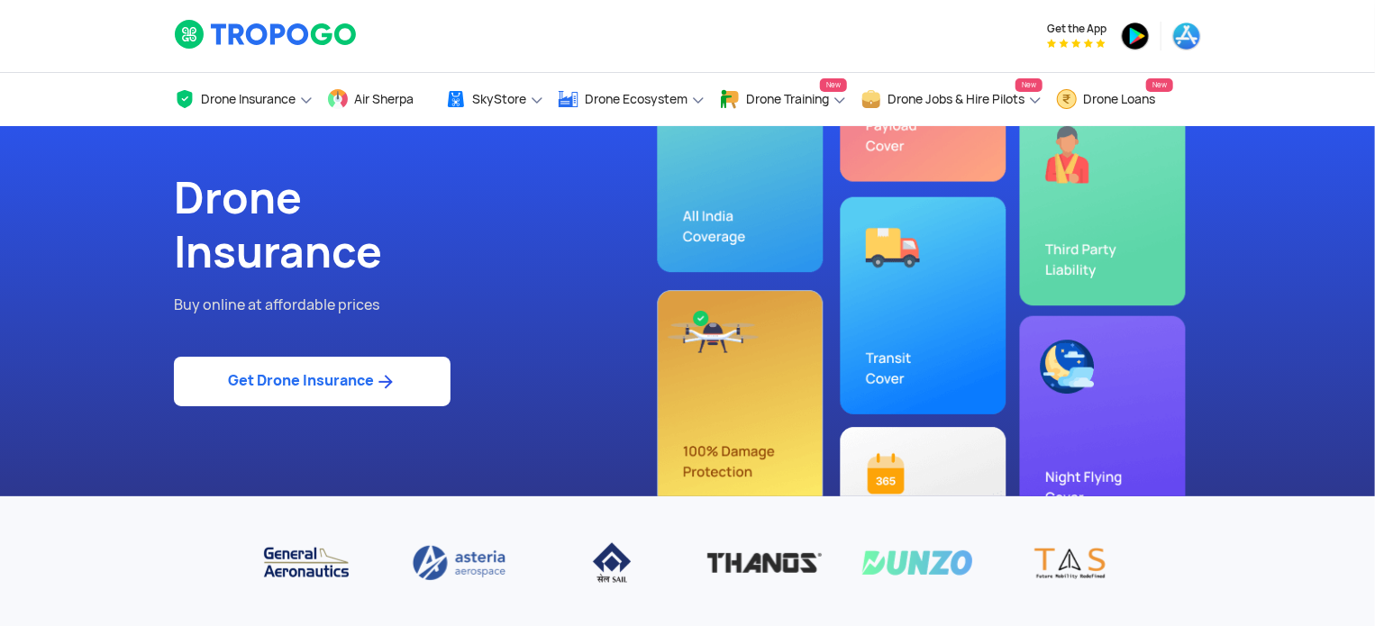
click at [346, 389] on link "Get Drone Insurance" at bounding box center [312, 382] width 277 height 50
select select "1000000"
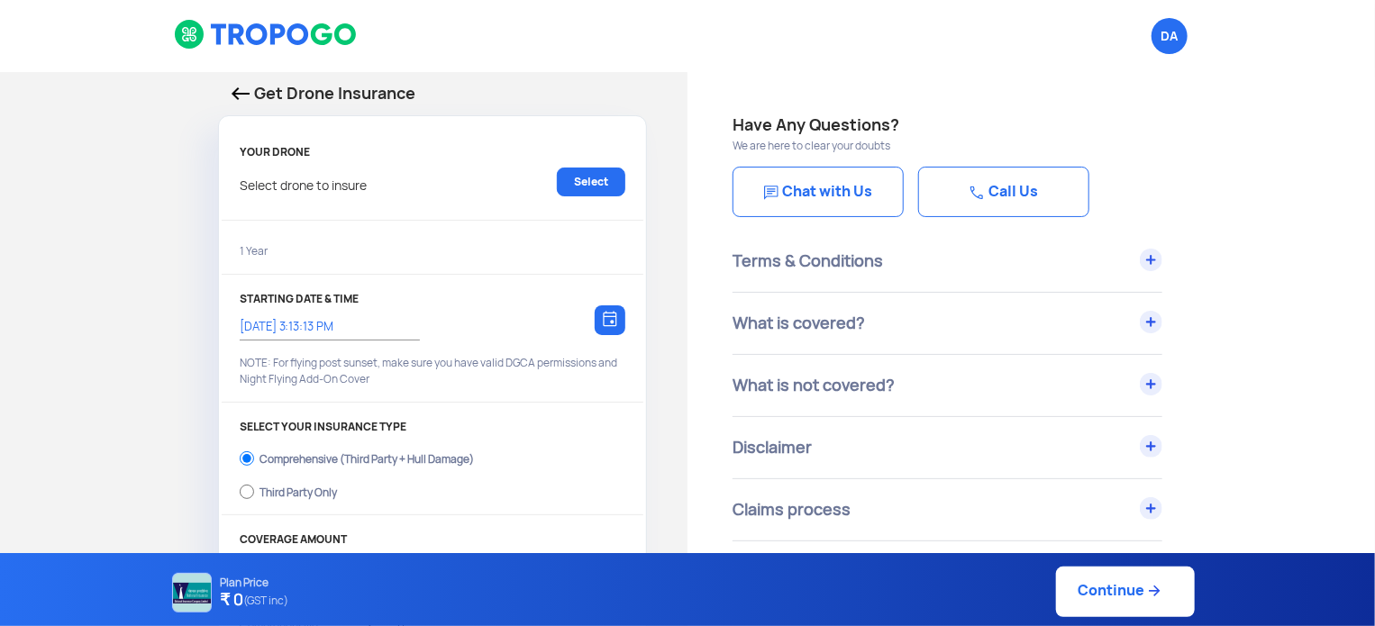
type input "19/9/2025, 3:23:00 PM"
click at [603, 184] on link "Select" at bounding box center [591, 182] width 68 height 29
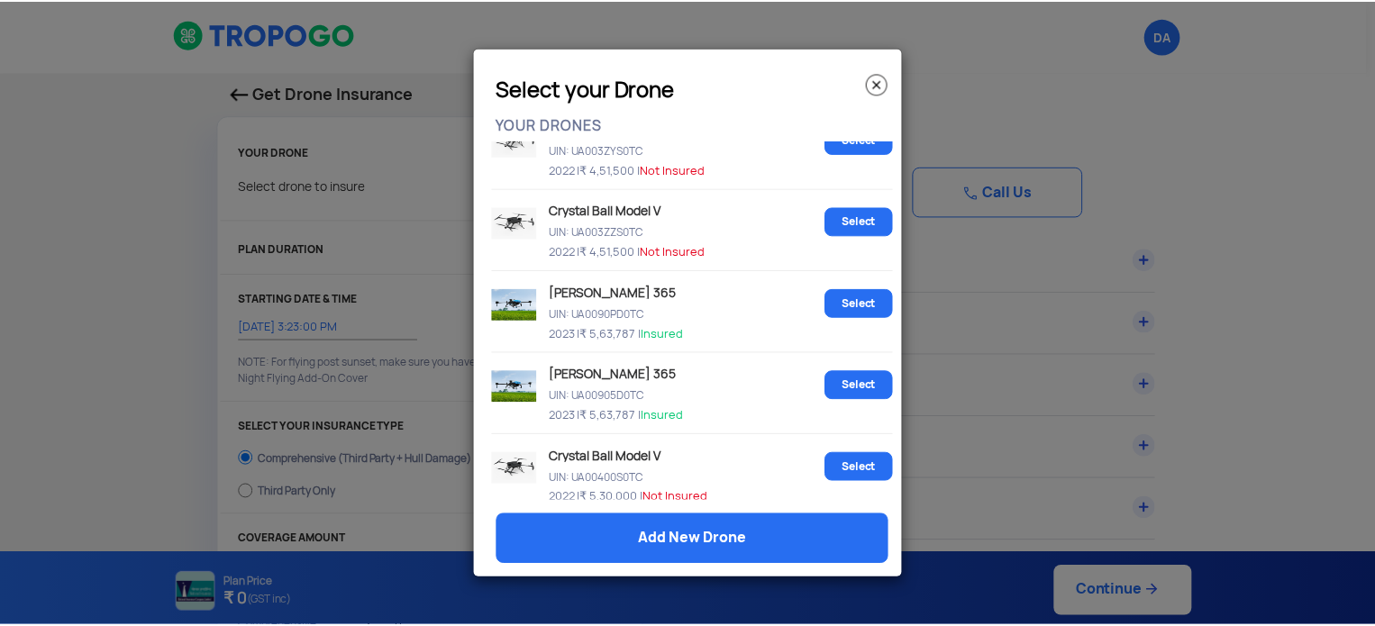
scroll to position [1622, 0]
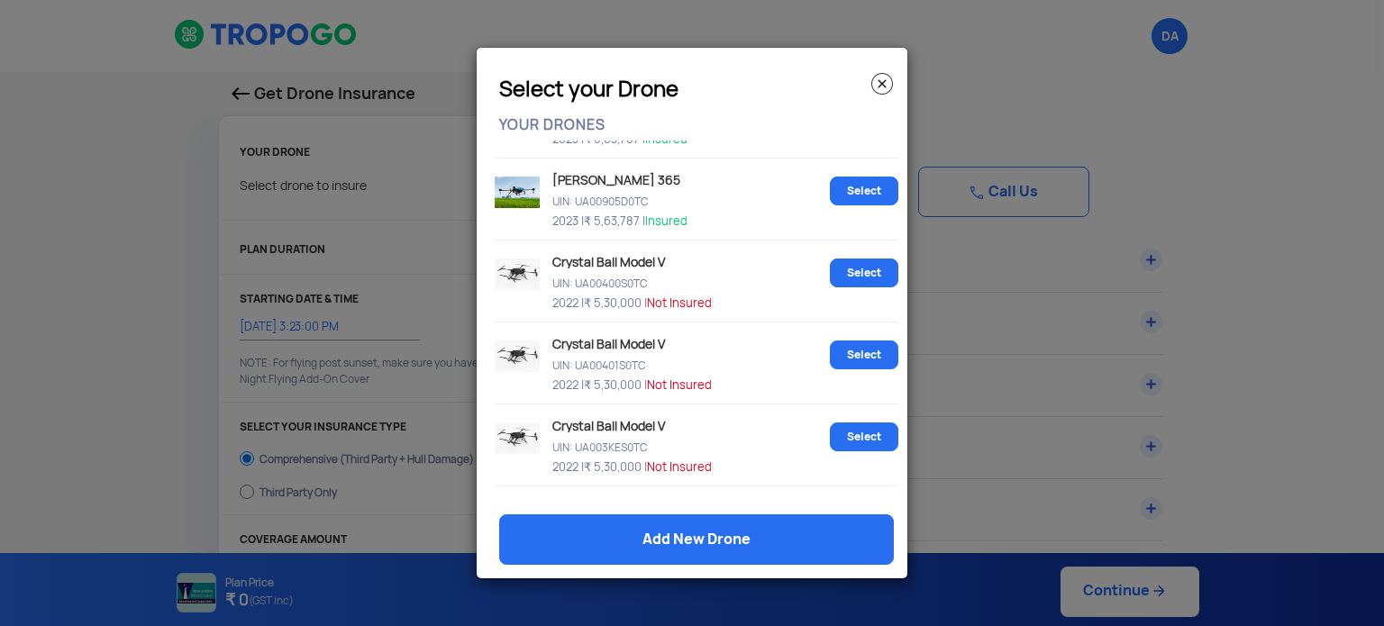
click at [882, 83] on img at bounding box center [882, 84] width 22 height 22
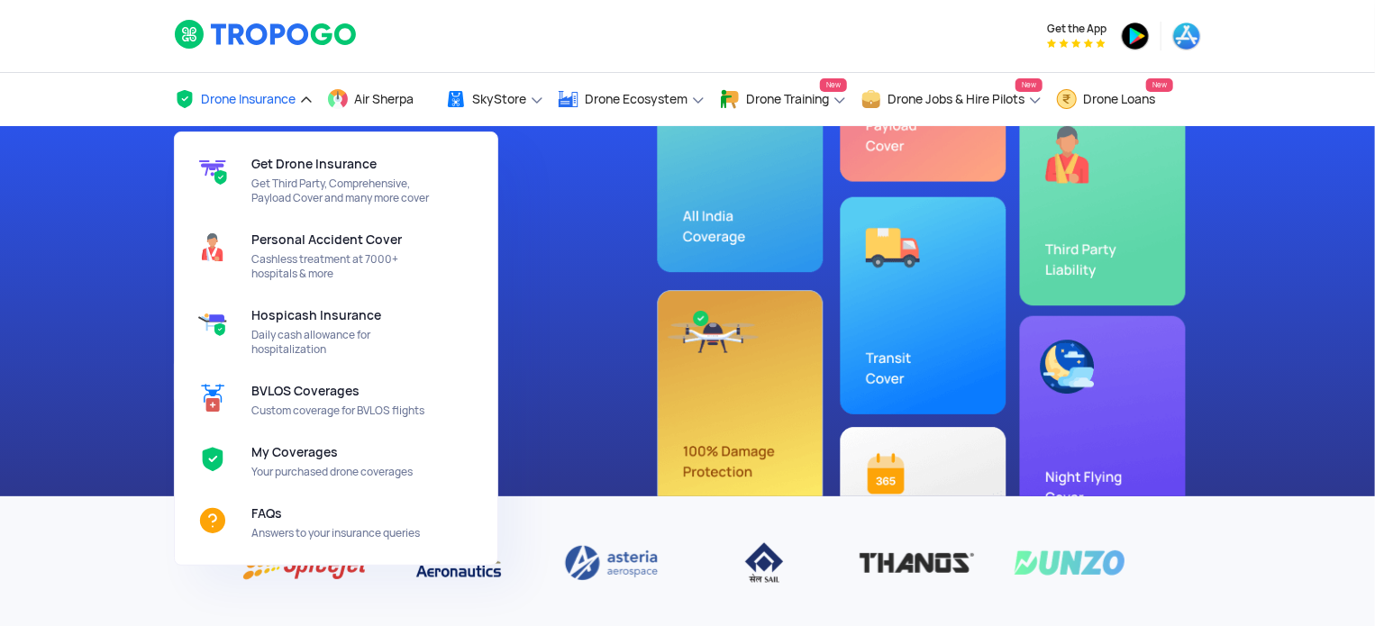
click at [259, 101] on span "Drone Insurance" at bounding box center [248, 99] width 95 height 14
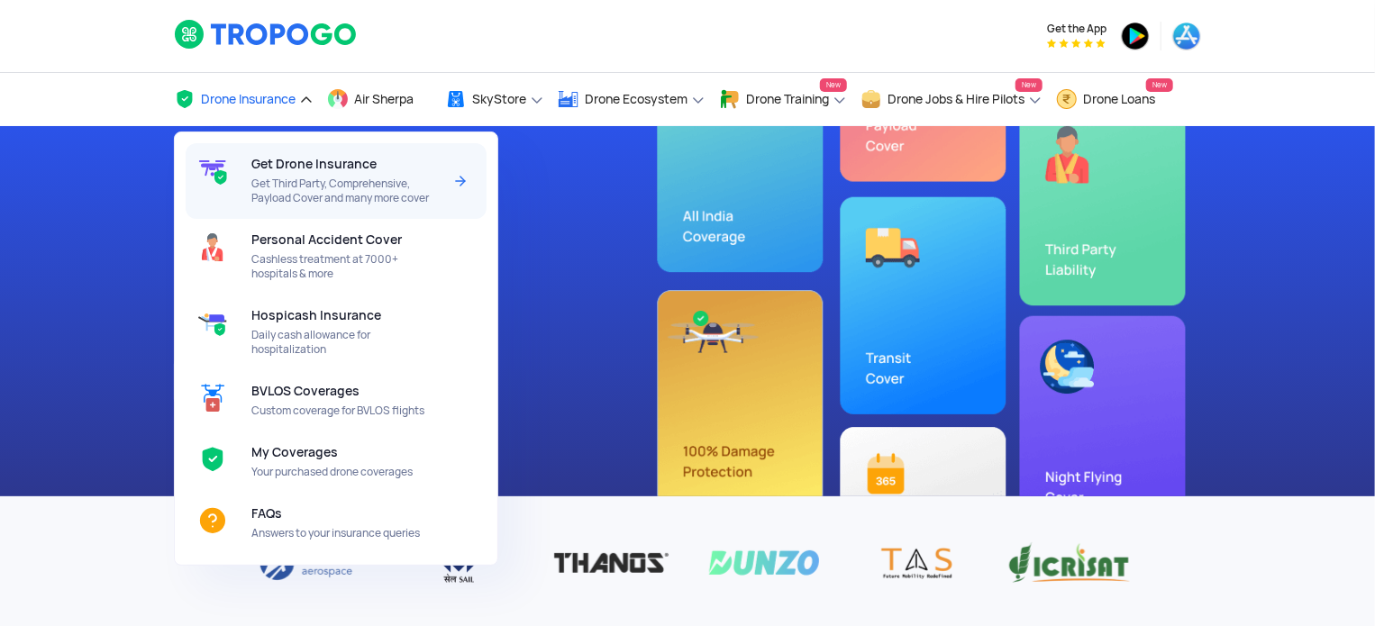
click at [269, 197] on span "Get Third Party, Comprehensive, Payload Cover and many more cover" at bounding box center [346, 191] width 190 height 29
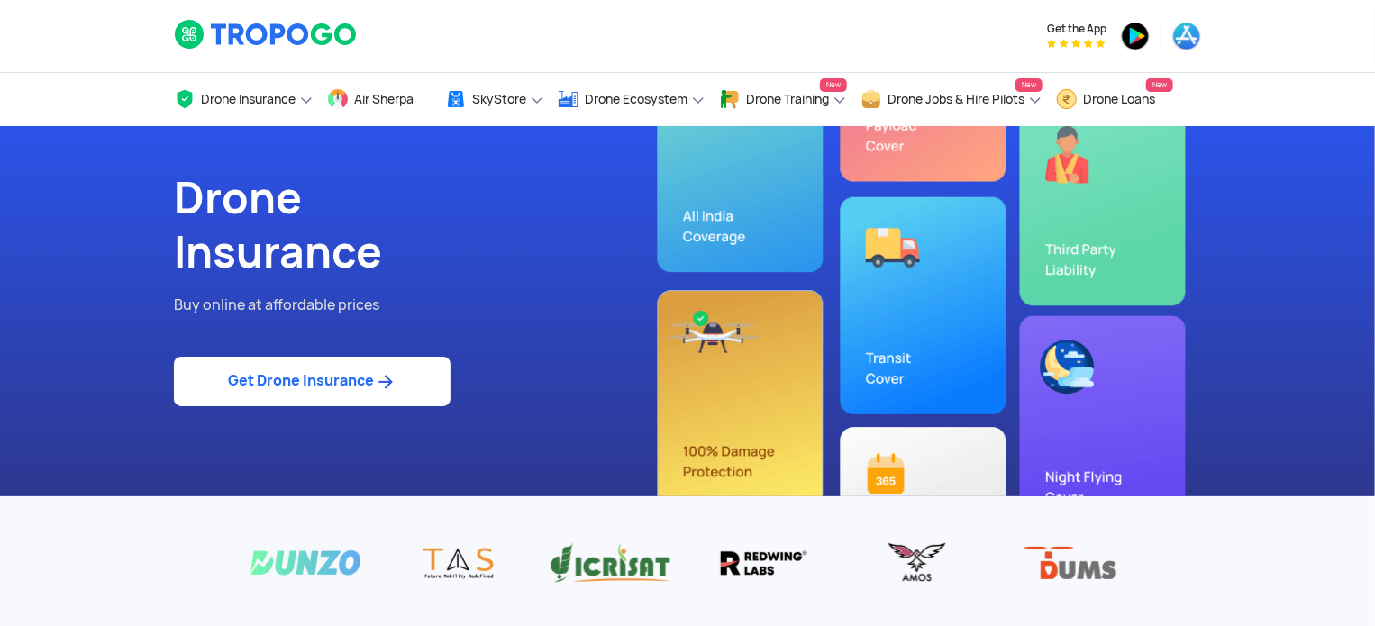
click at [406, 383] on link "Get Drone Insurance" at bounding box center [312, 382] width 277 height 50
select select "1000000"
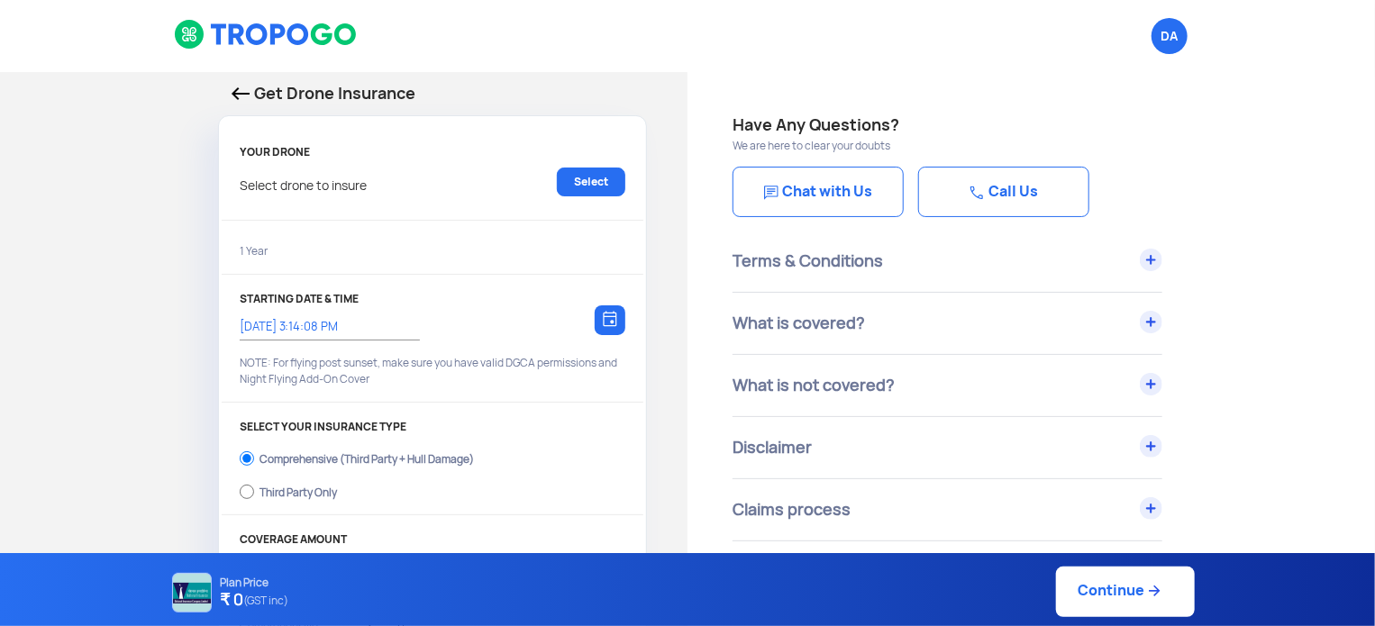
type input "[DATE] 3:24:00 PM"
click at [603, 176] on link "Select" at bounding box center [591, 182] width 68 height 29
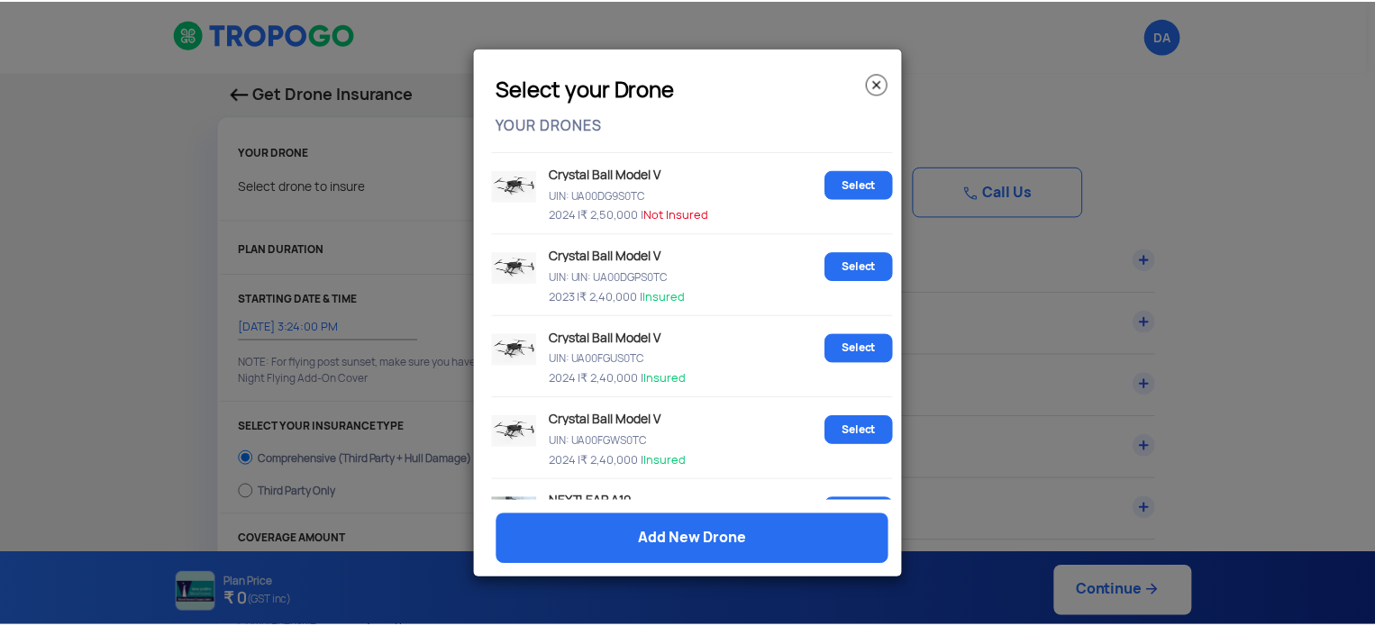
scroll to position [2613, 0]
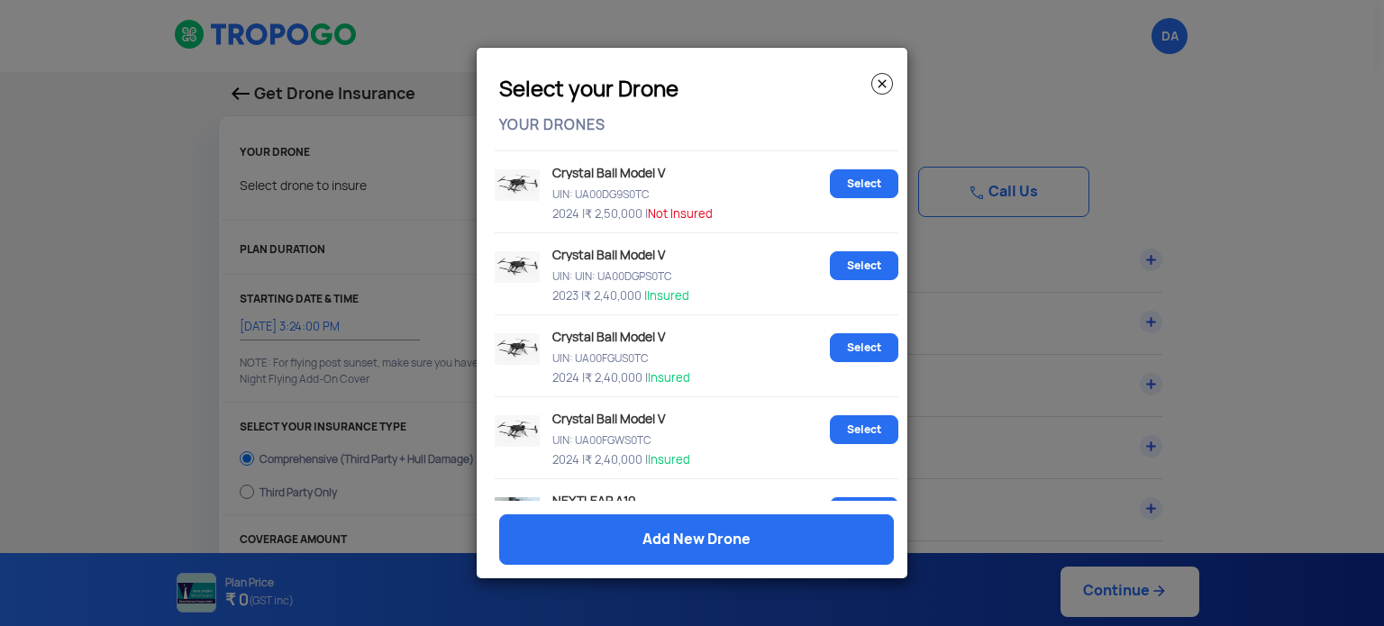
click at [883, 78] on img at bounding box center [882, 84] width 22 height 22
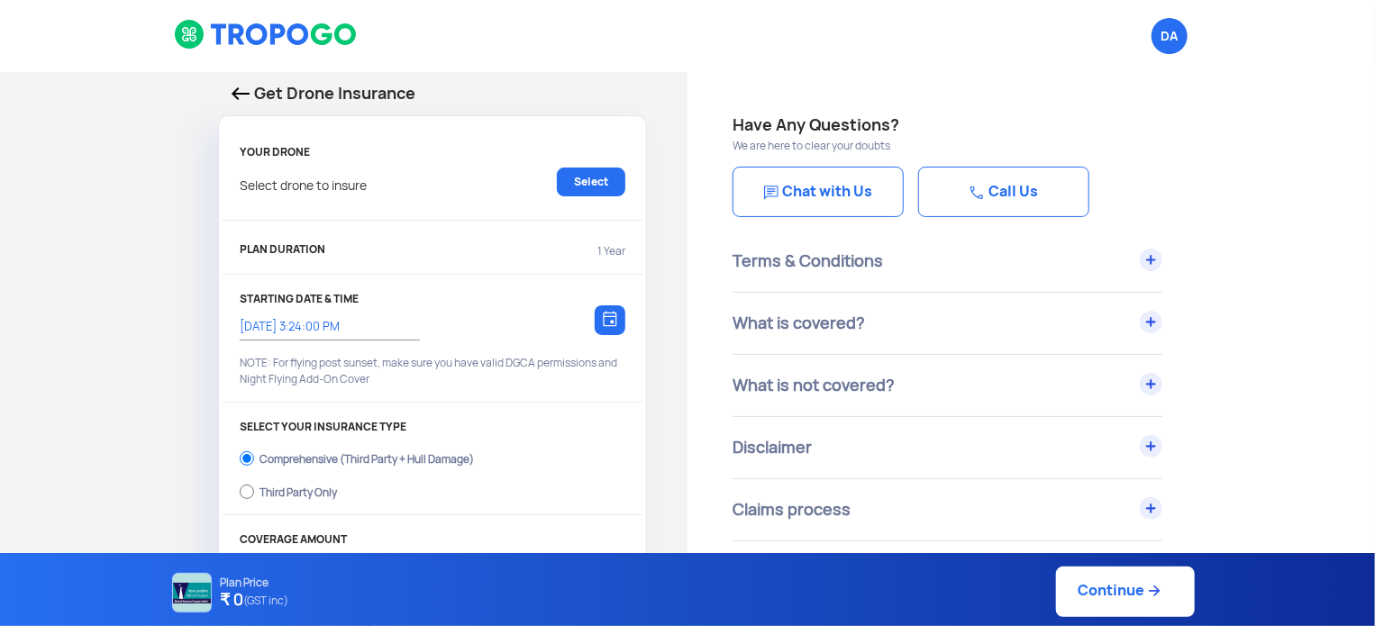
click at [242, 93] on img at bounding box center [241, 93] width 18 height 13
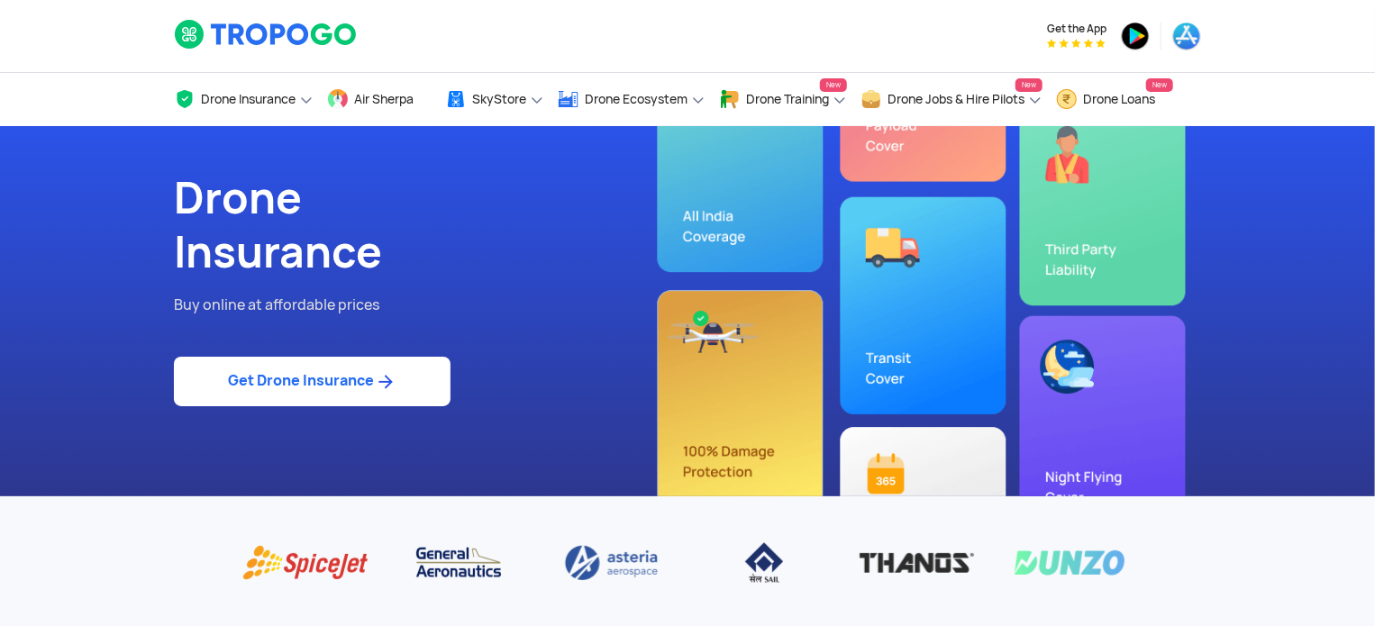
click at [739, 221] on div "Drone Insurance Buy online at affordable prices Get Drone Insurance" at bounding box center [687, 311] width 1054 height 370
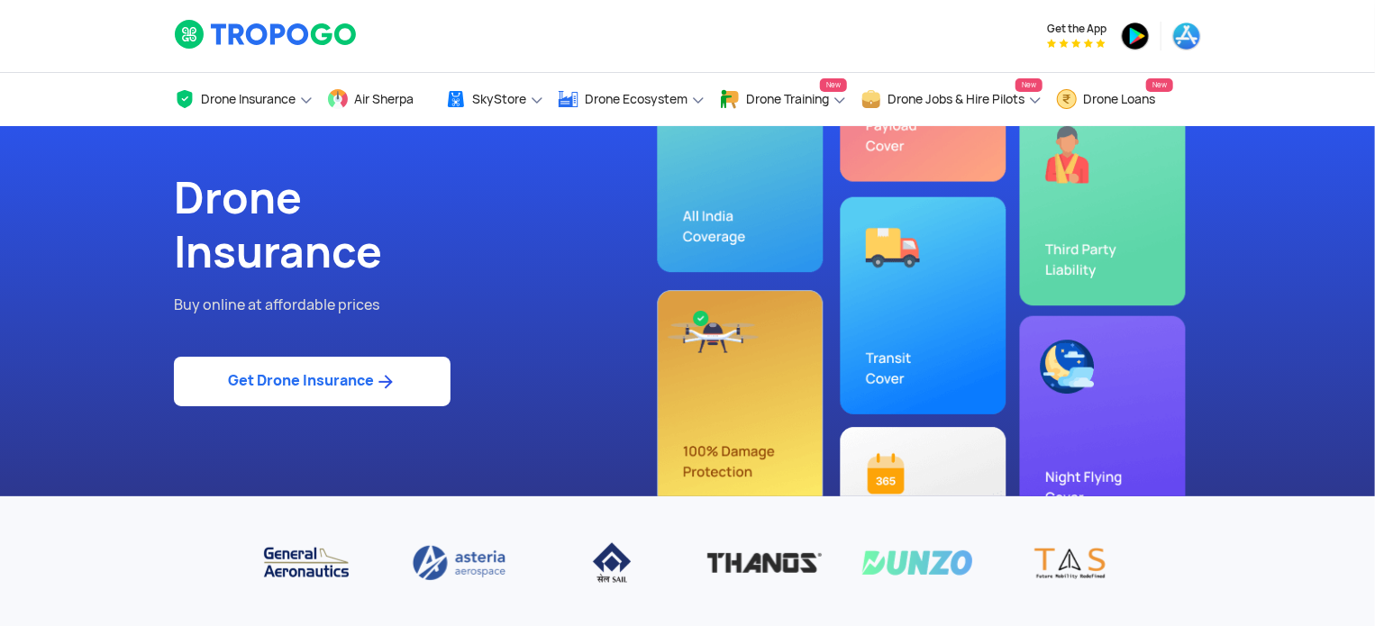
click at [749, 233] on div "Drone Insurance Buy online at affordable prices Get Drone Insurance" at bounding box center [687, 311] width 1054 height 370
click at [742, 403] on div "Drone Insurance Buy online at affordable prices Get Drone Insurance" at bounding box center [687, 311] width 1054 height 370
click at [951, 438] on div "Drone Insurance Buy online at affordable prices Get Drone Insurance" at bounding box center [687, 311] width 1054 height 370
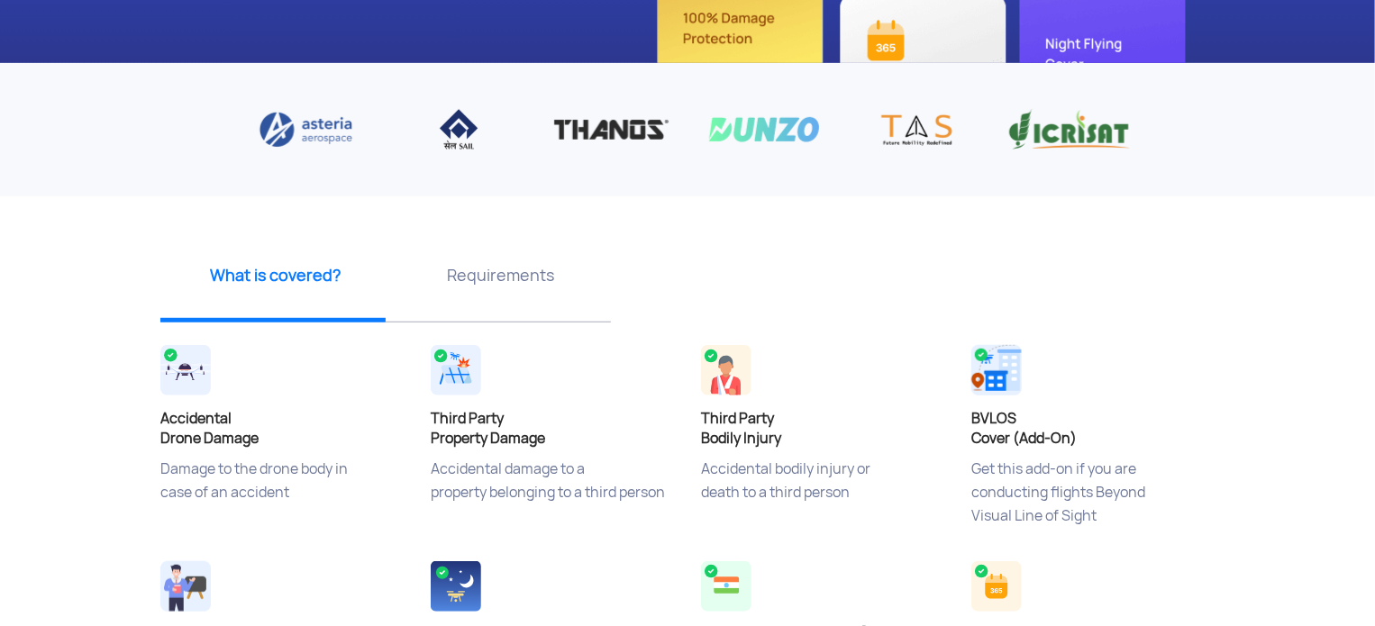
scroll to position [451, 0]
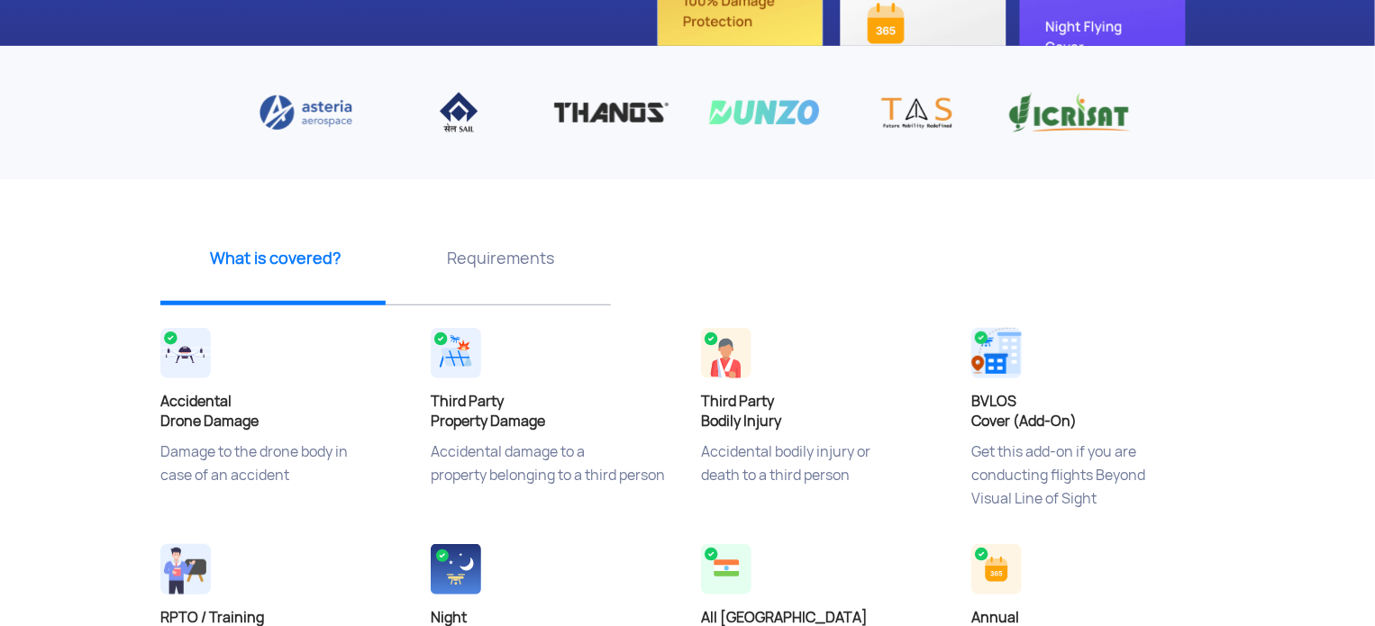
click at [479, 269] on div "Requirements" at bounding box center [498, 264] width 225 height 81
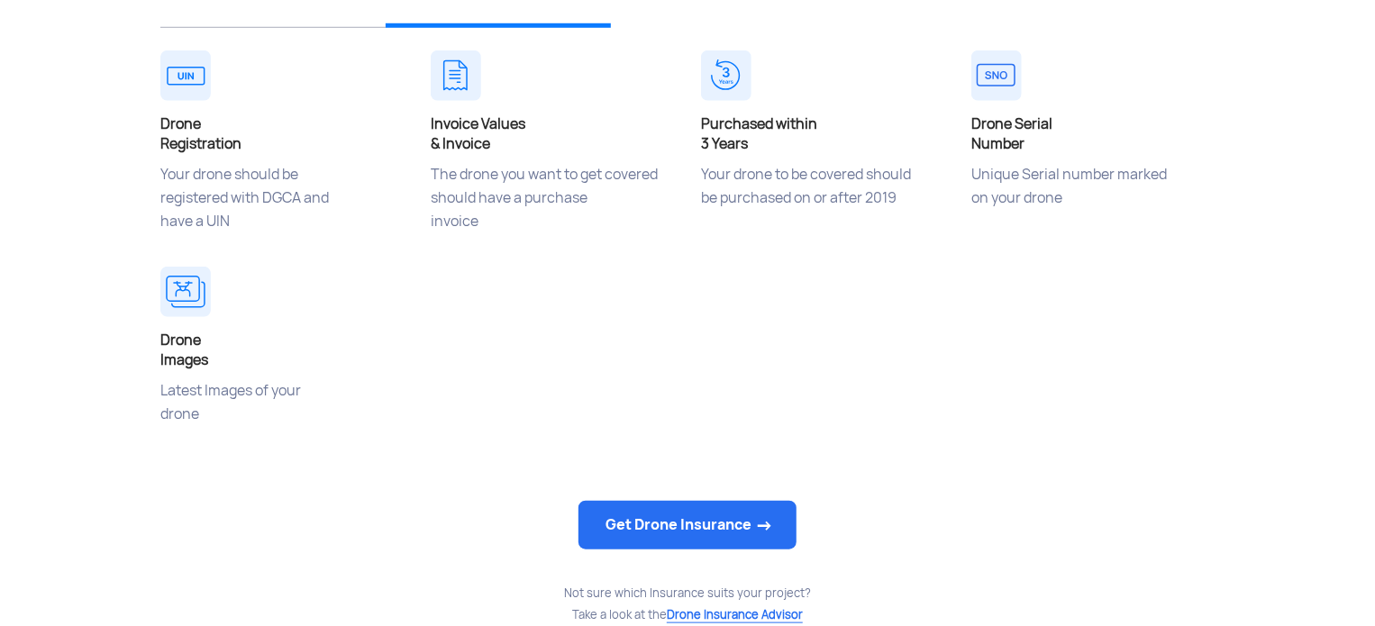
scroll to position [631, 0]
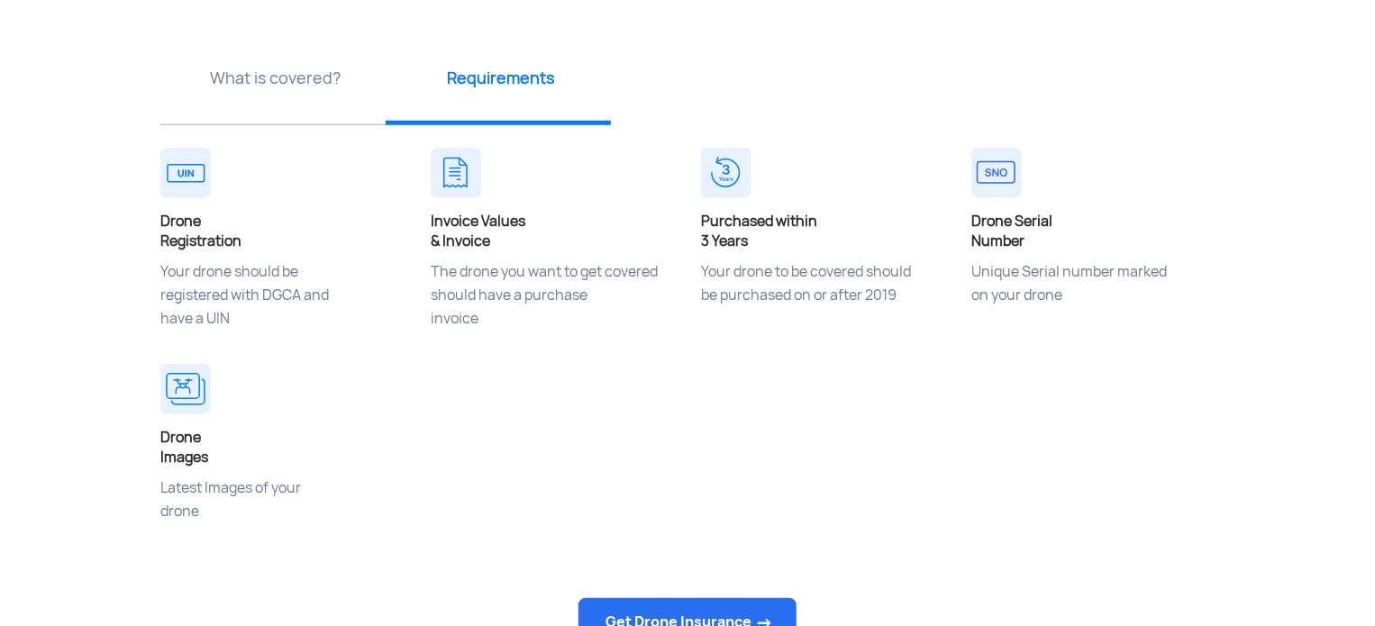
click at [246, 111] on div "What is covered?" at bounding box center [272, 84] width 225 height 81
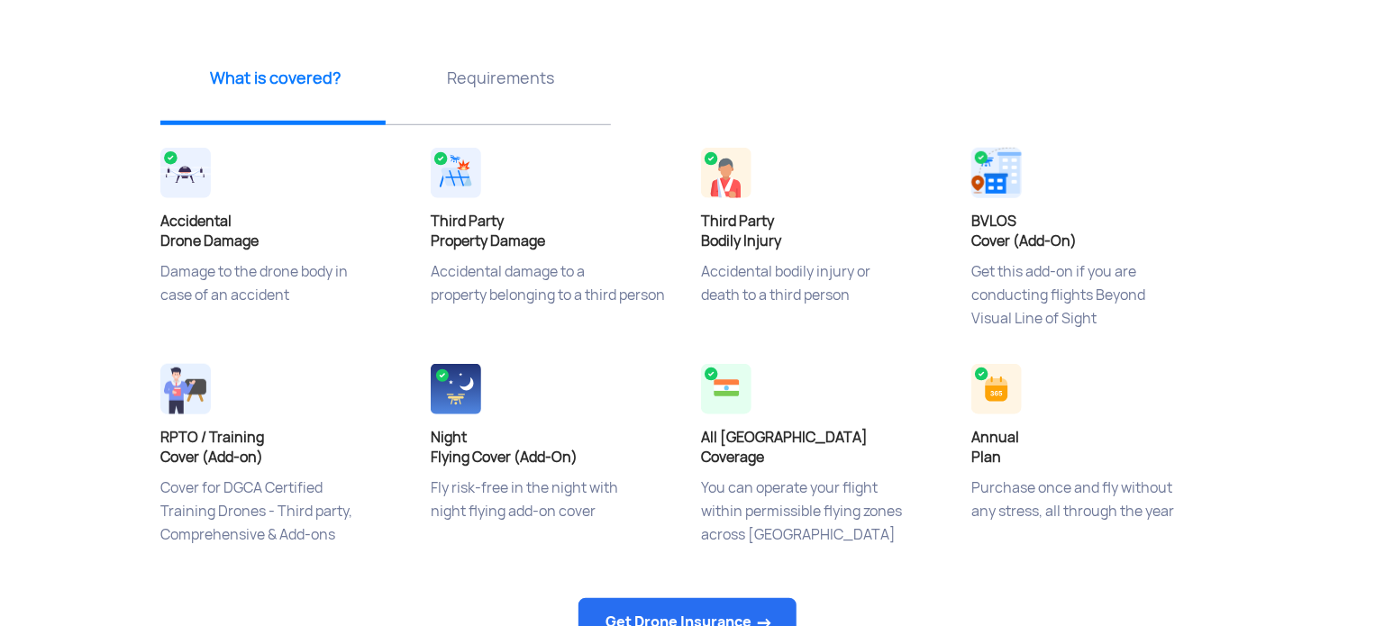
click at [552, 457] on h4 "Night Flying Cover (Add-On)" at bounding box center [552, 448] width 243 height 40
click at [488, 434] on h4 "Night Flying Cover (Add-On)" at bounding box center [552, 448] width 243 height 40
click at [447, 434] on h4 "Night Flying Cover (Add-On)" at bounding box center [552, 448] width 243 height 40
click at [292, 454] on h4 "RPTO / Training Cover (Add-on)" at bounding box center [281, 448] width 243 height 40
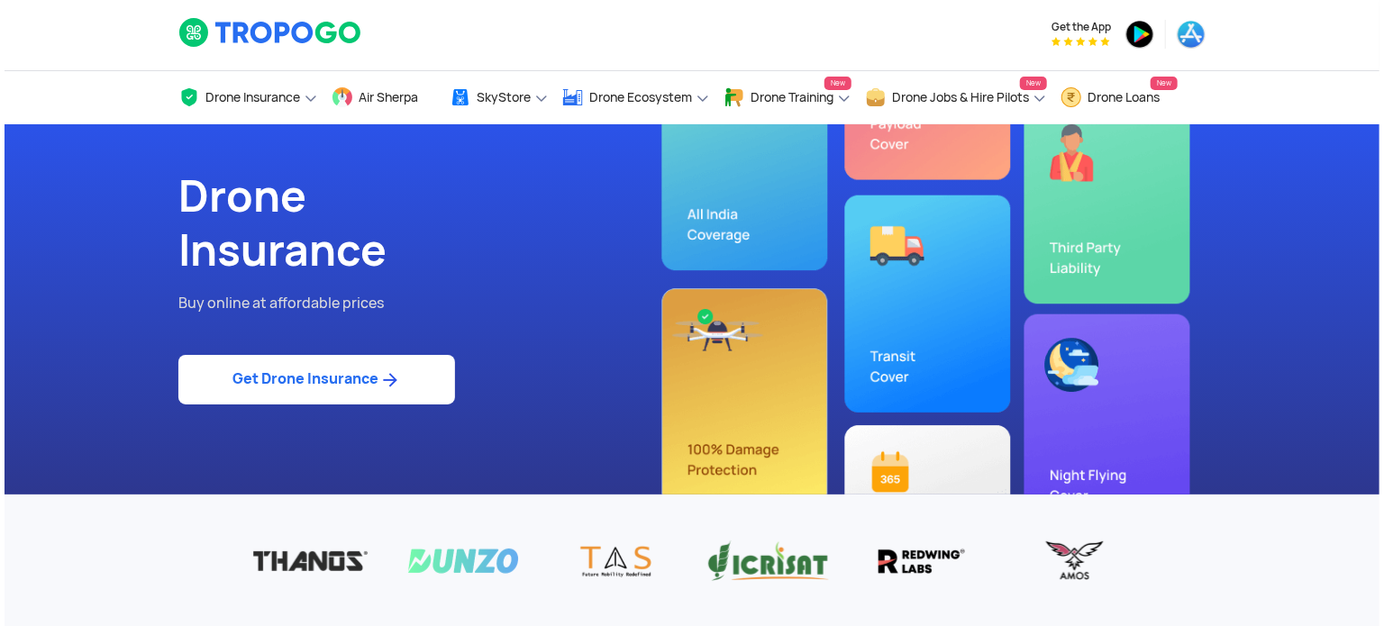
scroll to position [0, 0]
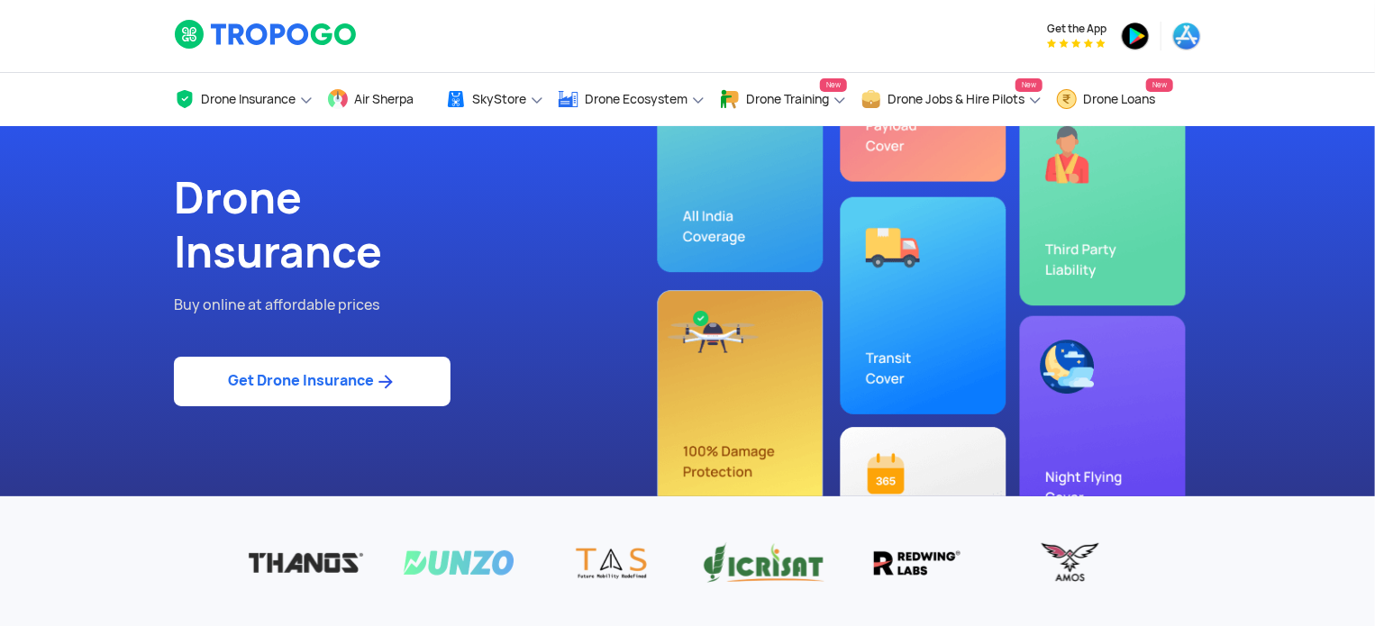
click at [775, 418] on div "Drone Insurance Buy online at affordable prices Get Drone Insurance" at bounding box center [687, 311] width 1054 height 370
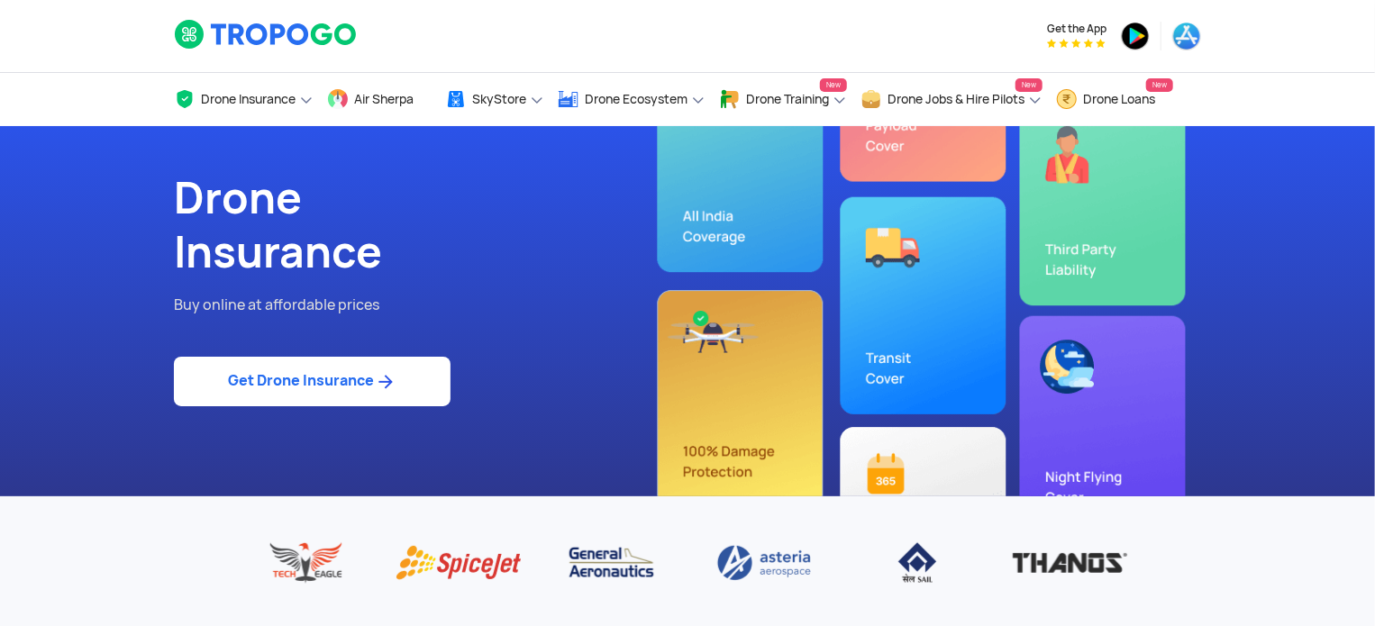
click at [378, 378] on img at bounding box center [385, 382] width 23 height 22
select select "1000000"
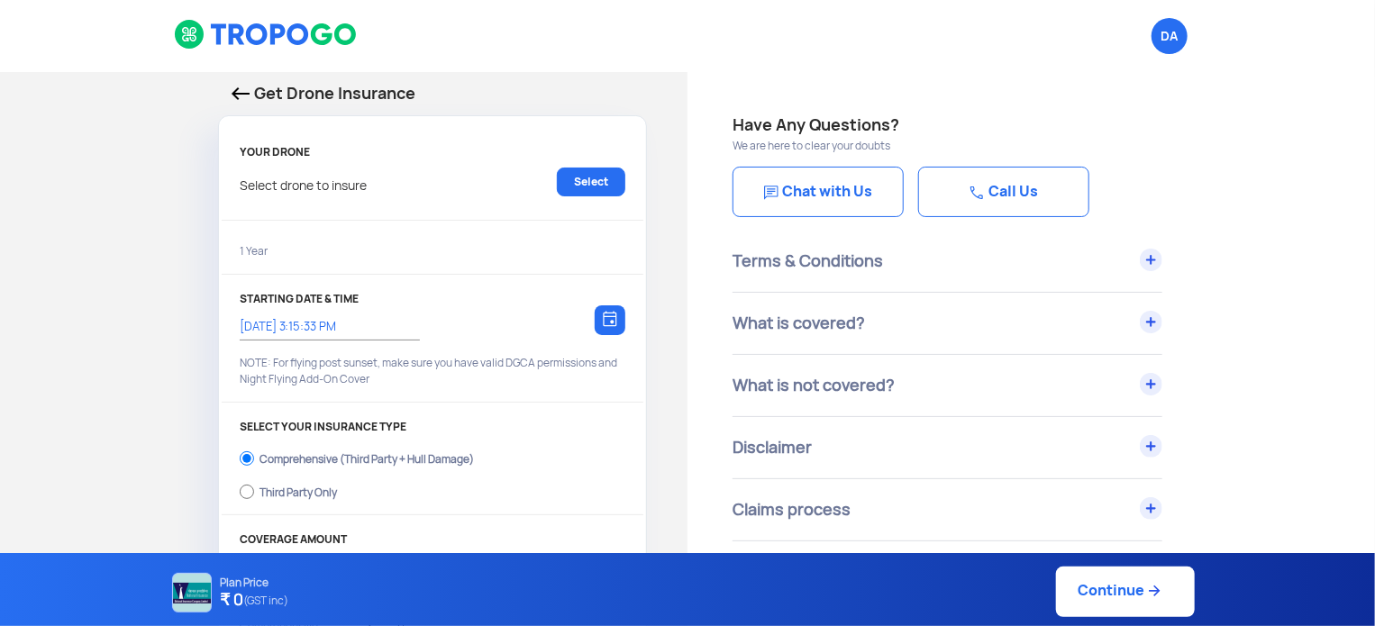
type input "[DATE] 3:25:00 PM"
click at [1031, 65] on div "DA Logout" at bounding box center [863, 36] width 703 height 72
click at [1124, 580] on link "Continue" at bounding box center [1125, 592] width 139 height 50
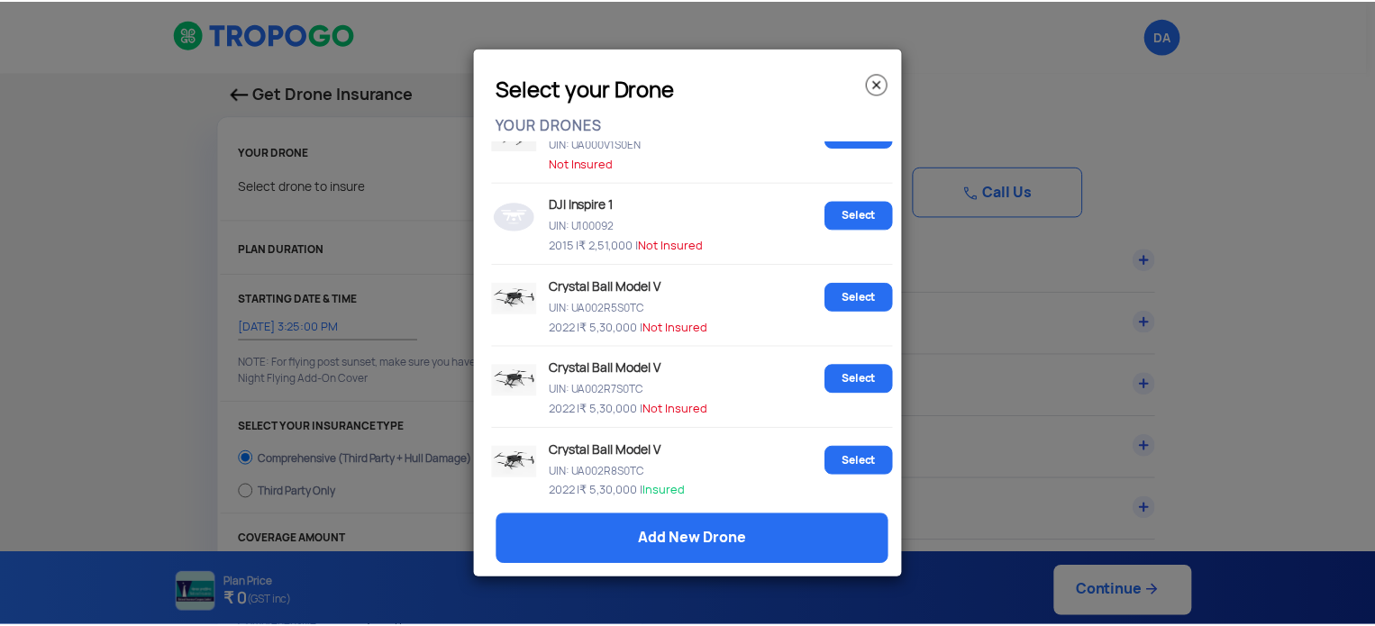
scroll to position [451, 0]
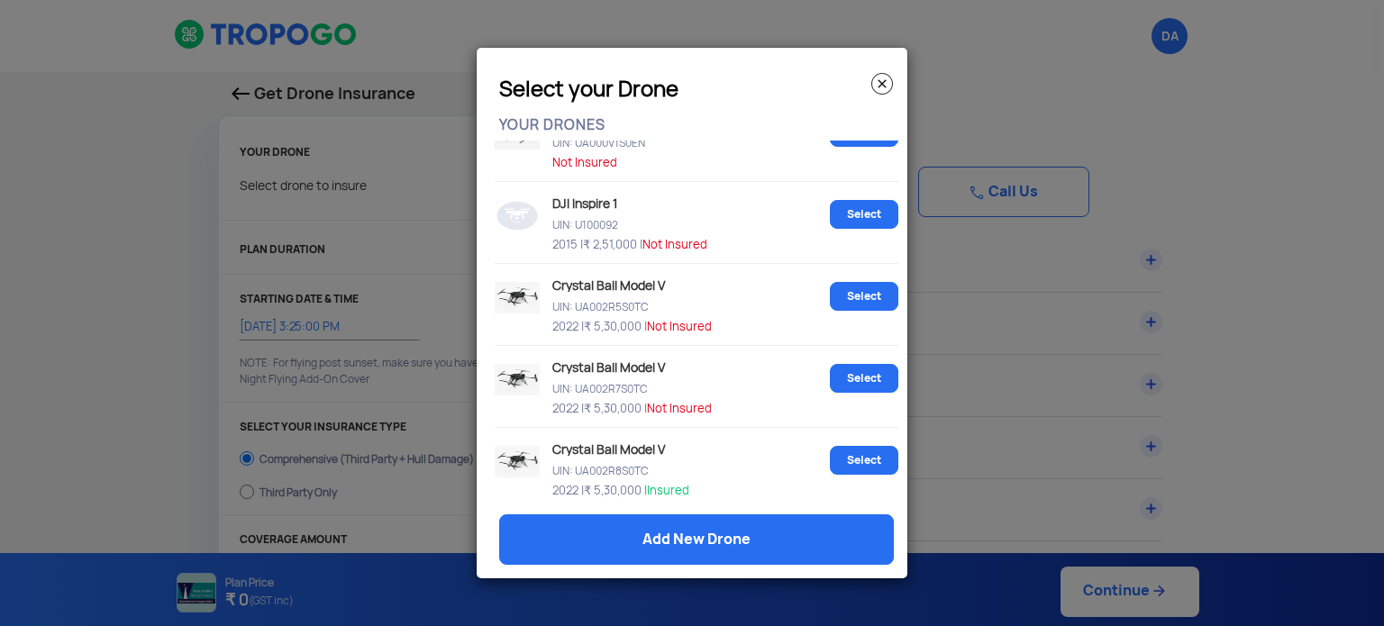
click at [878, 90] on img at bounding box center [882, 84] width 22 height 22
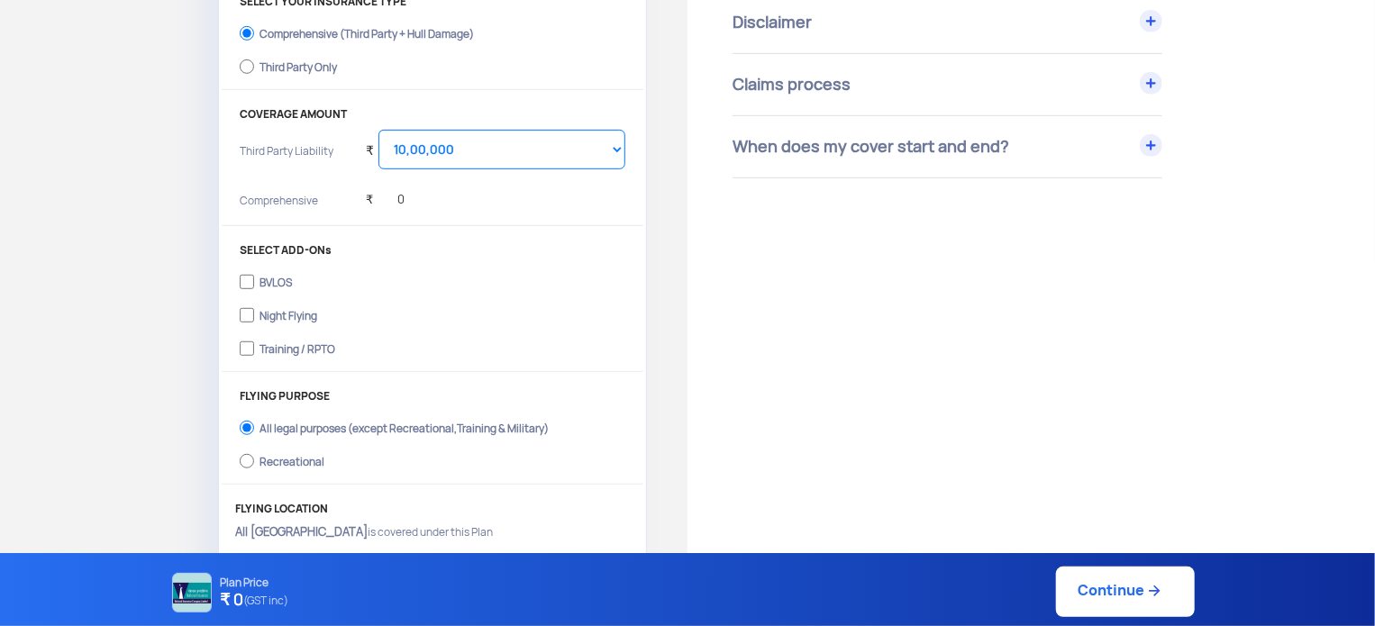
scroll to position [0, 0]
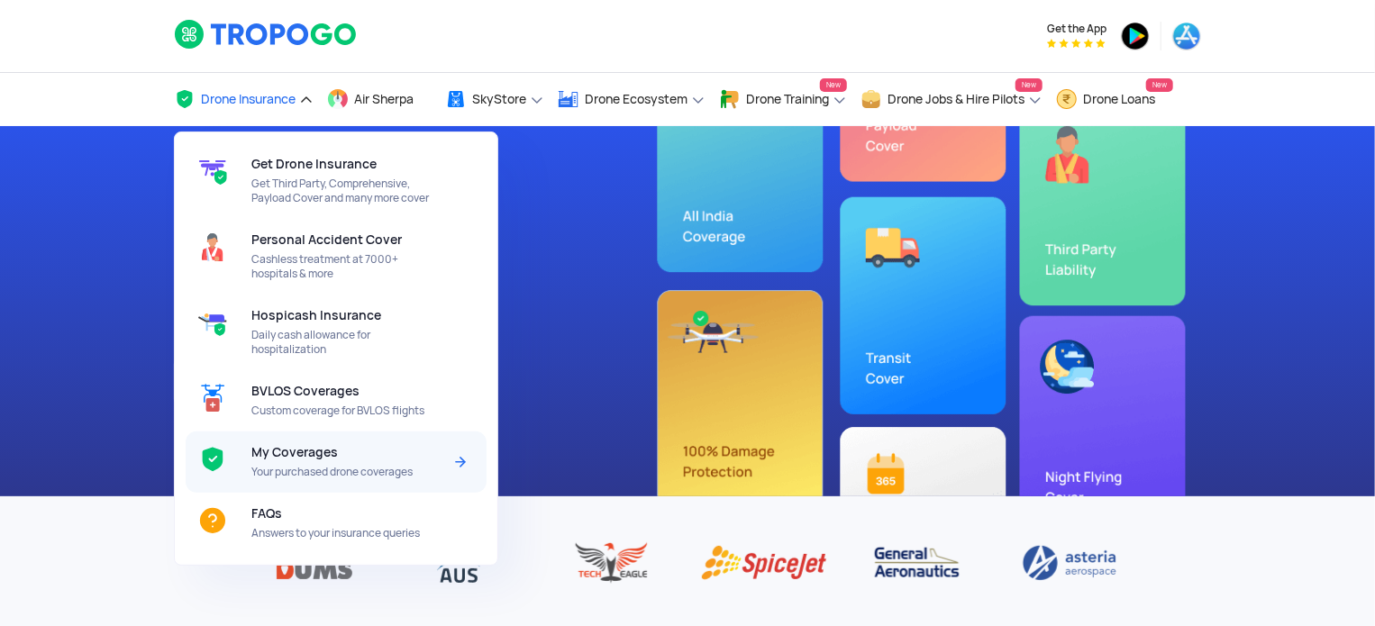
click at [309, 469] on span "Your purchased drone coverages" at bounding box center [346, 472] width 190 height 14
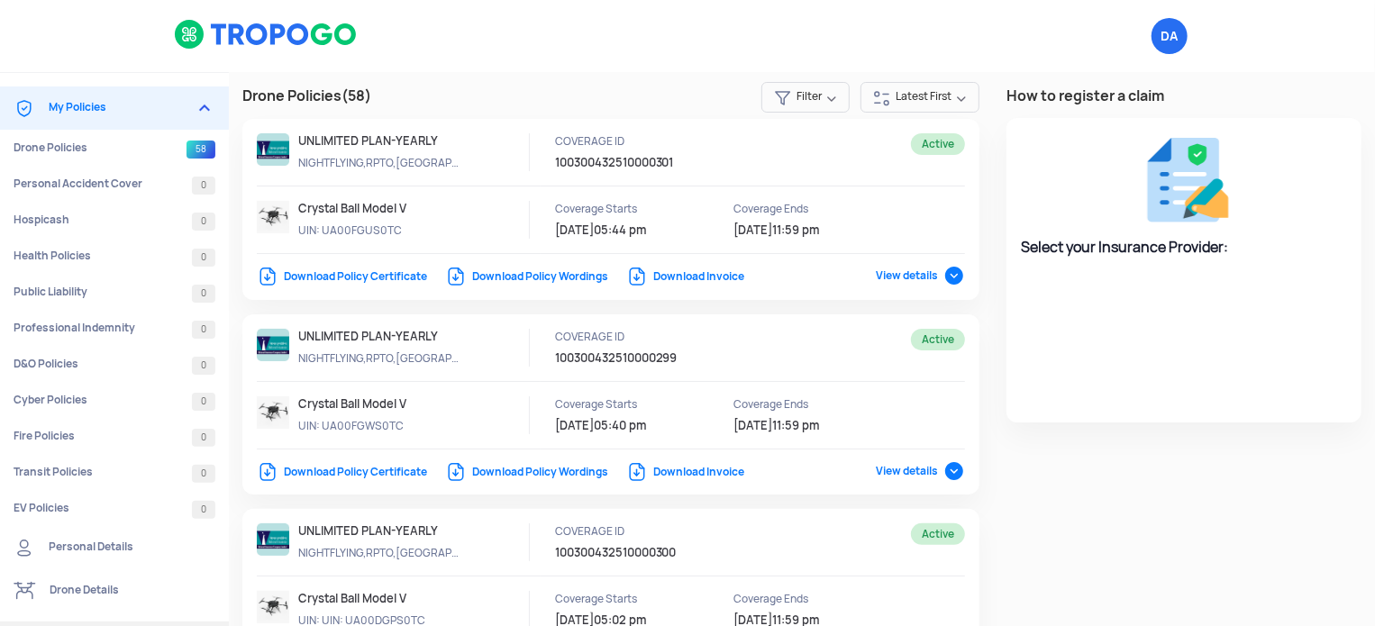
select select "National Insurance"
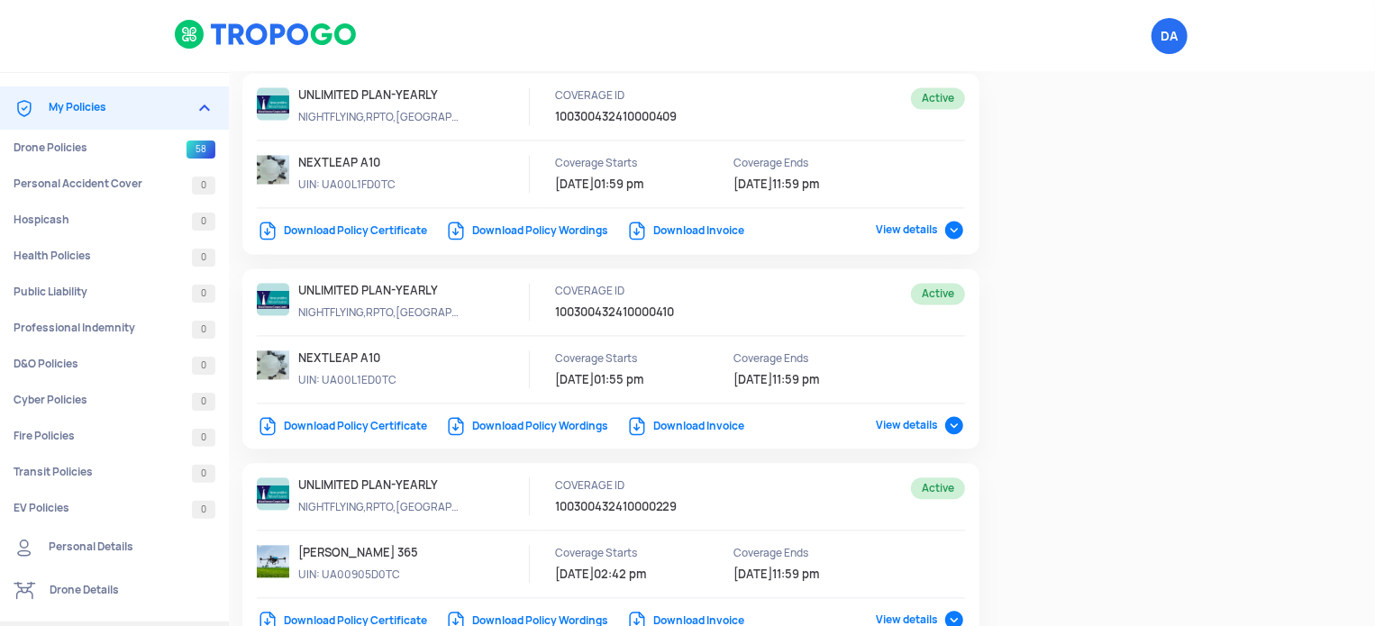
scroll to position [2253, 0]
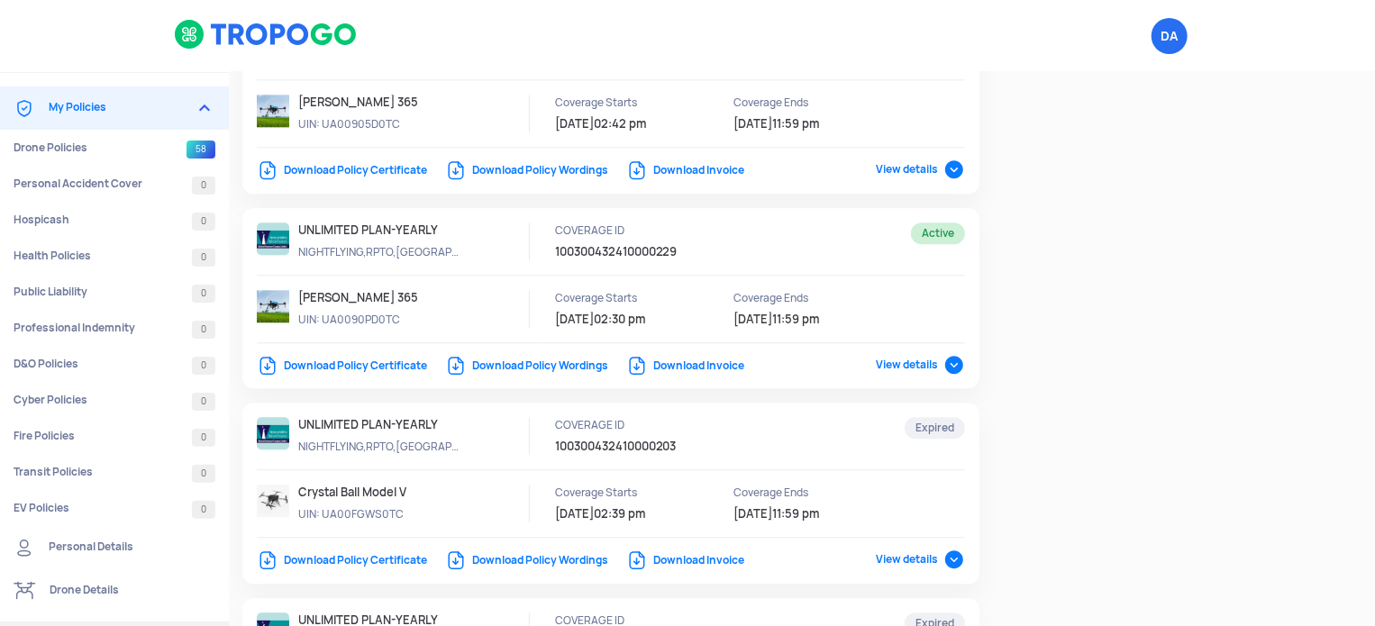
click at [374, 511] on p "UIN: UA00FGWS0TC" at bounding box center [379, 514] width 162 height 16
click at [374, 510] on p "UIN: UA00FGWS0TC" at bounding box center [379, 514] width 162 height 16
copy p "UA00FGWS0TC"
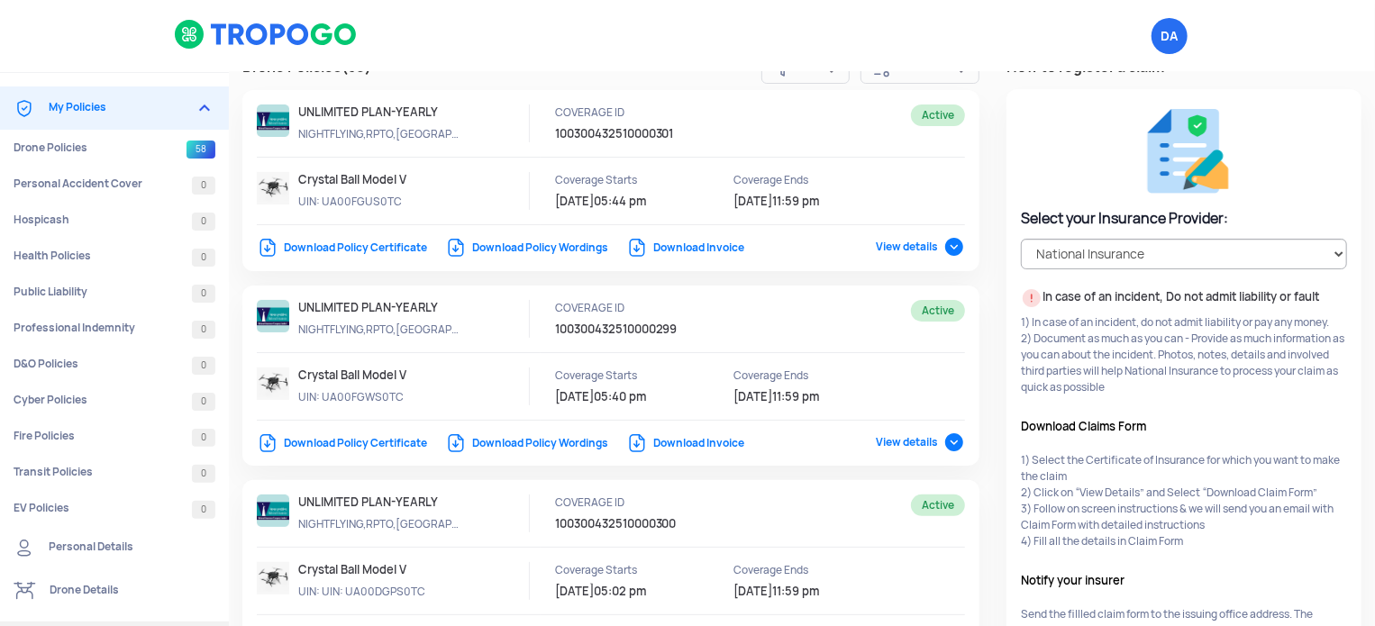
scroll to position [0, 0]
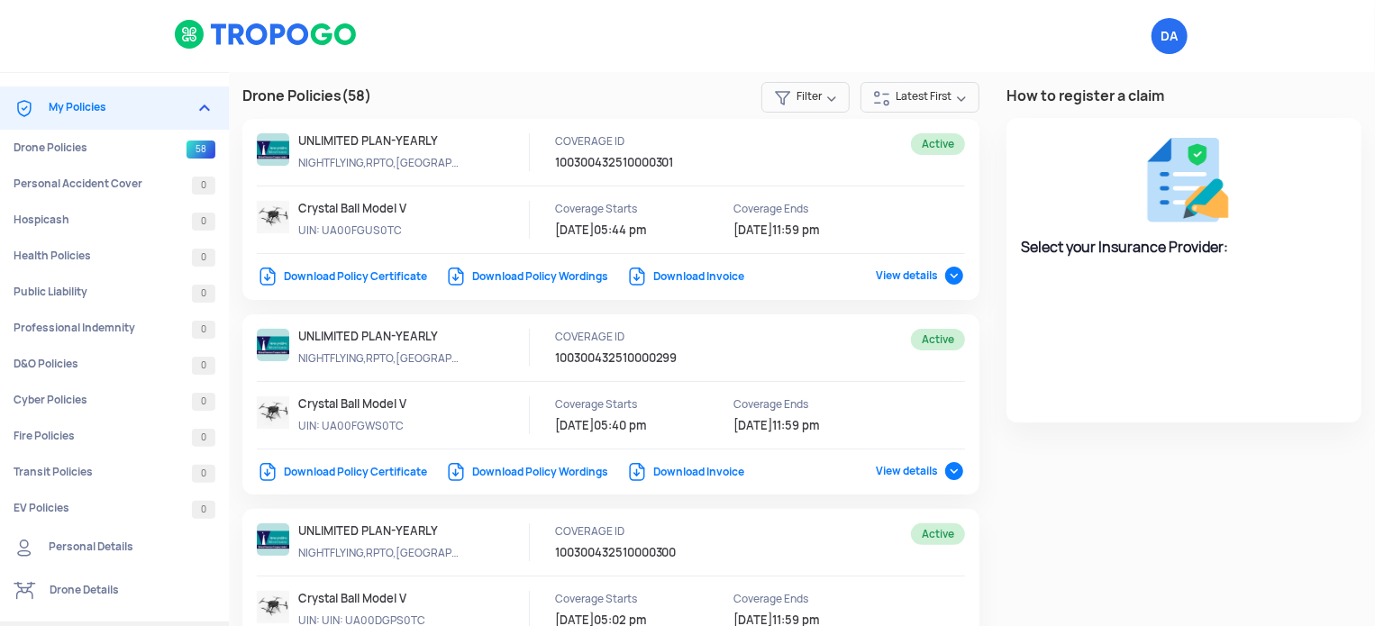
select select "National Insurance"
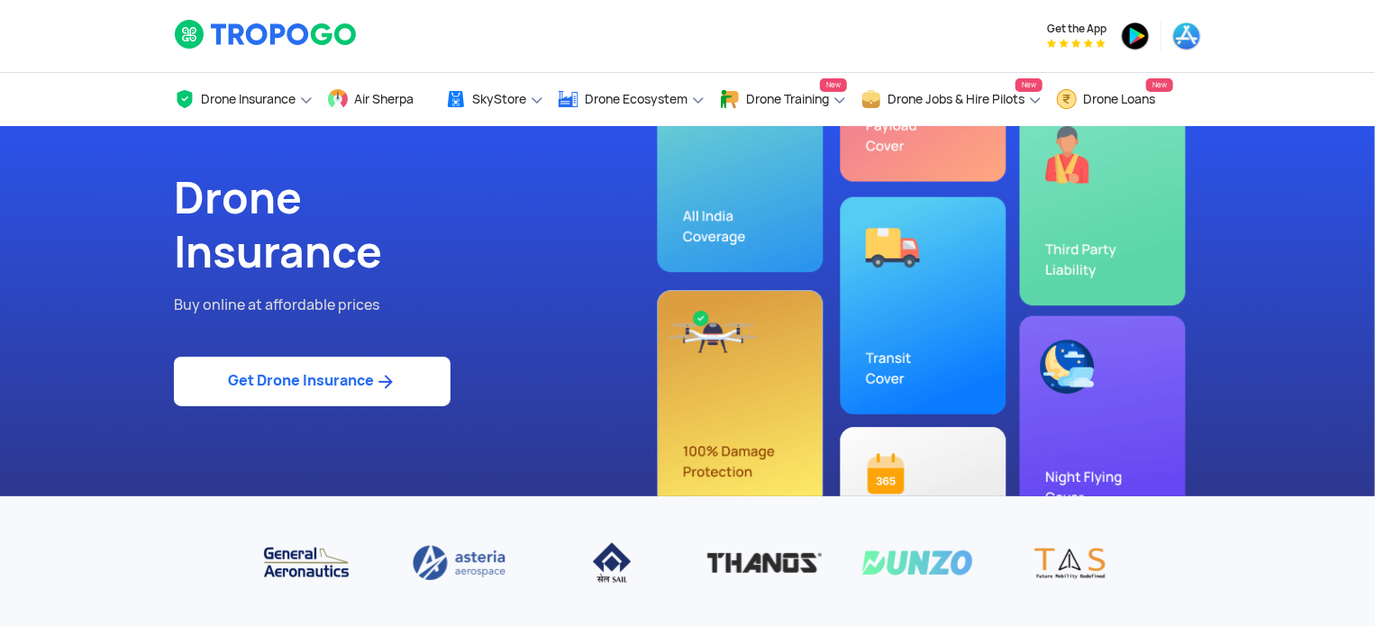
click at [334, 372] on link "Get Drone Insurance" at bounding box center [312, 382] width 277 height 50
select select "1000000"
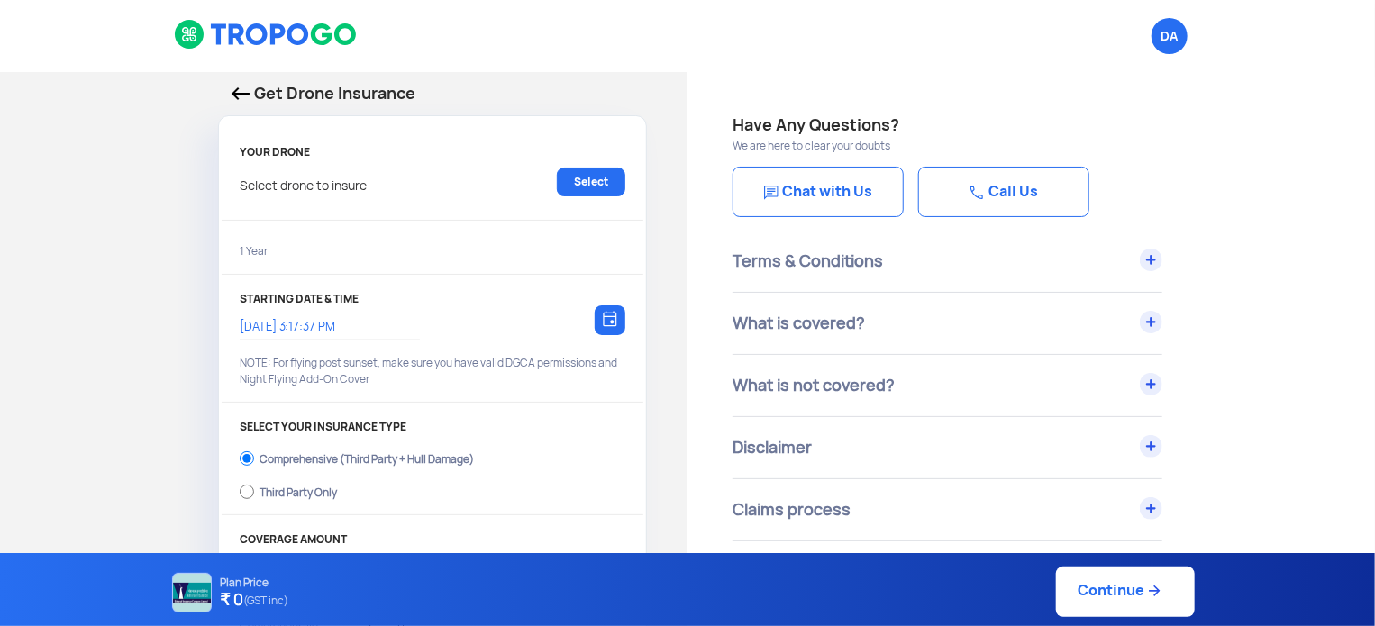
type input "[DATE] 3:27:00 PM"
click at [243, 93] on img at bounding box center [241, 93] width 18 height 13
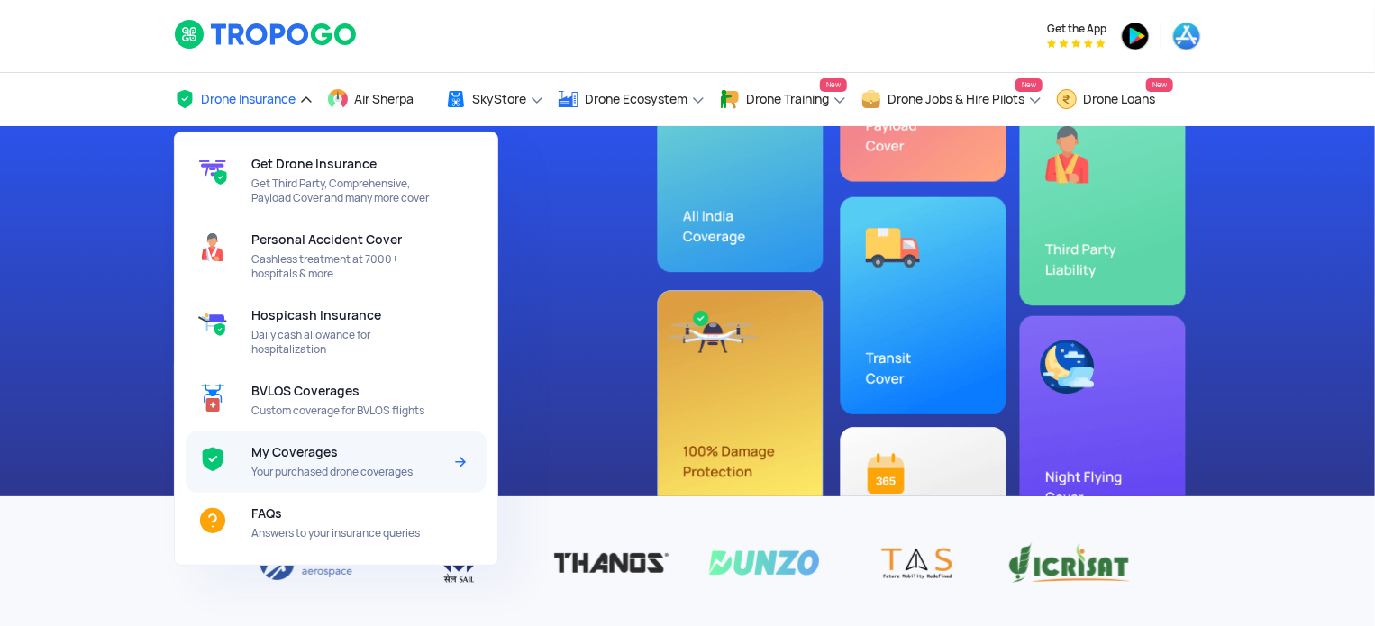
click at [317, 457] on span "My Coverages" at bounding box center [294, 452] width 87 height 14
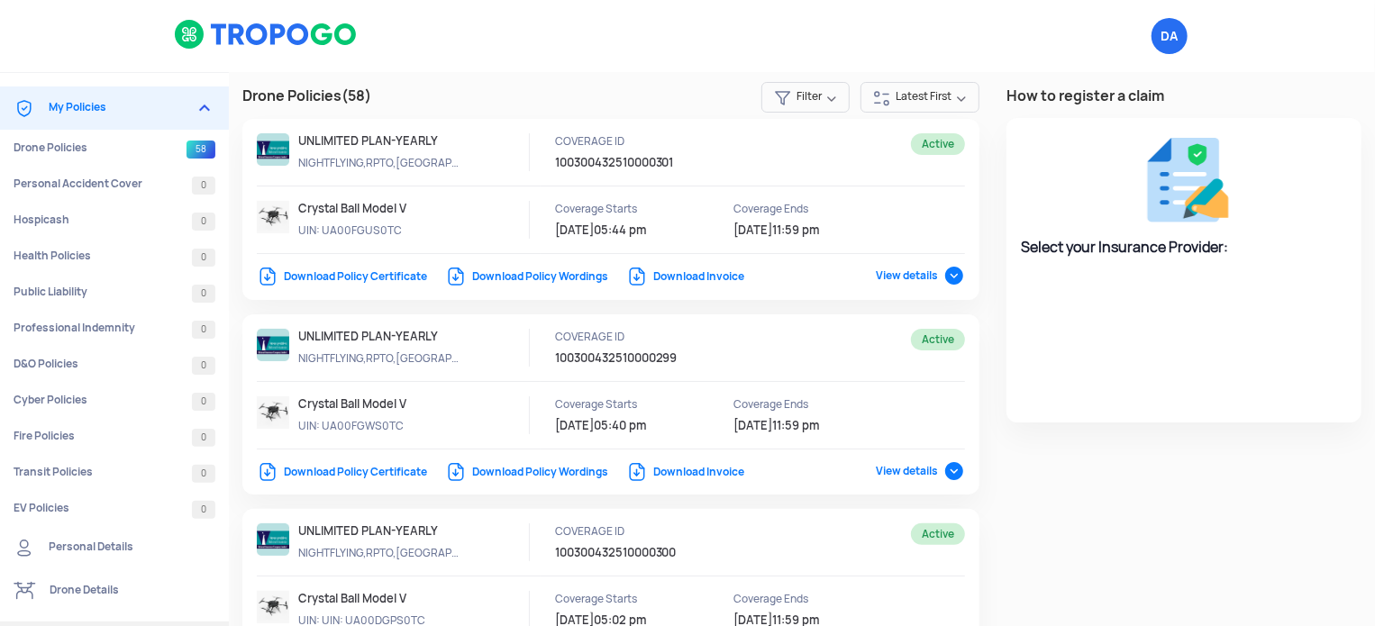
select select "National Insurance"
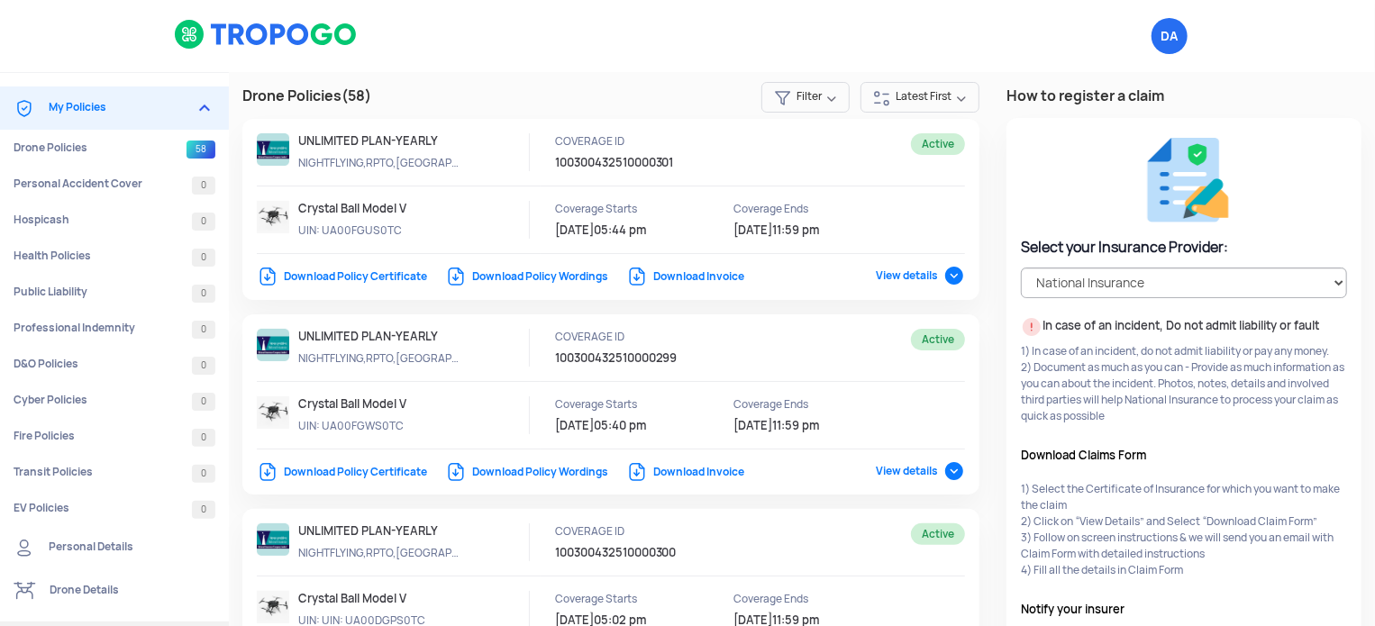
click at [271, 16] on div at bounding box center [335, 36] width 351 height 72
click at [266, 28] on img at bounding box center [266, 34] width 185 height 31
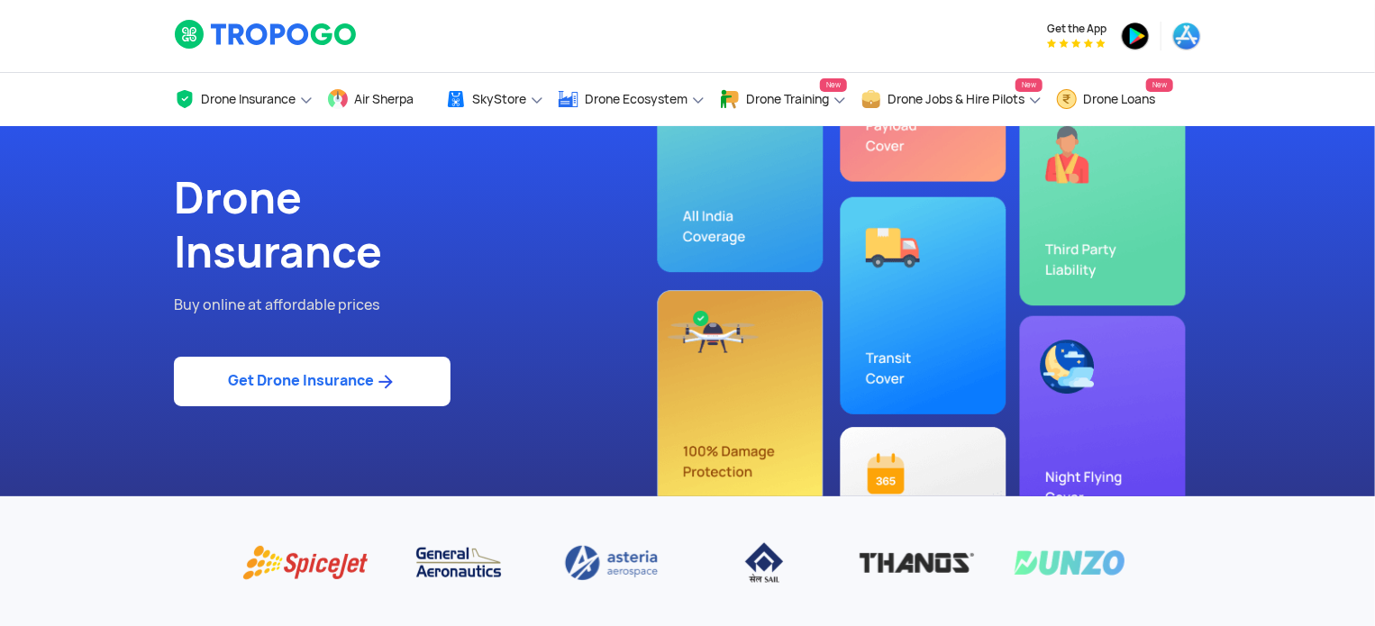
click at [349, 370] on link "Get Drone Insurance" at bounding box center [312, 382] width 277 height 50
select select "1000000"
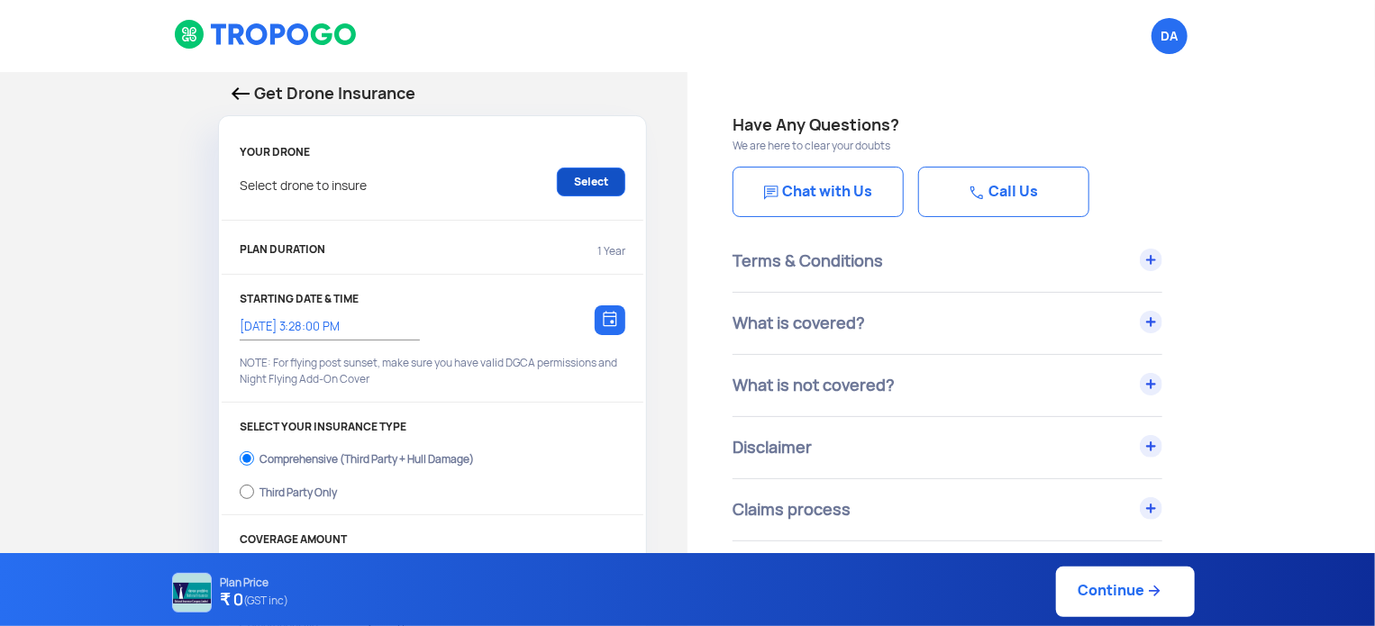
click at [597, 185] on link "Select" at bounding box center [591, 182] width 68 height 29
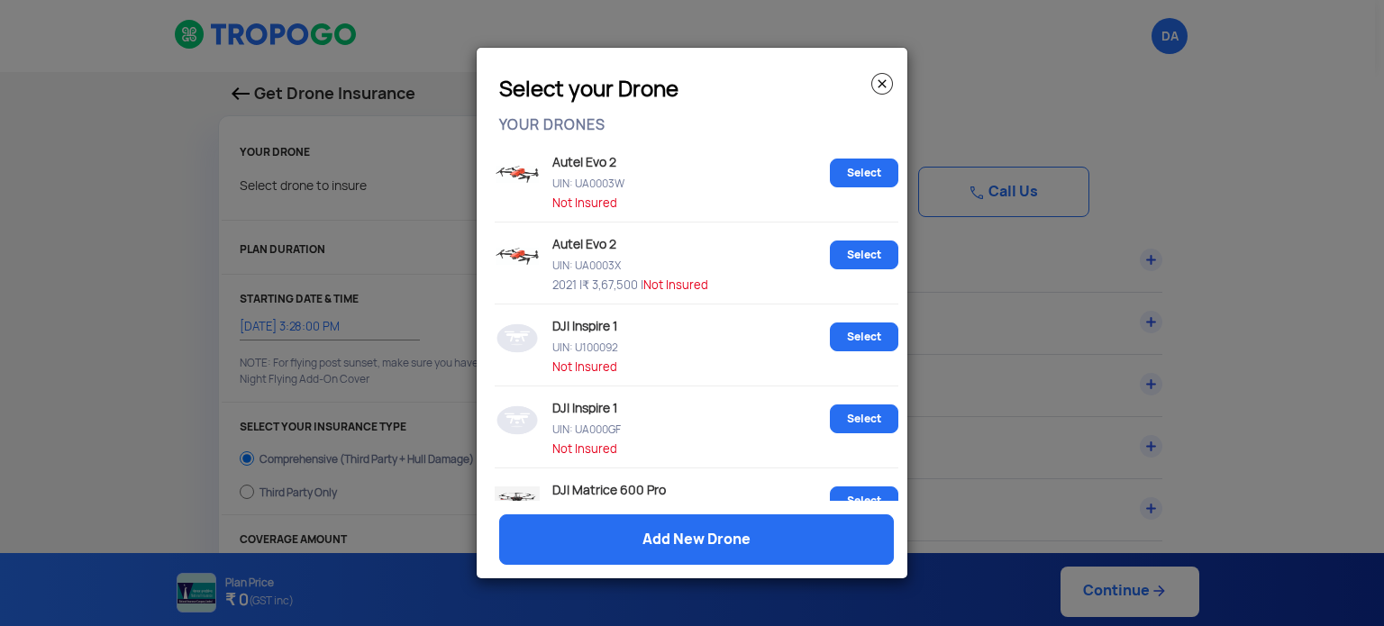
click at [886, 78] on img at bounding box center [882, 84] width 22 height 22
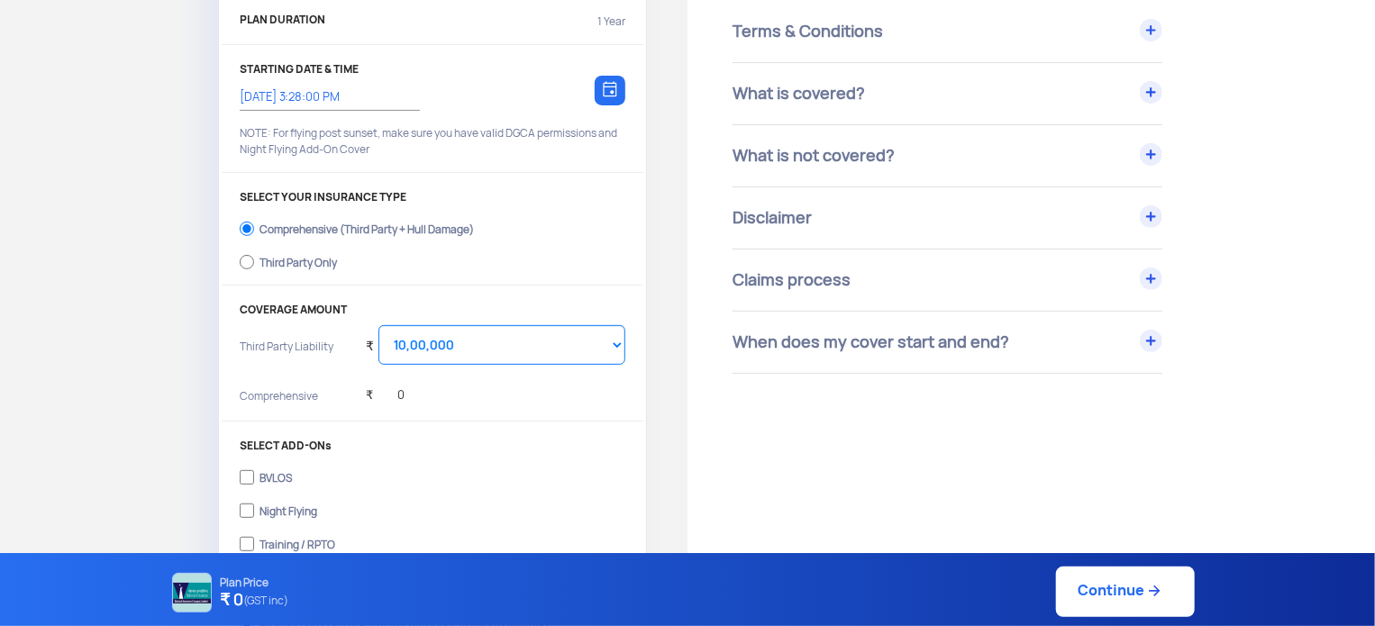
scroll to position [270, 0]
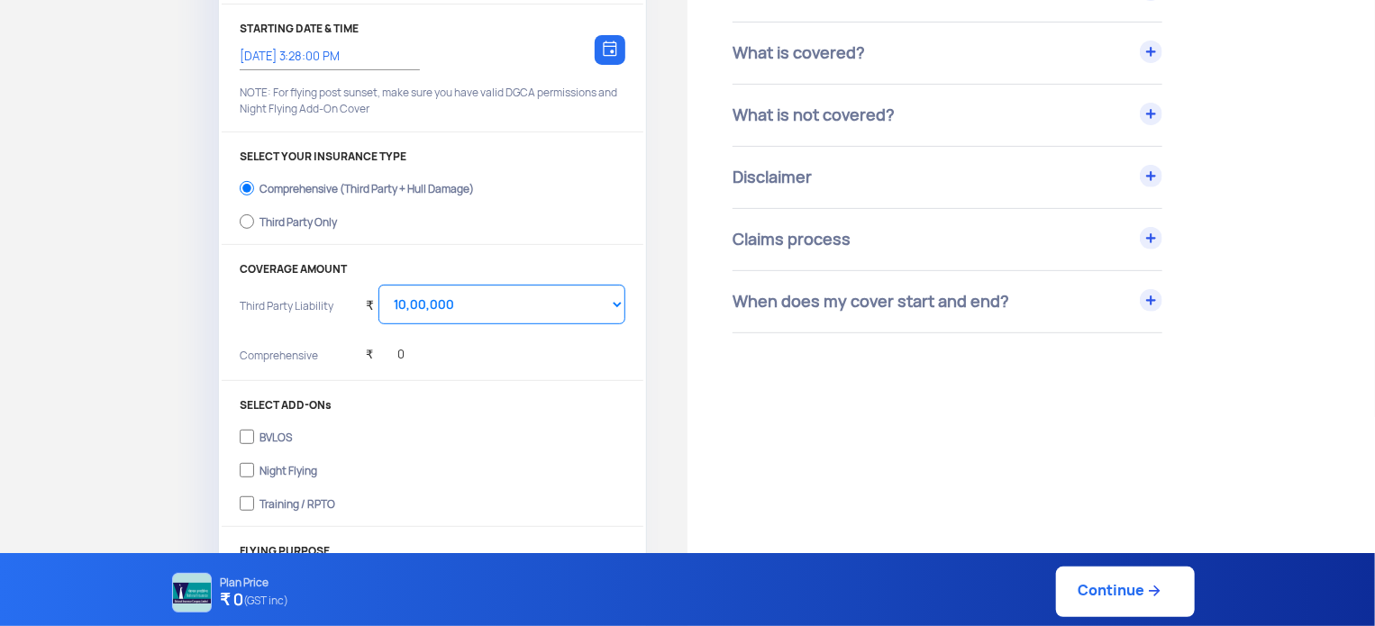
click at [505, 336] on div "₹ Select Amount 10,00,000 15,00,000 20,00,000 25,00,000 30,00,000 35,00,000 40,…" at bounding box center [496, 312] width 260 height 54
click at [454, 344] on div "₹ 0" at bounding box center [496, 357] width 260 height 36
click at [422, 339] on div "₹ 0" at bounding box center [496, 357] width 260 height 36
click at [421, 315] on select "Select Amount 10,00,000 15,00,000 20,00,000 25,00,000 30,00,000 35,00,000 40,00…" at bounding box center [501, 305] width 247 height 40
click at [378, 285] on select "Select Amount 10,00,000 15,00,000 20,00,000 25,00,000 30,00,000 35,00,000 40,00…" at bounding box center [501, 305] width 247 height 40
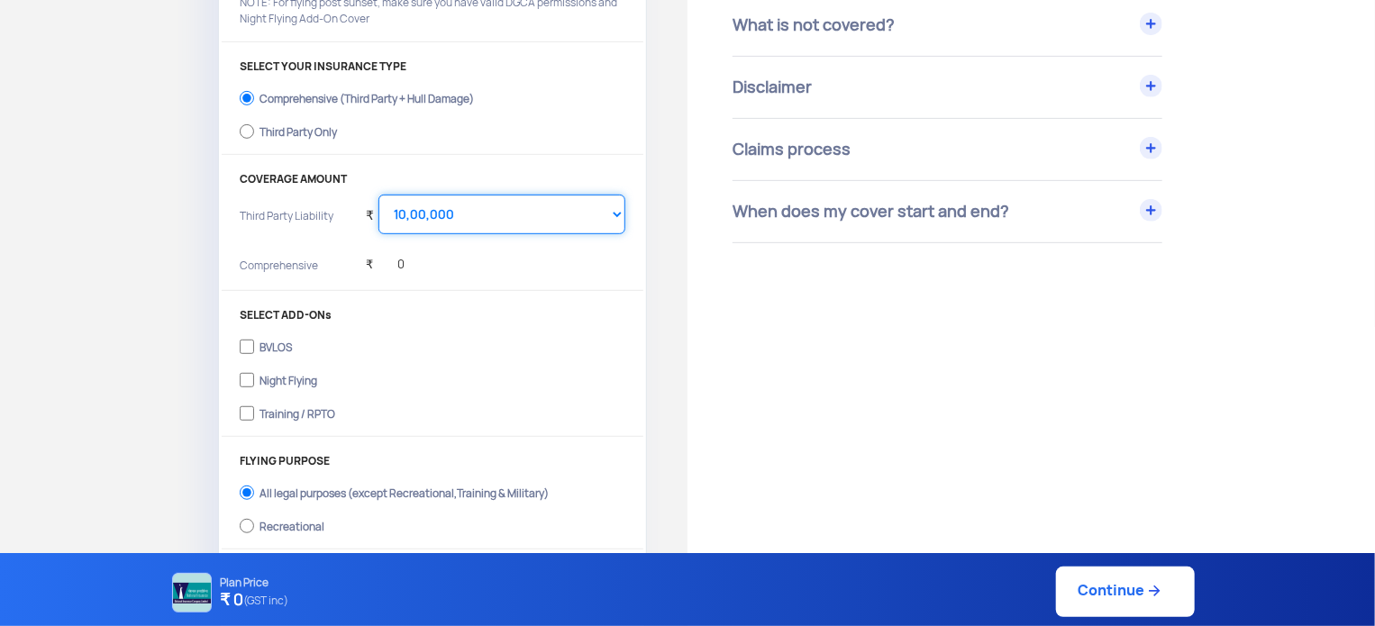
scroll to position [0, 0]
